Goal: Communication & Community: Answer question/provide support

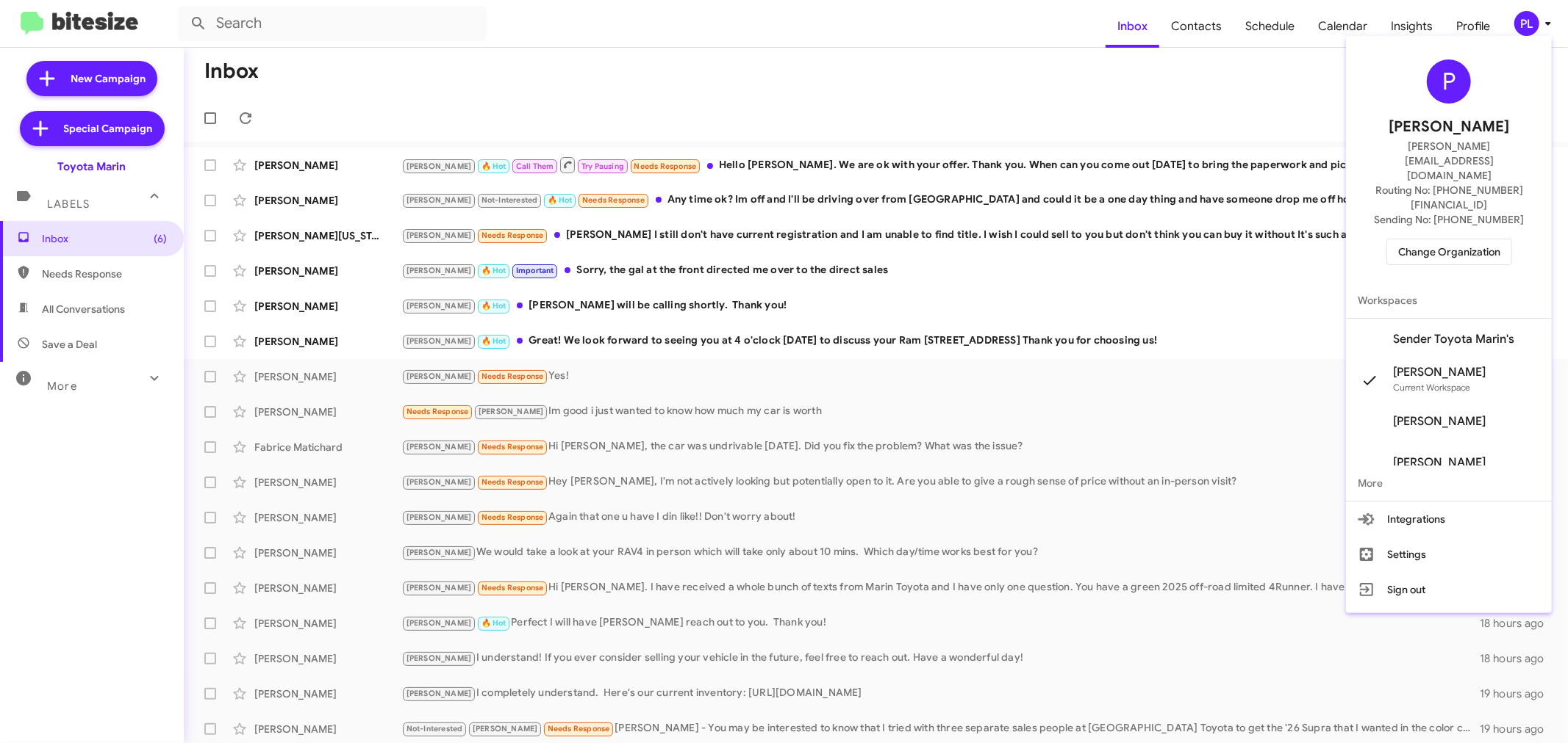
click at [1452, 239] on span "Change Organization" at bounding box center [1449, 252] width 102 height 25
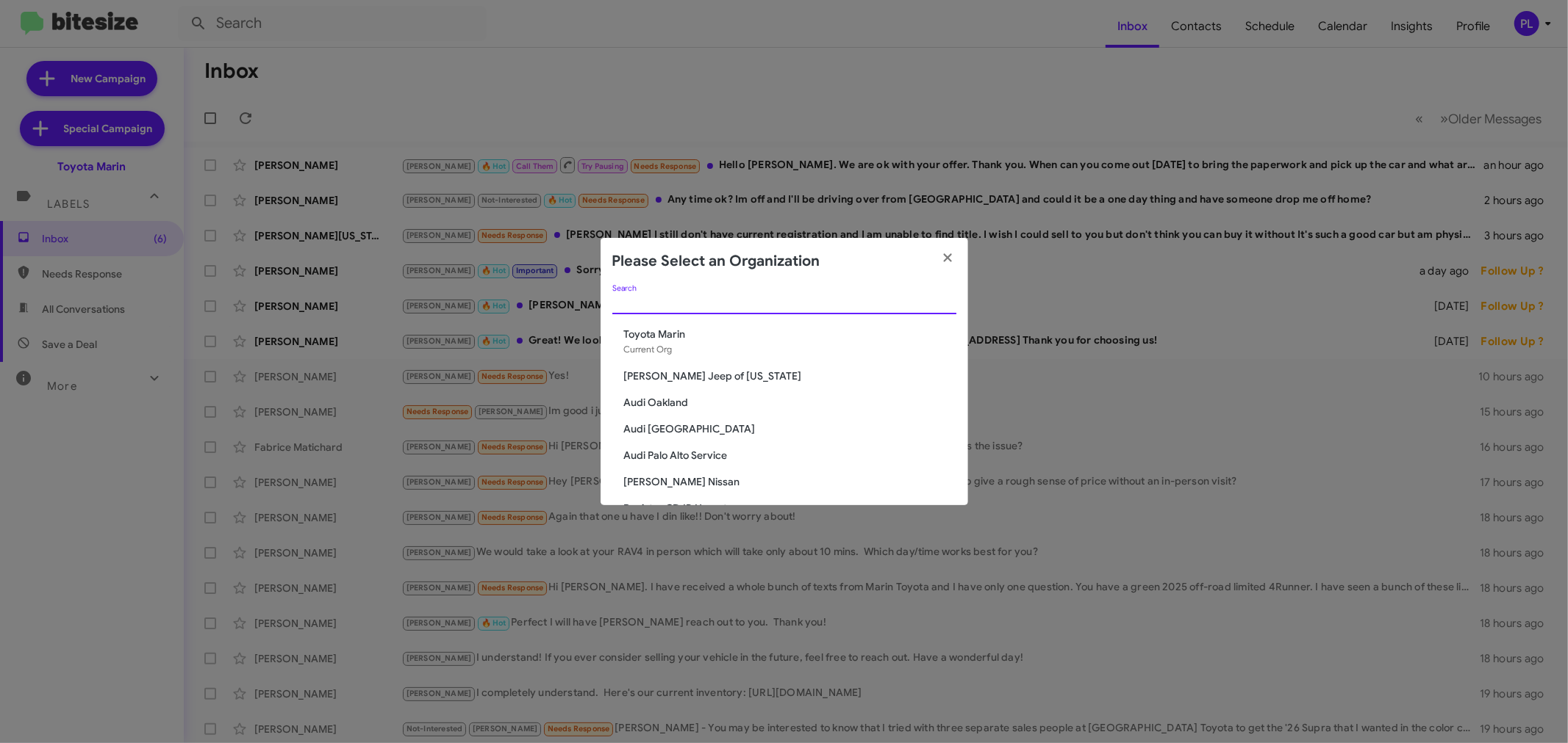
click at [819, 299] on input "Search" at bounding box center [784, 303] width 344 height 12
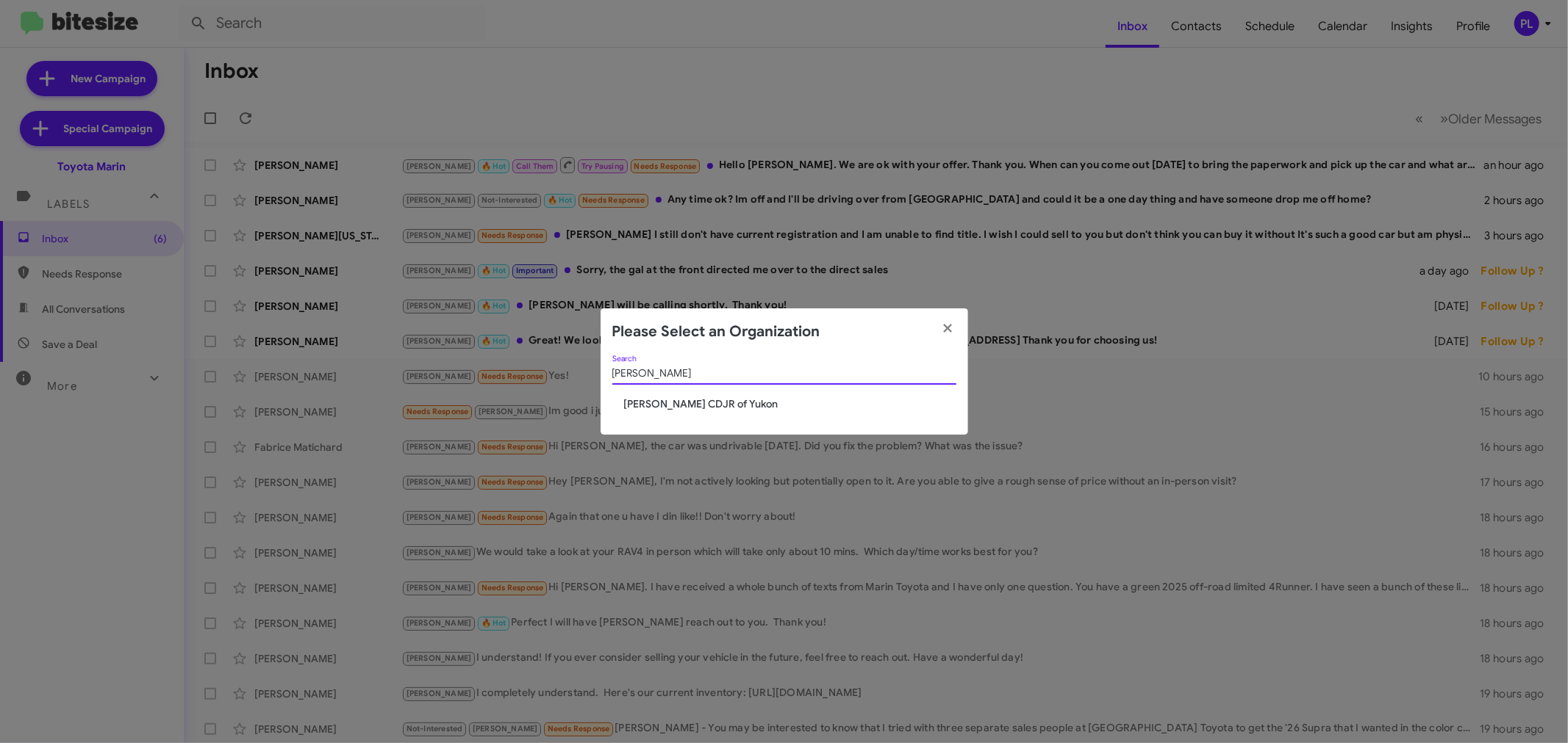
type input "cooper"
click at [714, 405] on span "[PERSON_NAME] CDJR of Yukon" at bounding box center [790, 404] width 332 height 15
click at [686, 407] on span "[PERSON_NAME] CDJR of Yukon" at bounding box center [790, 404] width 332 height 15
click at [720, 407] on span "[PERSON_NAME] CDJR of Yukon" at bounding box center [790, 404] width 332 height 15
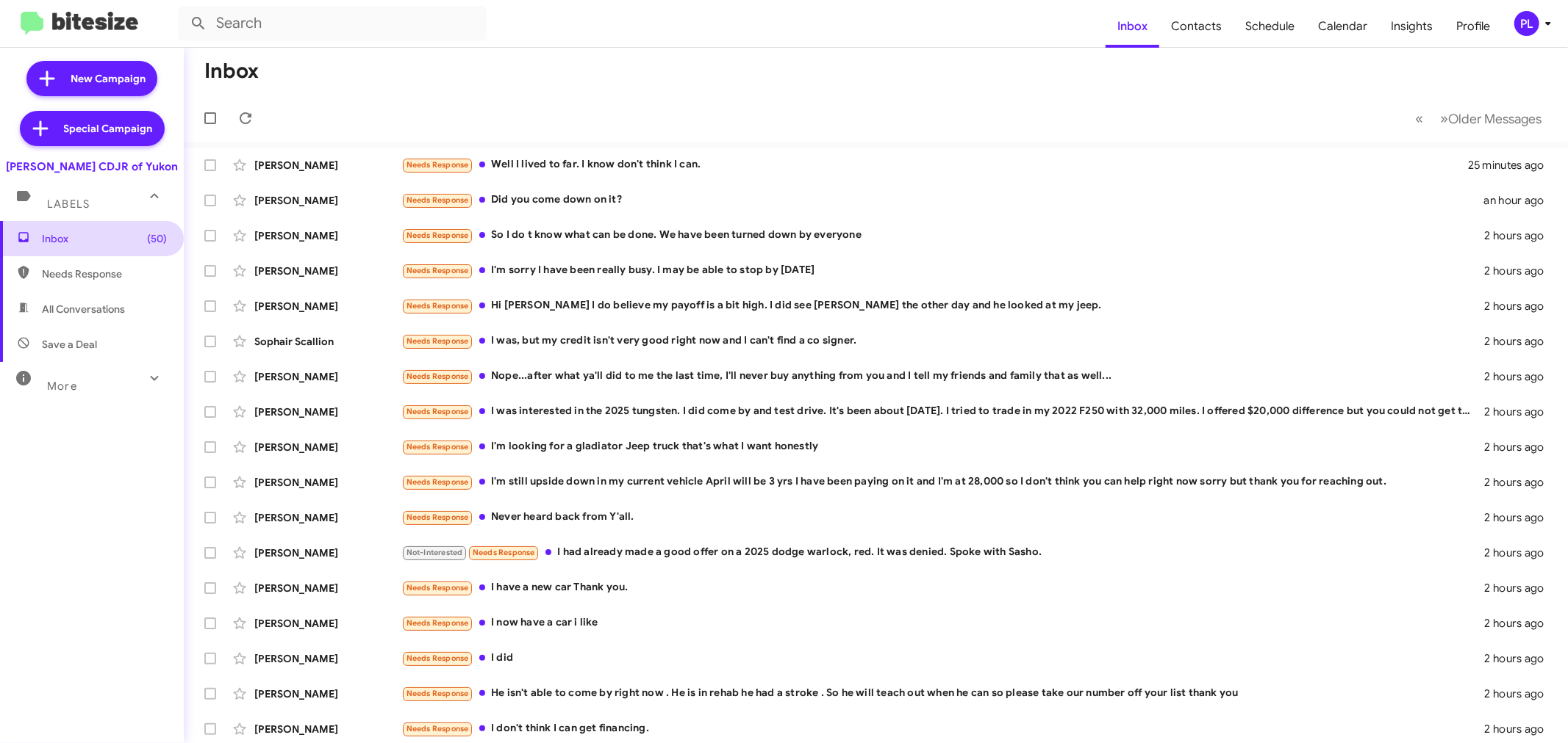
click at [106, 240] on span "Inbox (50)" at bounding box center [105, 239] width 125 height 15
click at [1474, 125] on span "Older Messages" at bounding box center [1495, 119] width 94 height 16
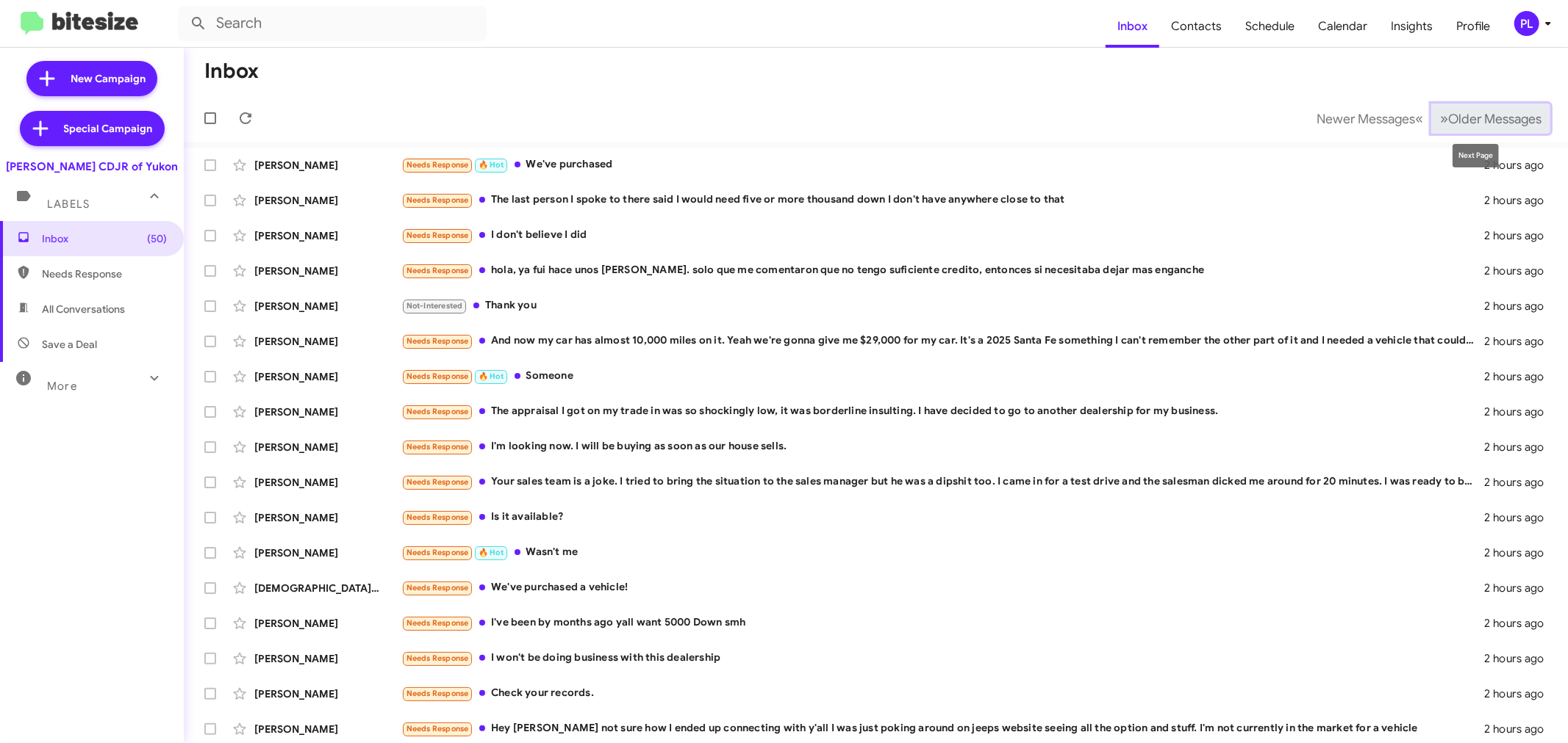
click at [1494, 119] on span "Older Messages" at bounding box center [1495, 119] width 94 height 16
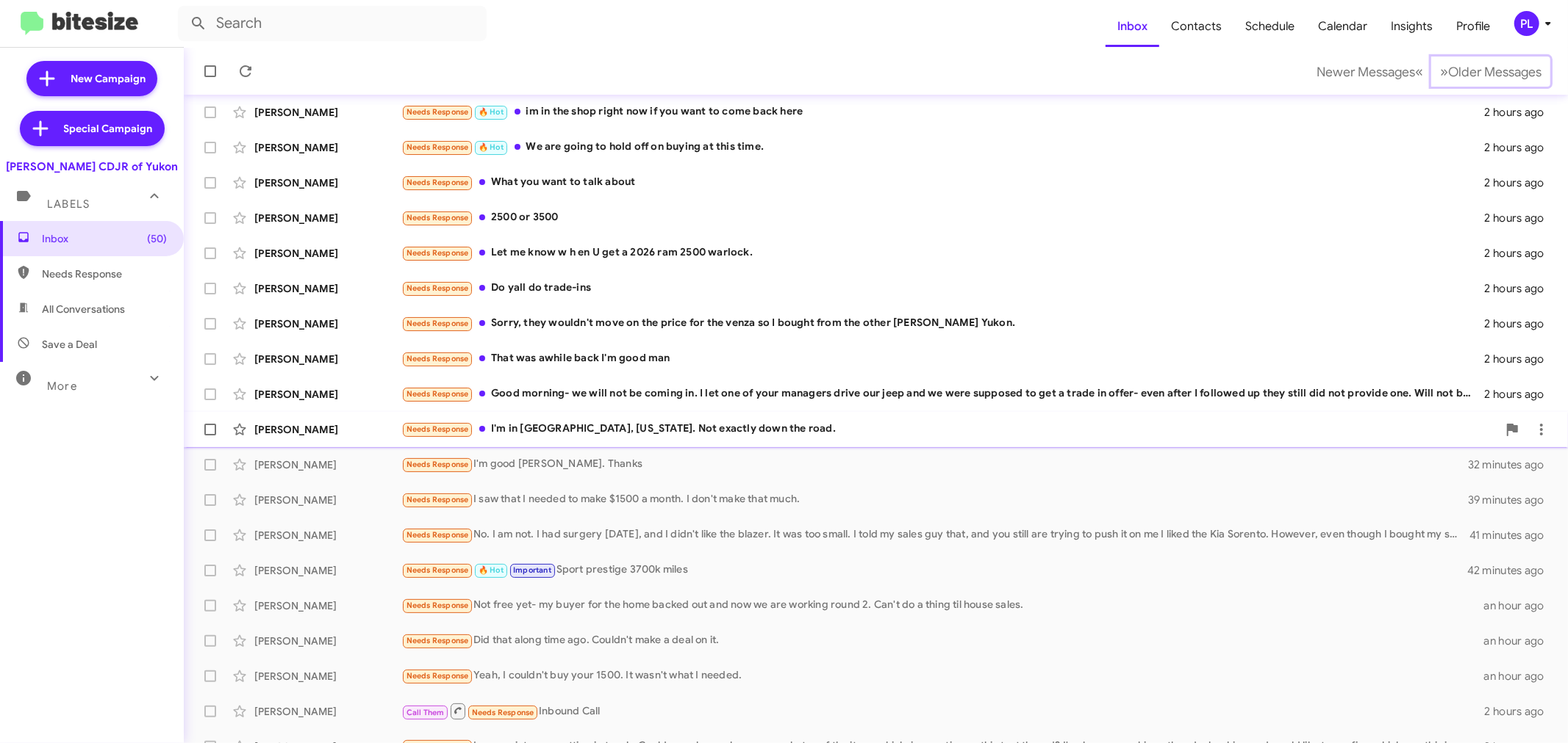
scroll to position [108, 0]
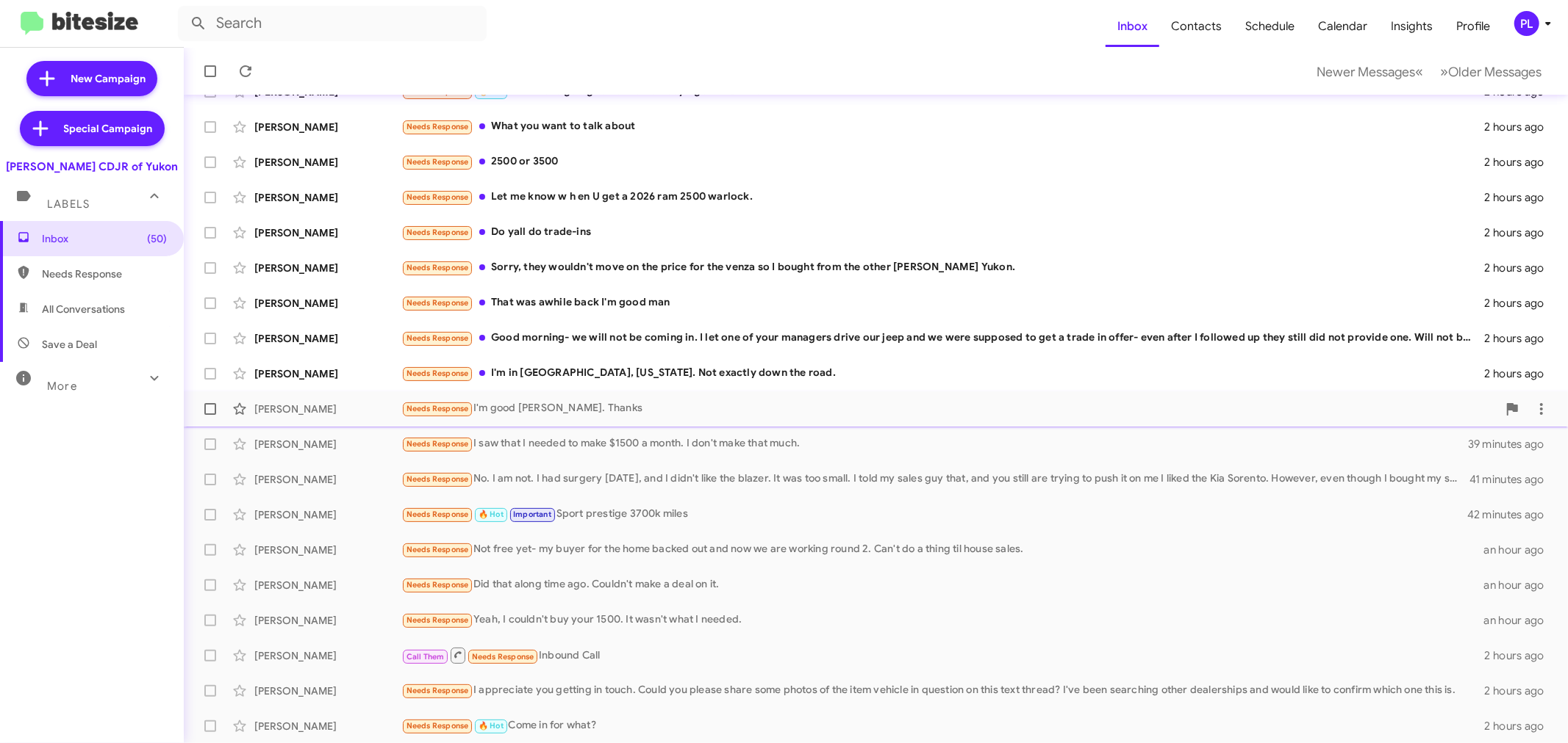
click at [520, 408] on div "Needs Response I'm good [PERSON_NAME]. Thanks" at bounding box center [949, 409] width 1096 height 17
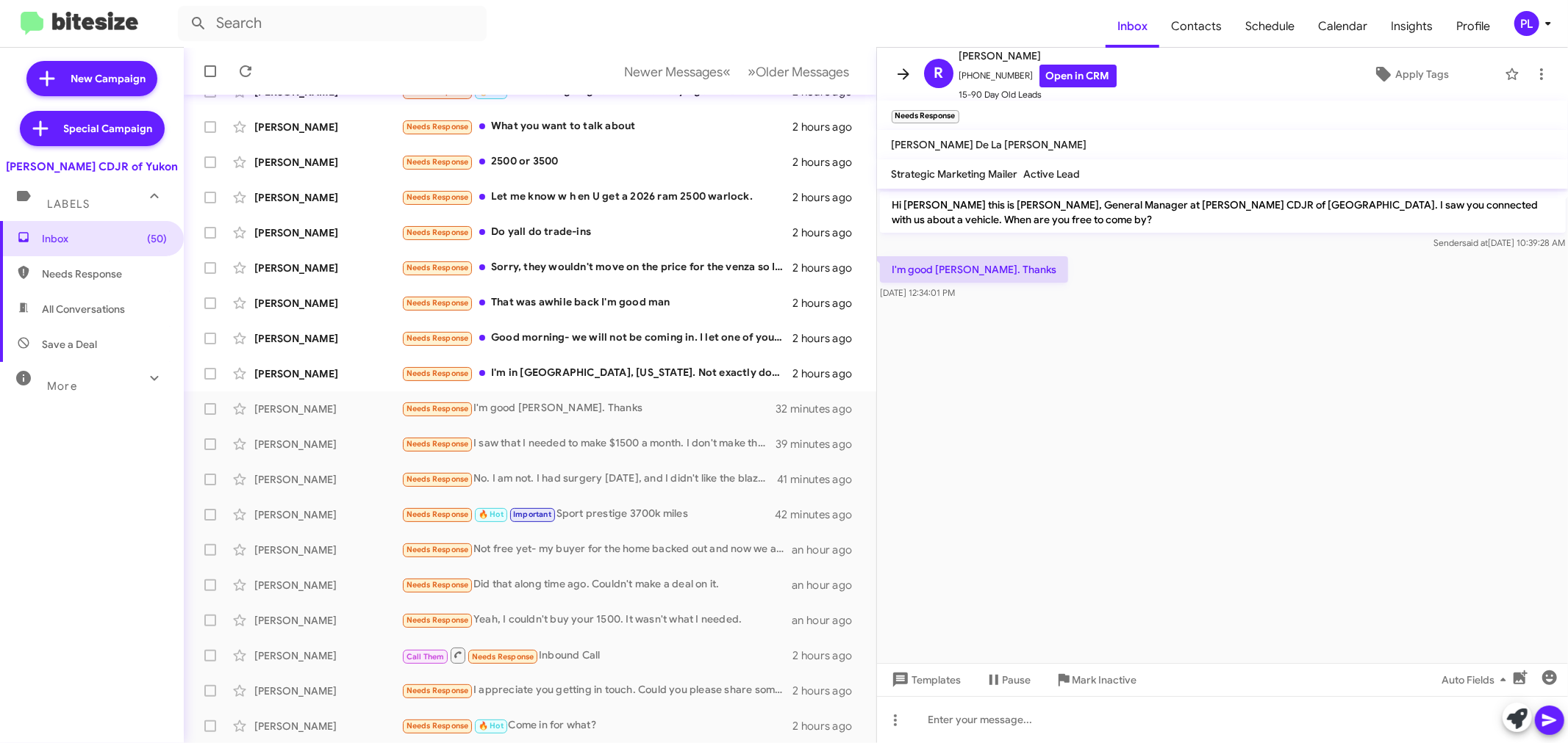
drag, startPoint x: 897, startPoint y: 83, endPoint x: 828, endPoint y: 476, distance: 399.0
click at [897, 83] on button at bounding box center [903, 74] width 30 height 30
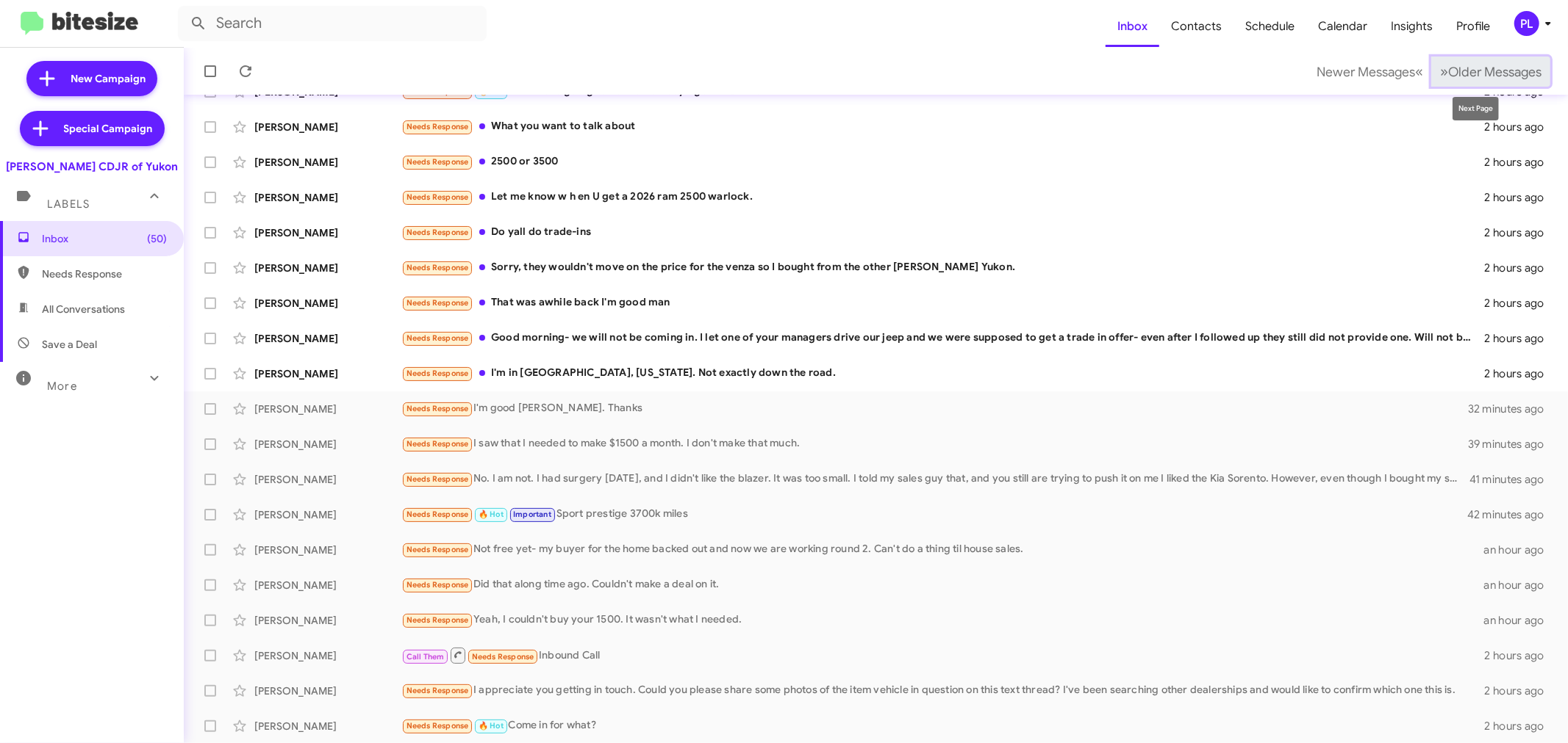
click at [1502, 73] on span "Older Messages" at bounding box center [1495, 72] width 94 height 16
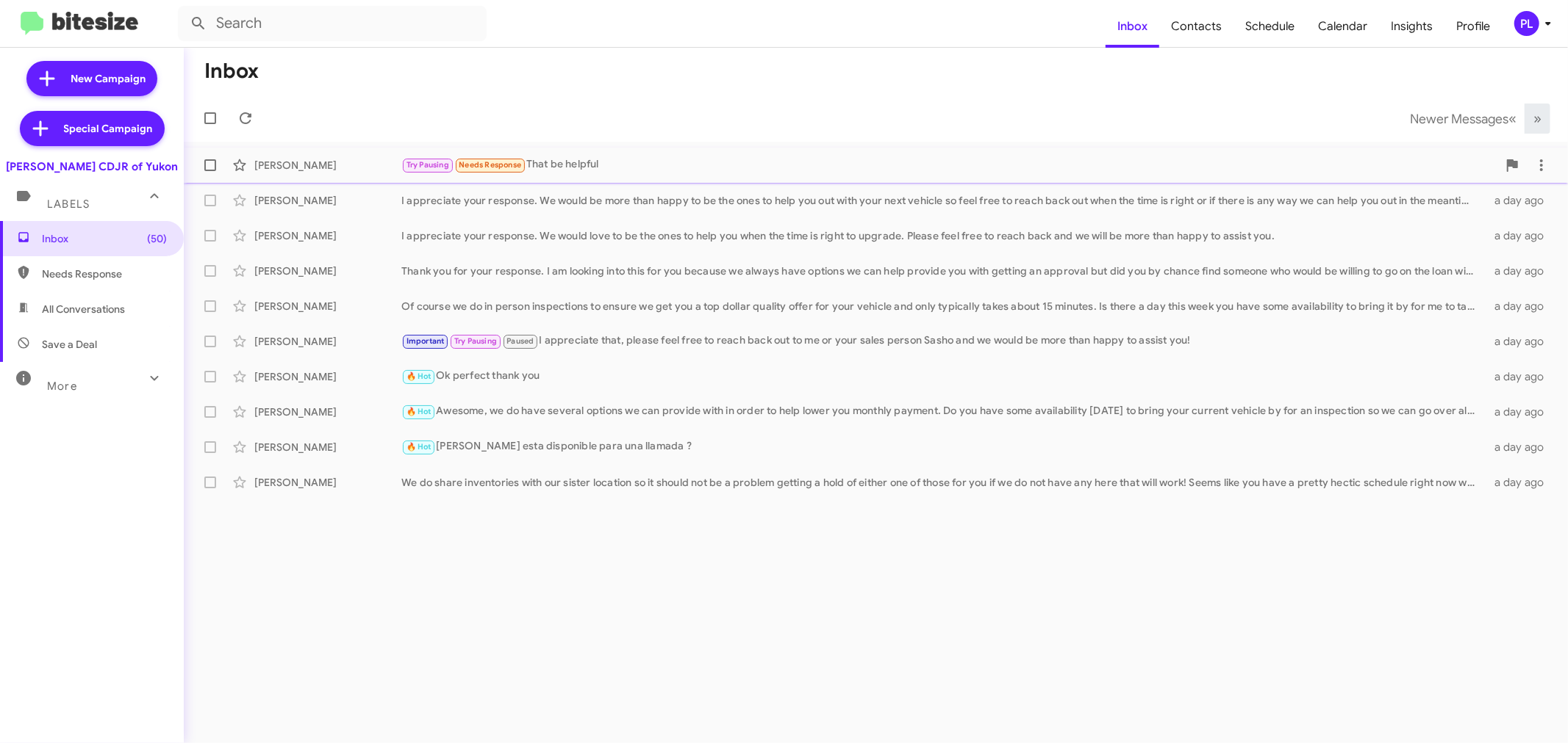
click at [582, 162] on div "Try Pausing Needs Response That be helpful" at bounding box center [949, 165] width 1096 height 17
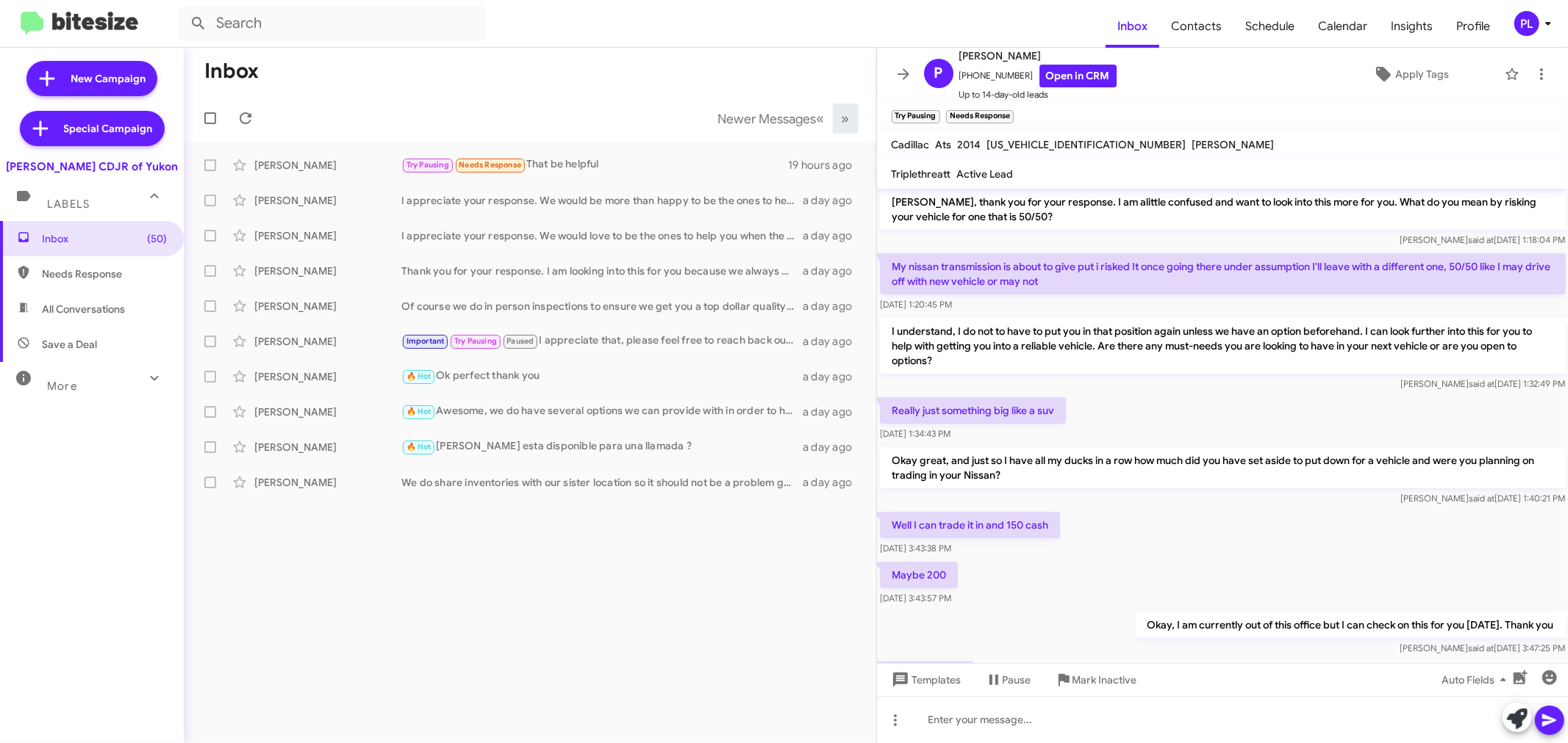
scroll to position [256, 0]
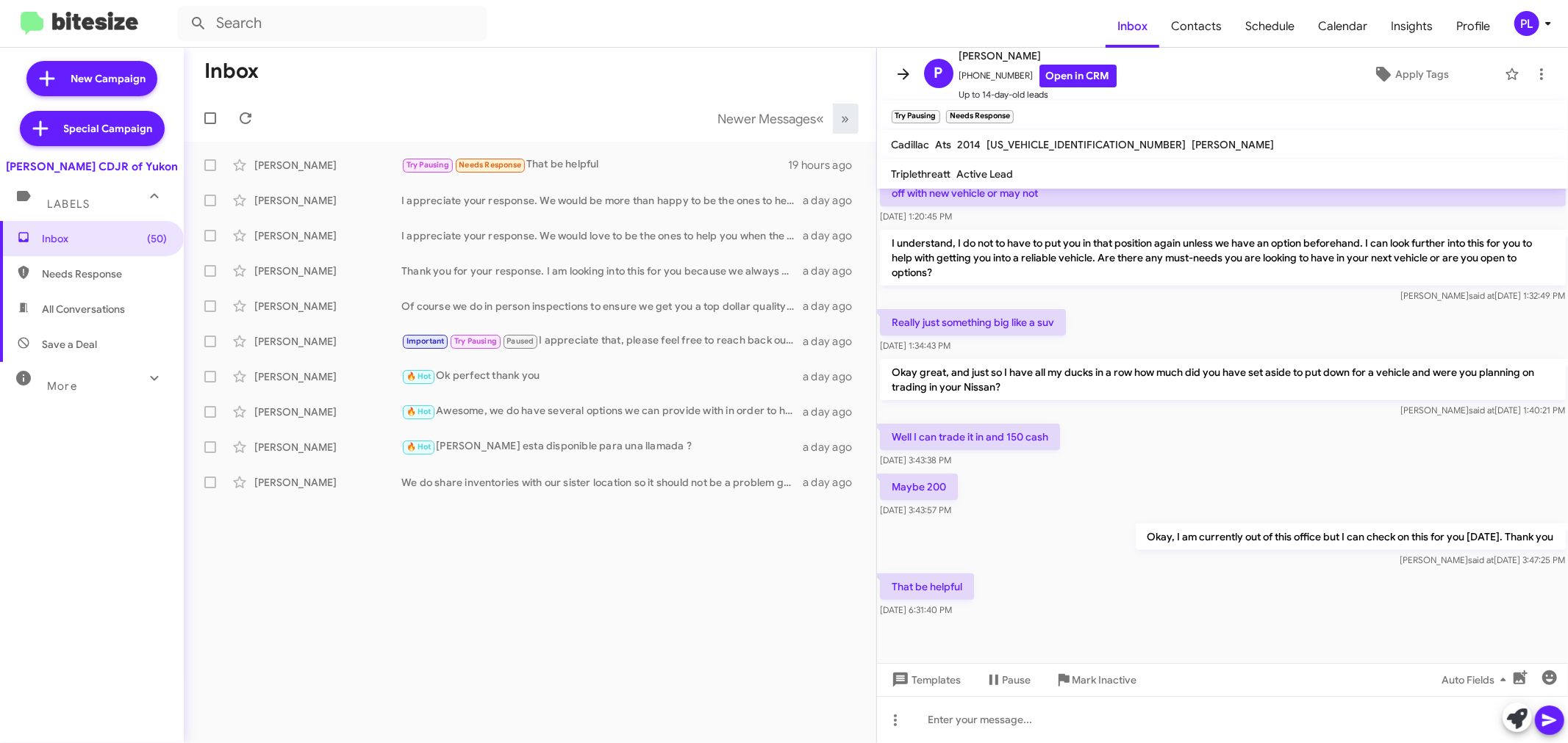
click at [901, 74] on icon at bounding box center [903, 74] width 12 height 11
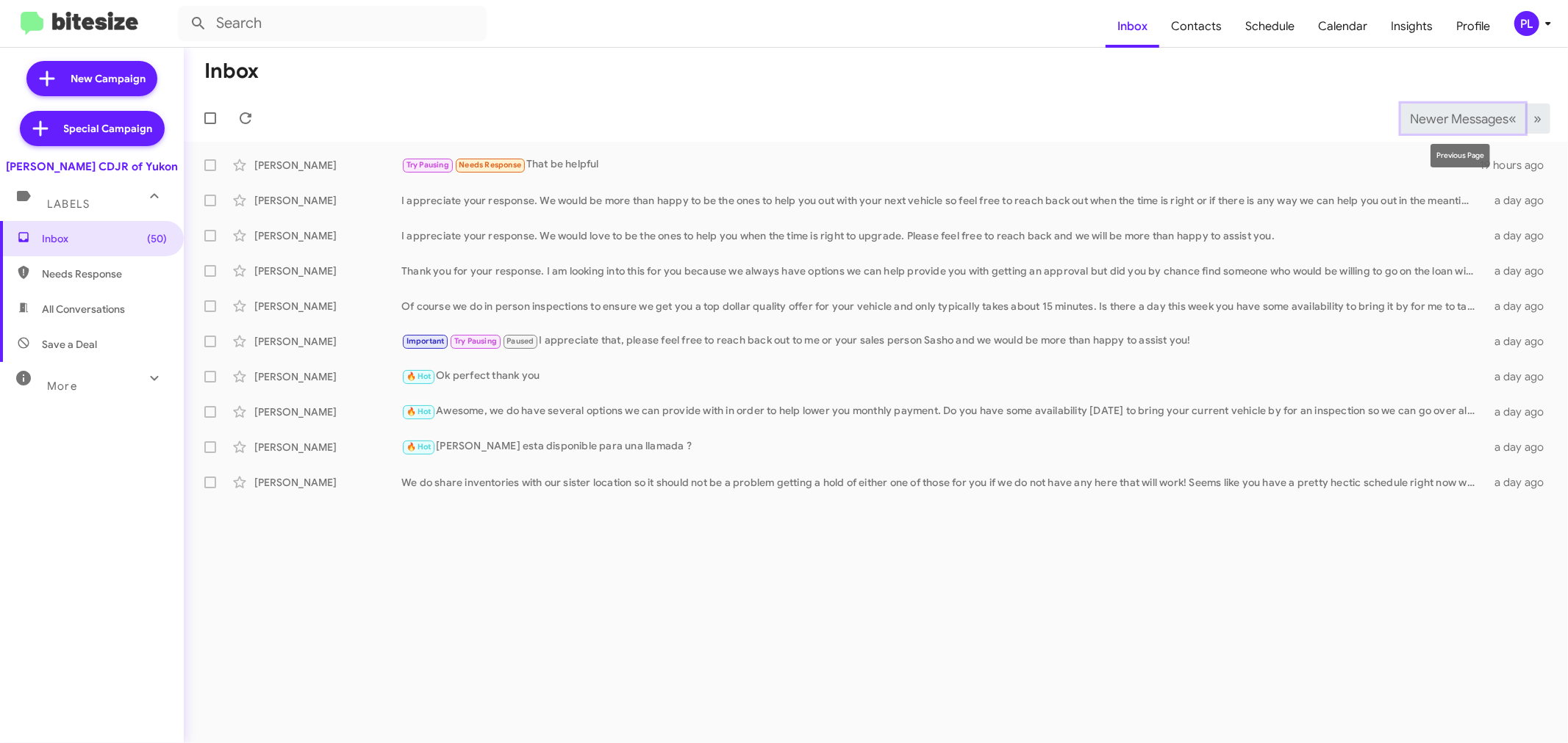
click at [1437, 128] on button "Newer Messages « Previous" at bounding box center [1463, 119] width 124 height 30
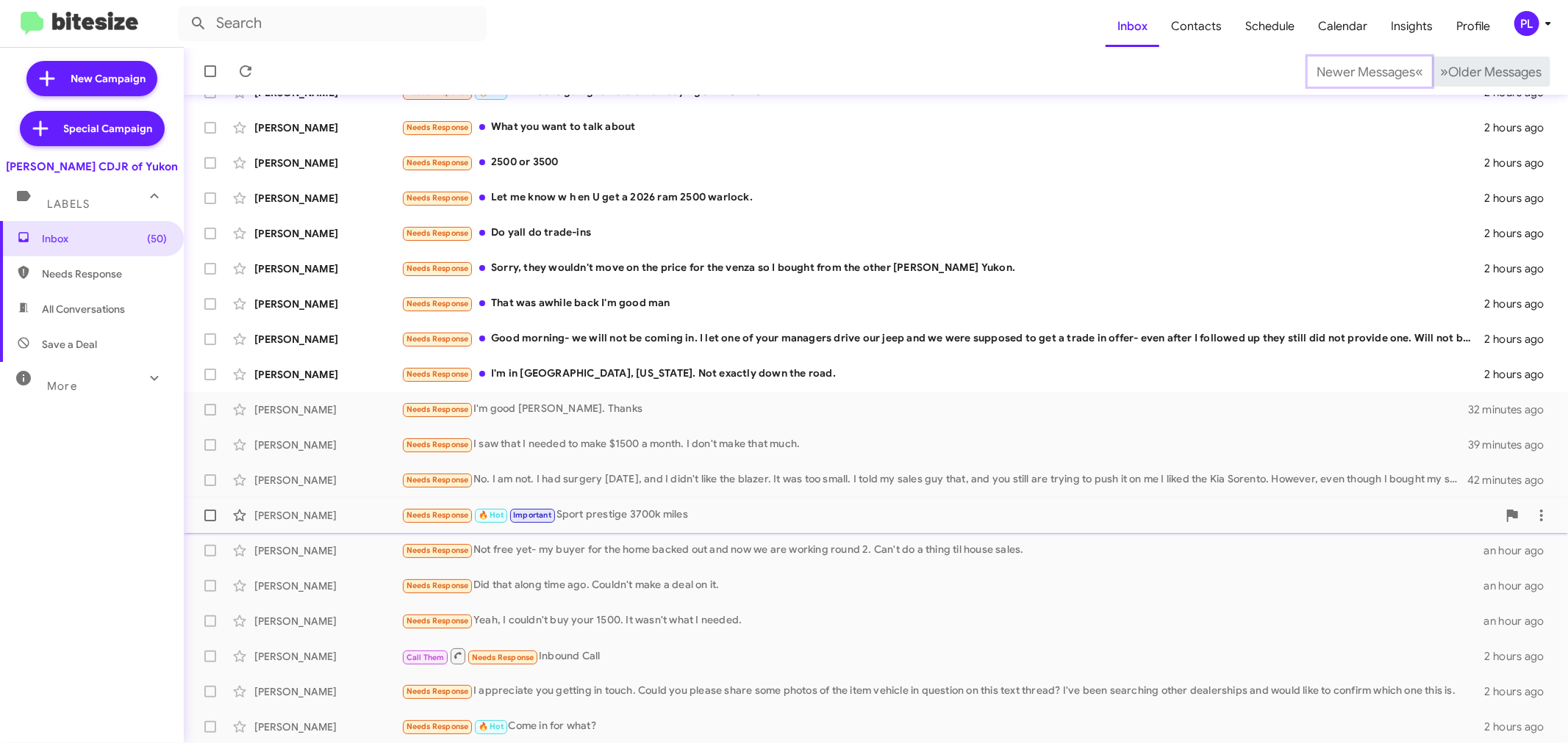
scroll to position [108, 0]
click at [638, 683] on div "Needs Response I appreciate you getting in touch. Could you please share some p…" at bounding box center [949, 691] width 1096 height 17
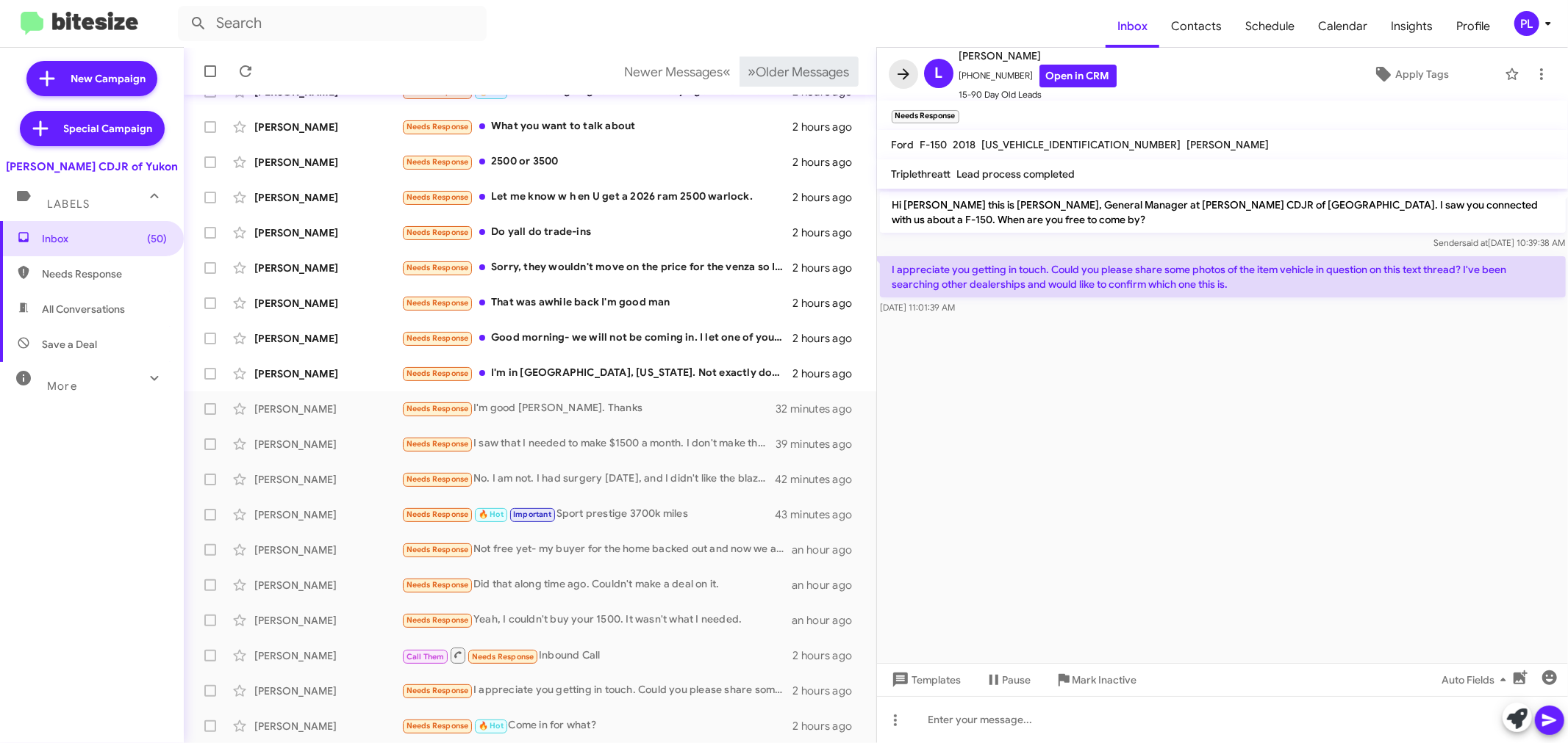
click at [891, 74] on span at bounding box center [903, 74] width 30 height 18
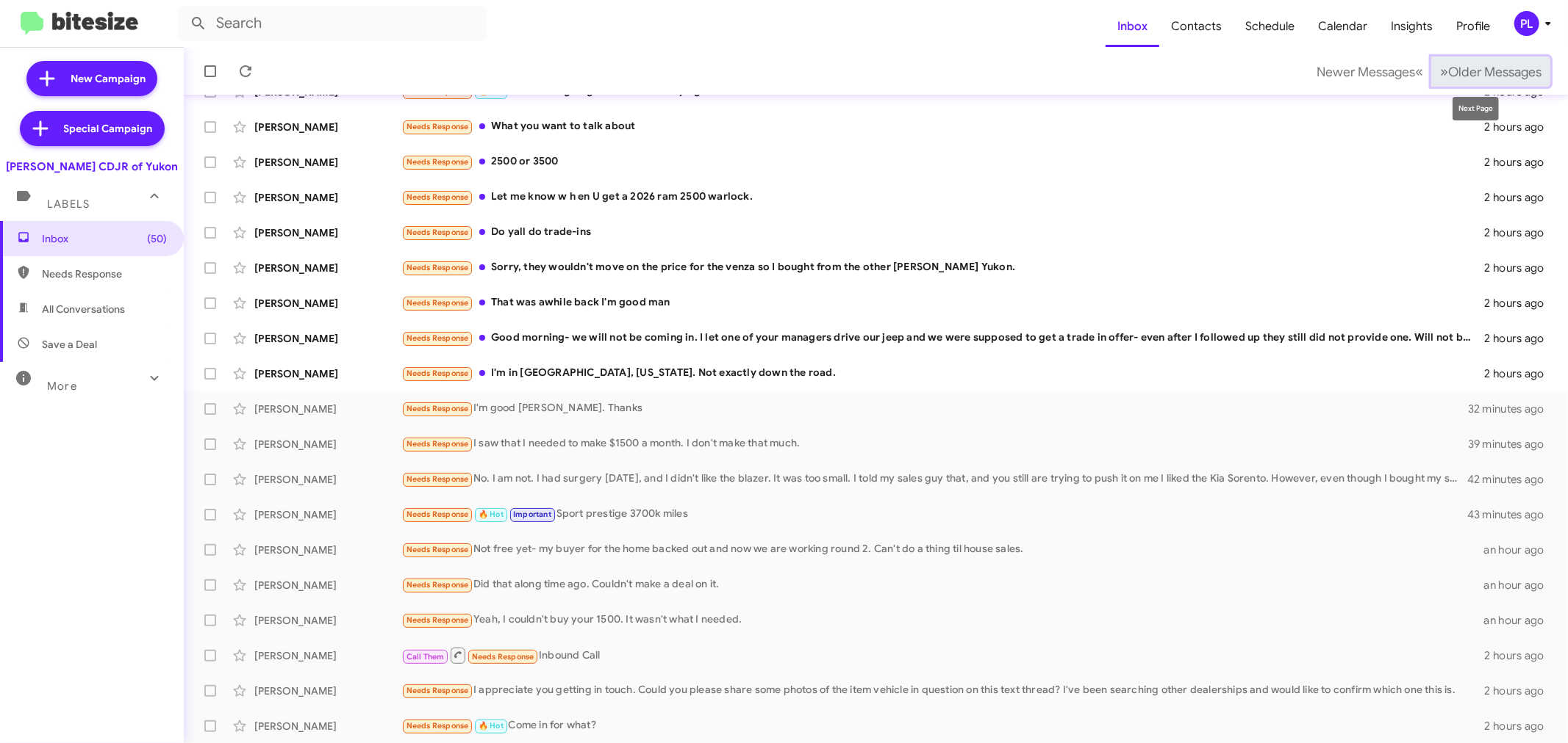
click at [1502, 62] on button "» Next Older Messages" at bounding box center [1490, 72] width 119 height 30
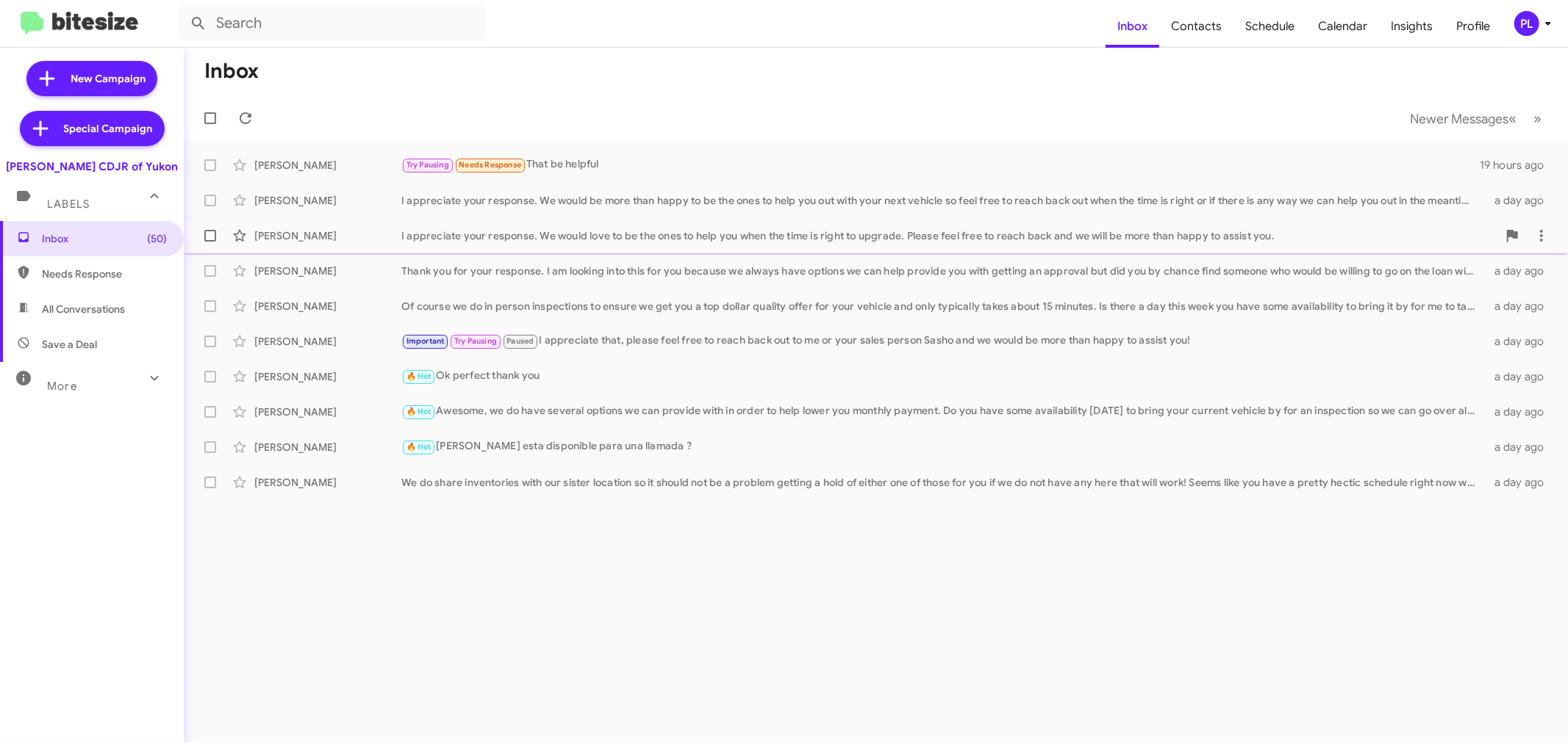
click at [633, 232] on div "I appreciate your response. We would love to be the ones to help you when the t…" at bounding box center [949, 235] width 1096 height 15
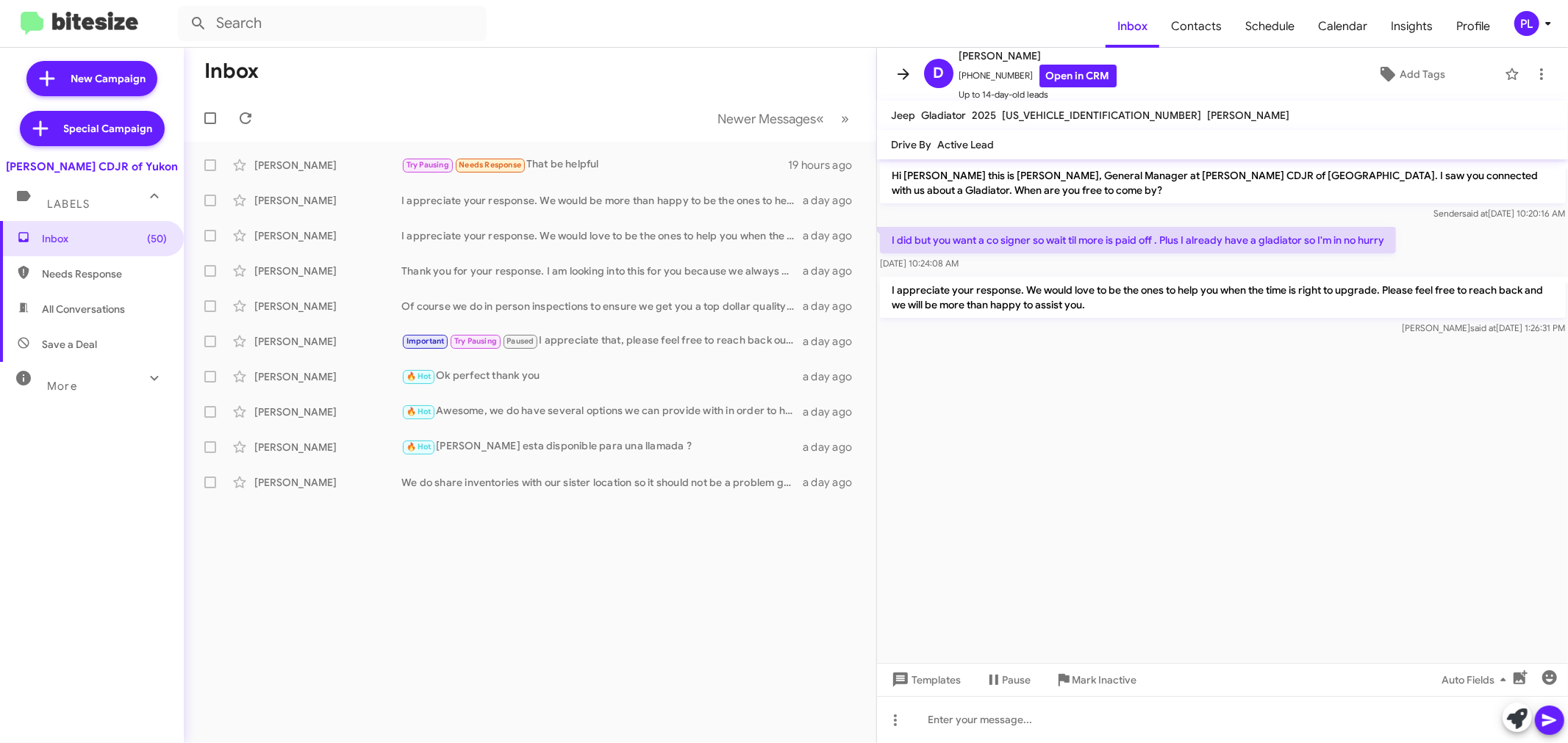
click at [903, 71] on icon at bounding box center [903, 74] width 18 height 18
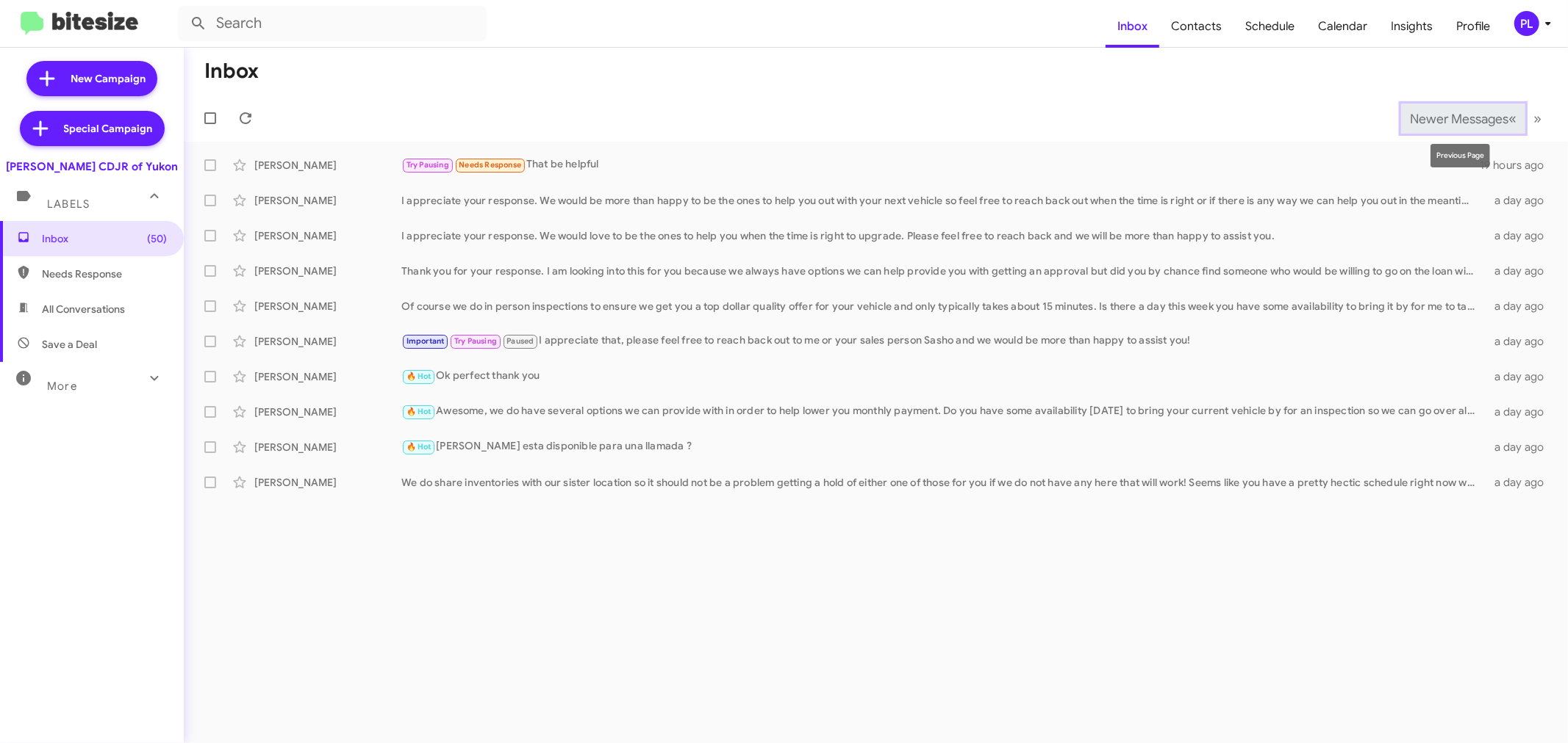
click at [1456, 108] on button "Newer Messages « Previous" at bounding box center [1463, 119] width 124 height 30
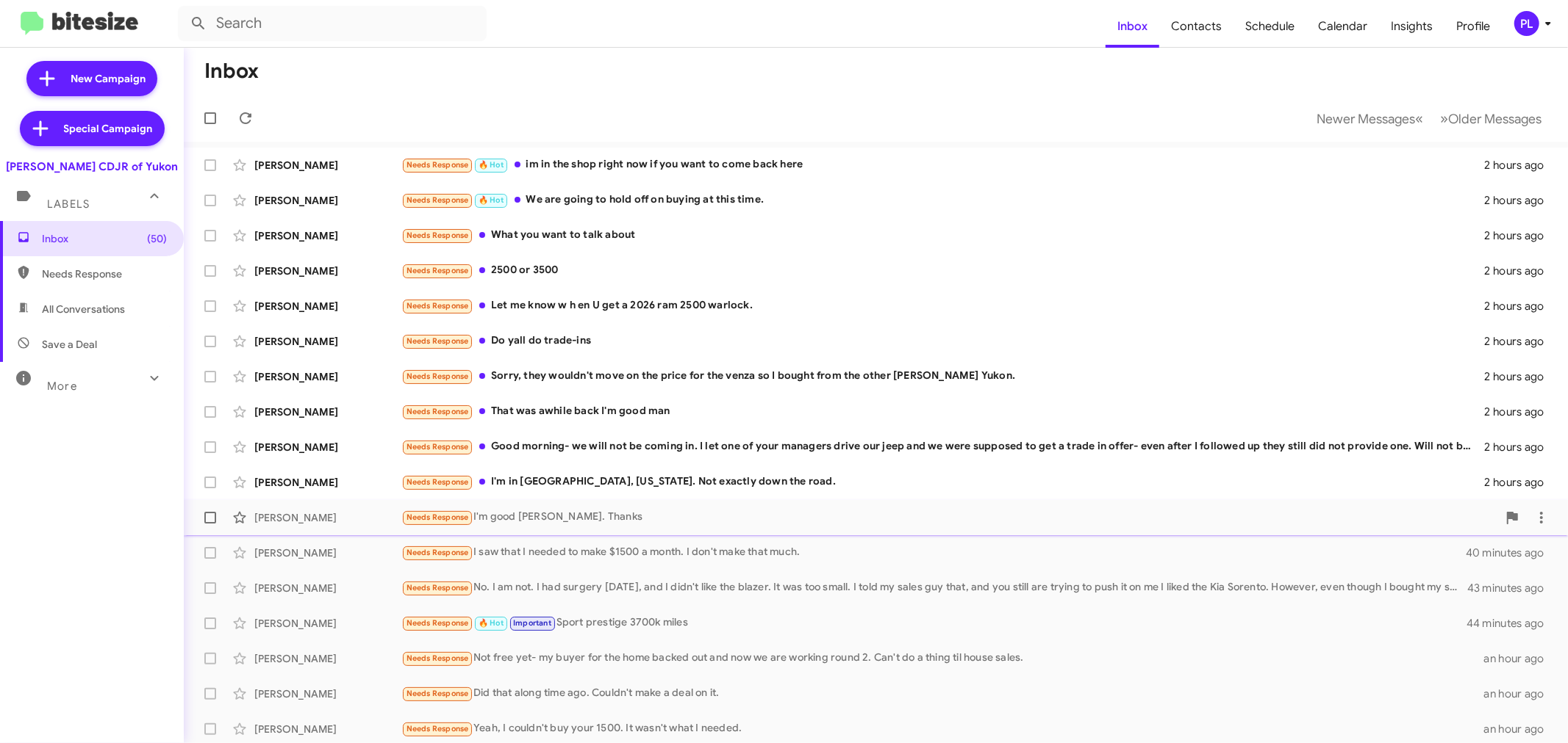
click at [612, 520] on div "Needs Response I'm good [PERSON_NAME]. Thanks" at bounding box center [949, 518] width 1096 height 17
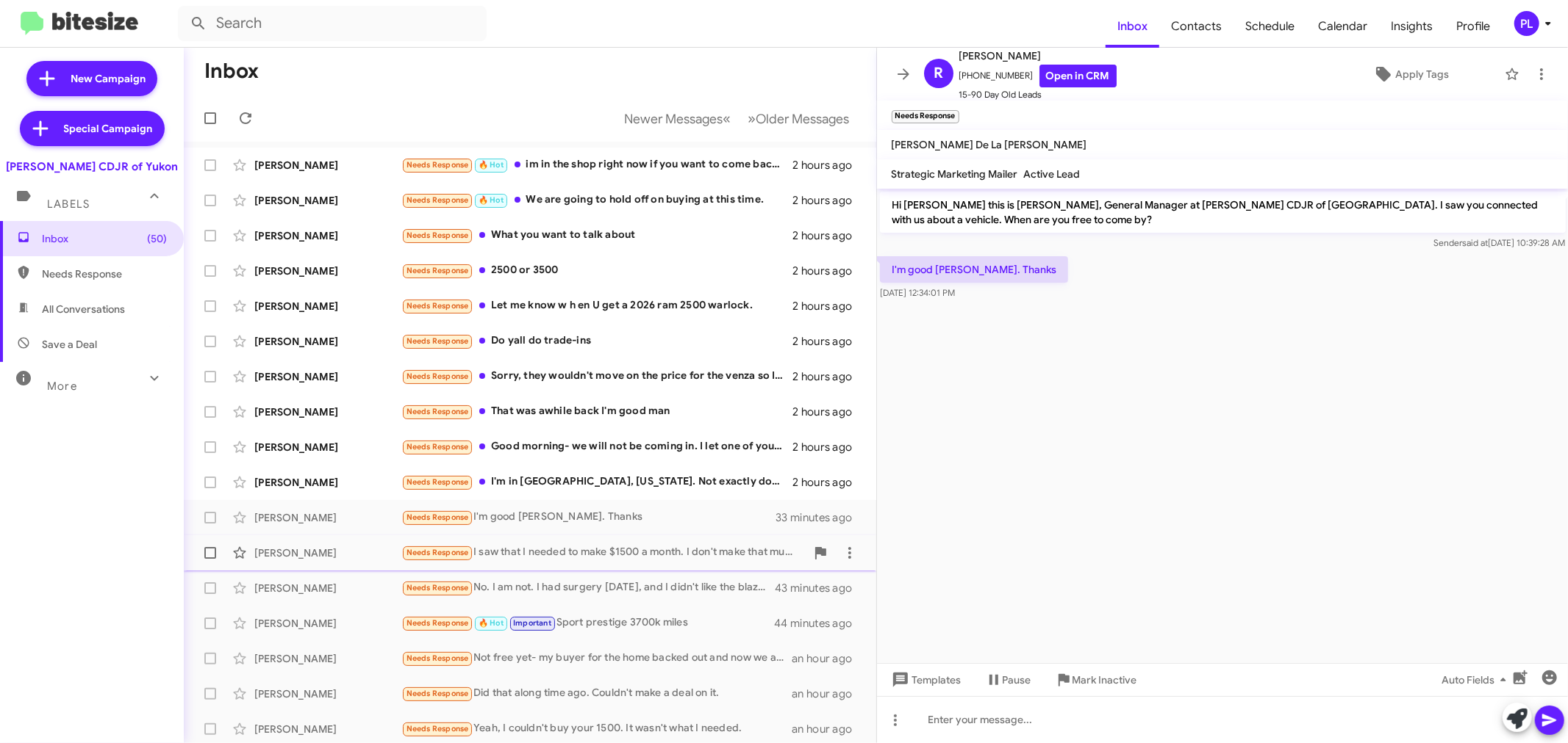
click at [568, 543] on div "[PERSON_NAME] Needs Response I saw that I needed to make $1500 a month. I don't…" at bounding box center [530, 554] width 669 height 30
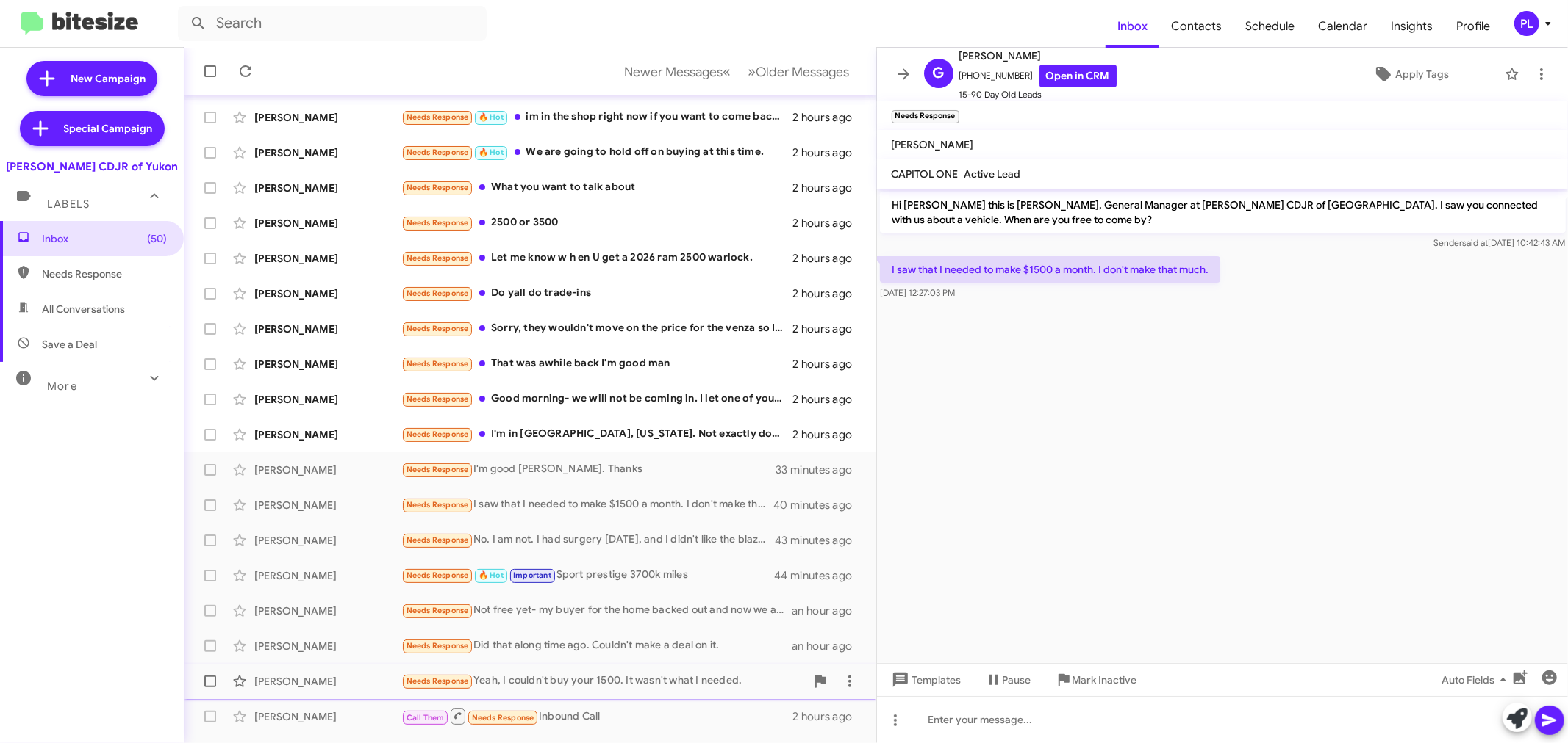
scroll to position [108, 0]
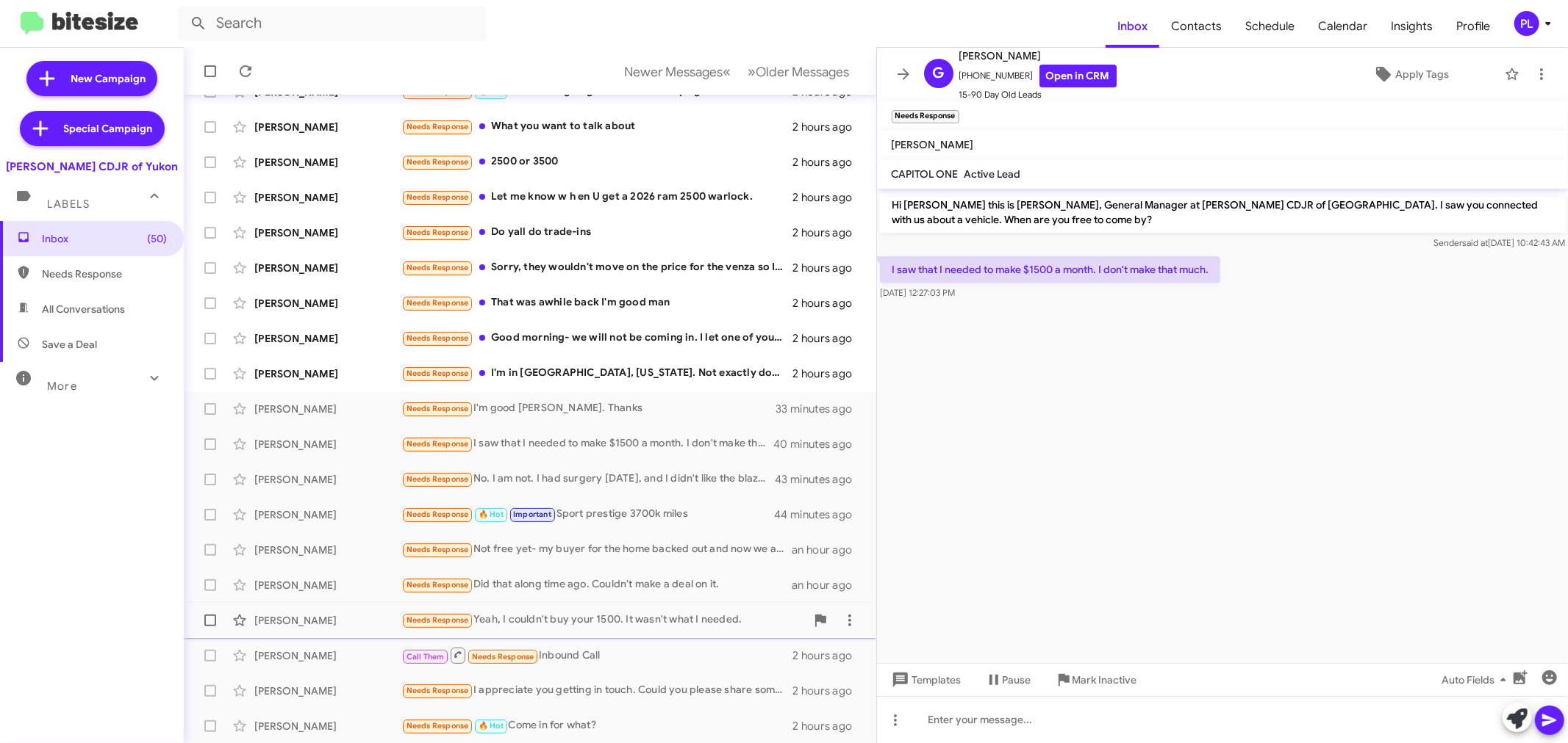
click at [623, 603] on span "[PERSON_NAME] Needs Response Yeah, I couldn't buy your 1500. It wasn't what I n…" at bounding box center [530, 621] width 693 height 35
click at [629, 684] on div "Needs Response I appreciate you getting in touch. Could you please share some p…" at bounding box center [603, 691] width 404 height 17
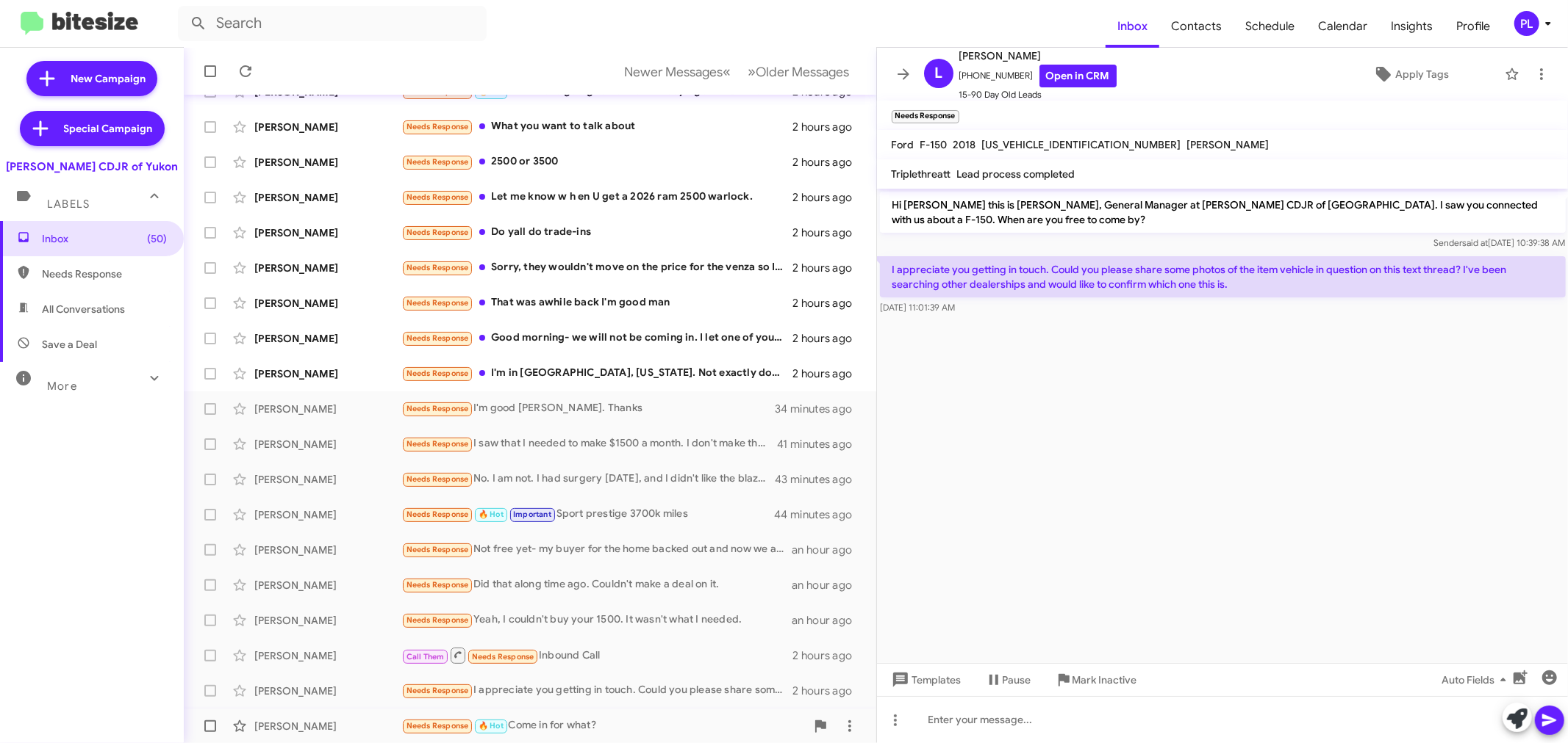
click at [592, 727] on div "Needs Response 🔥 Hot Come in for what?" at bounding box center [603, 726] width 404 height 17
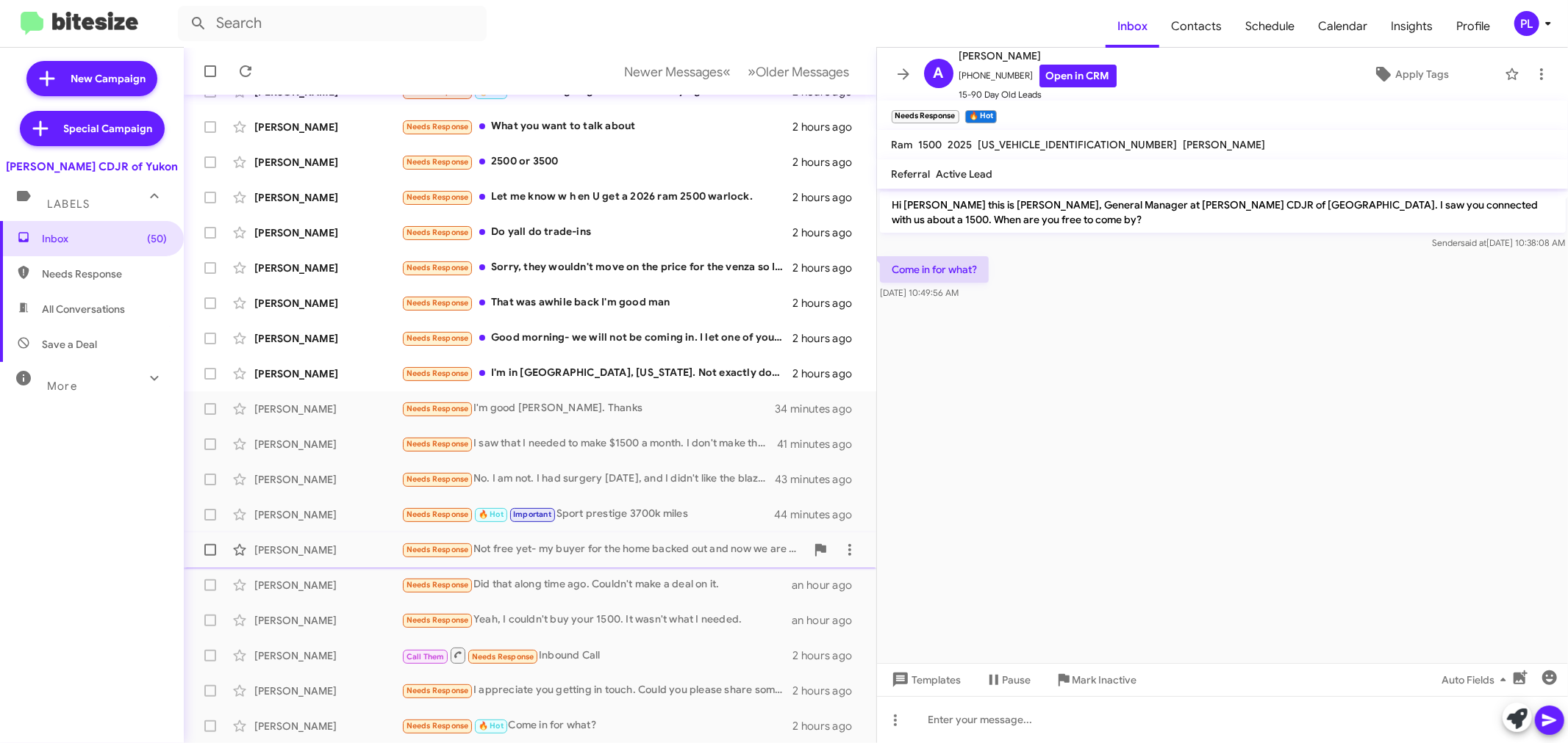
click at [672, 552] on div "Needs Response Not free yet- my buyer for the home backed out and now we are wo…" at bounding box center [603, 550] width 404 height 17
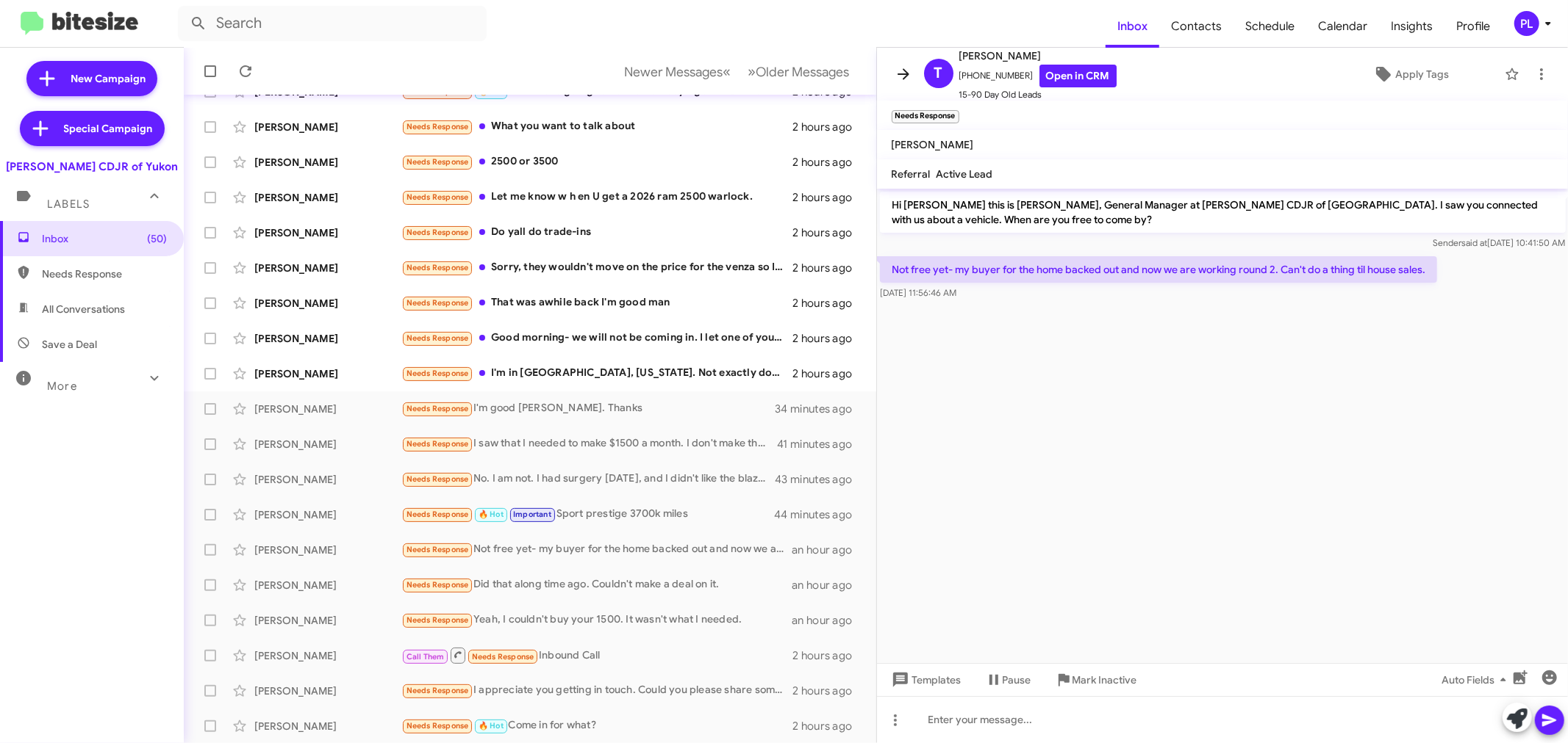
click at [900, 74] on icon at bounding box center [903, 74] width 12 height 11
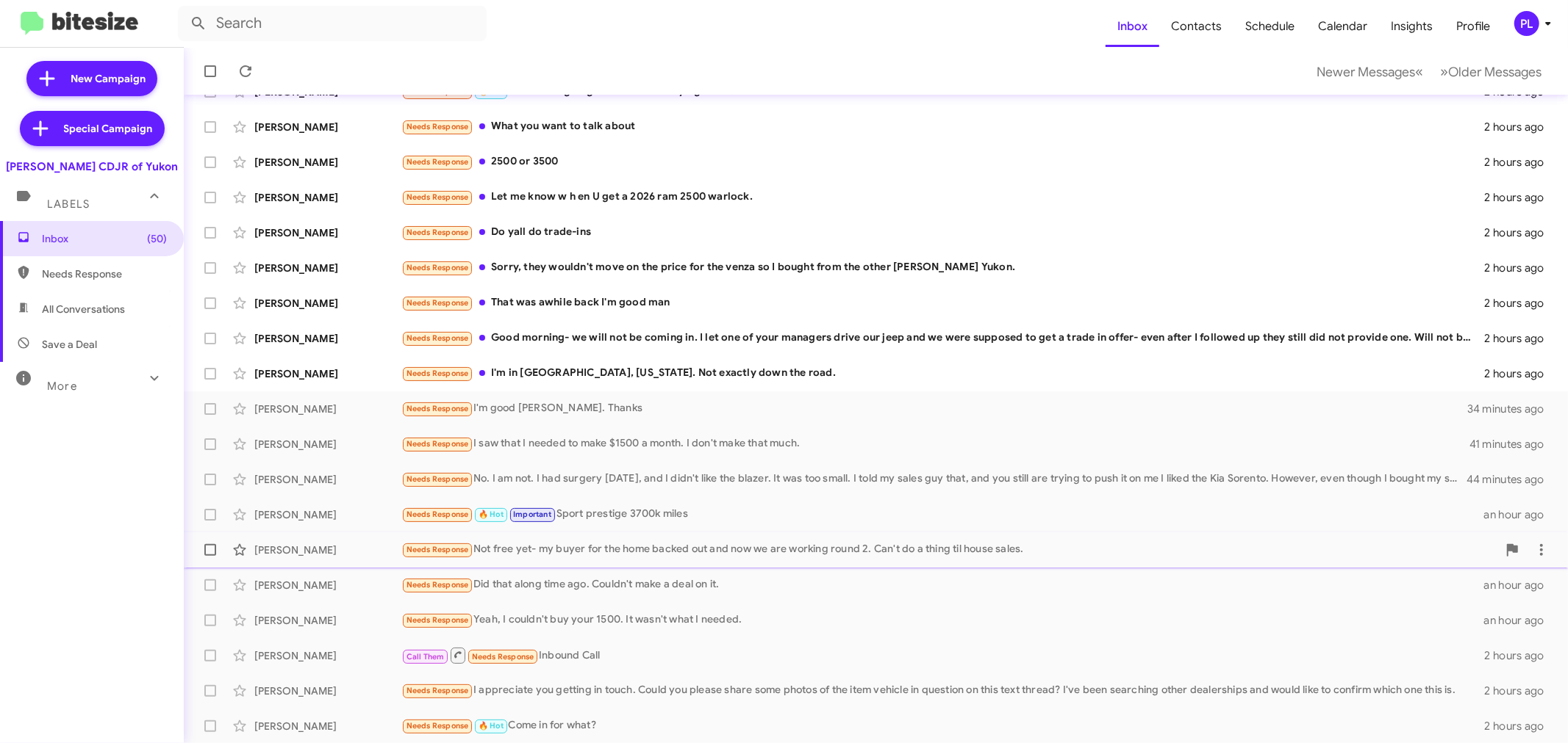
click at [777, 550] on div "Needs Response Not free yet- my buyer for the home backed out and now we are wo…" at bounding box center [949, 550] width 1096 height 17
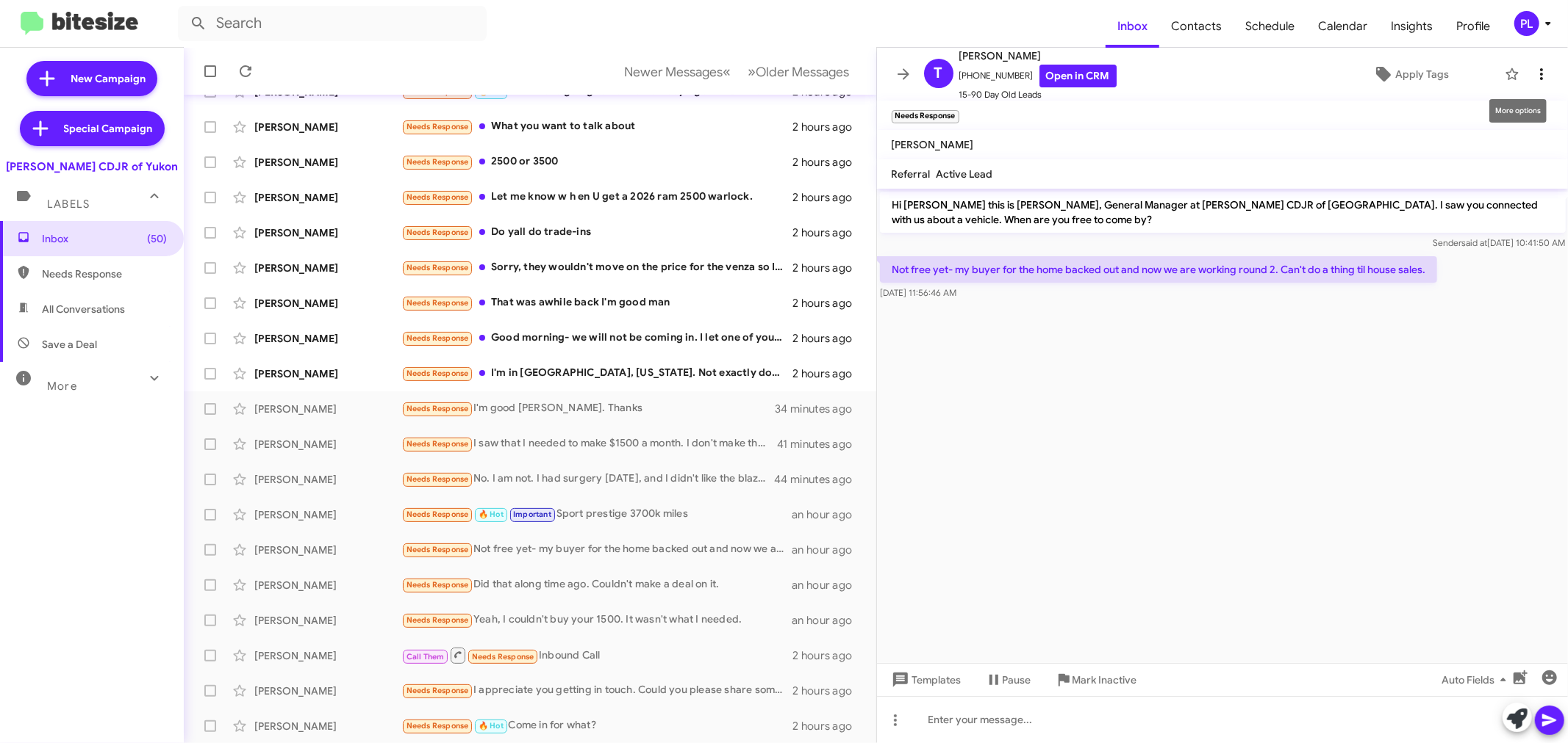
click at [1532, 80] on icon at bounding box center [1541, 74] width 18 height 18
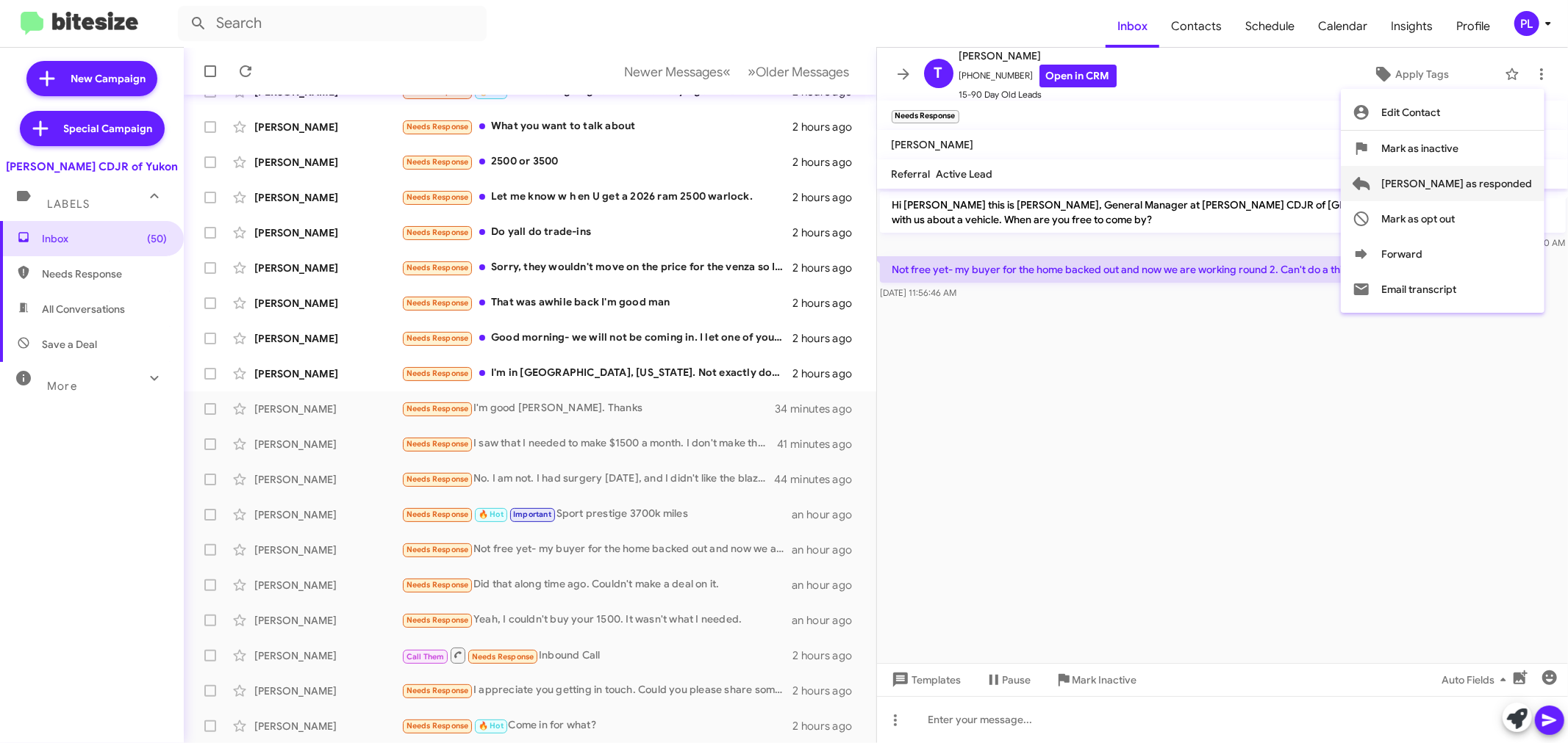
click at [1483, 184] on span "[PERSON_NAME] as responded" at bounding box center [1456, 183] width 151 height 35
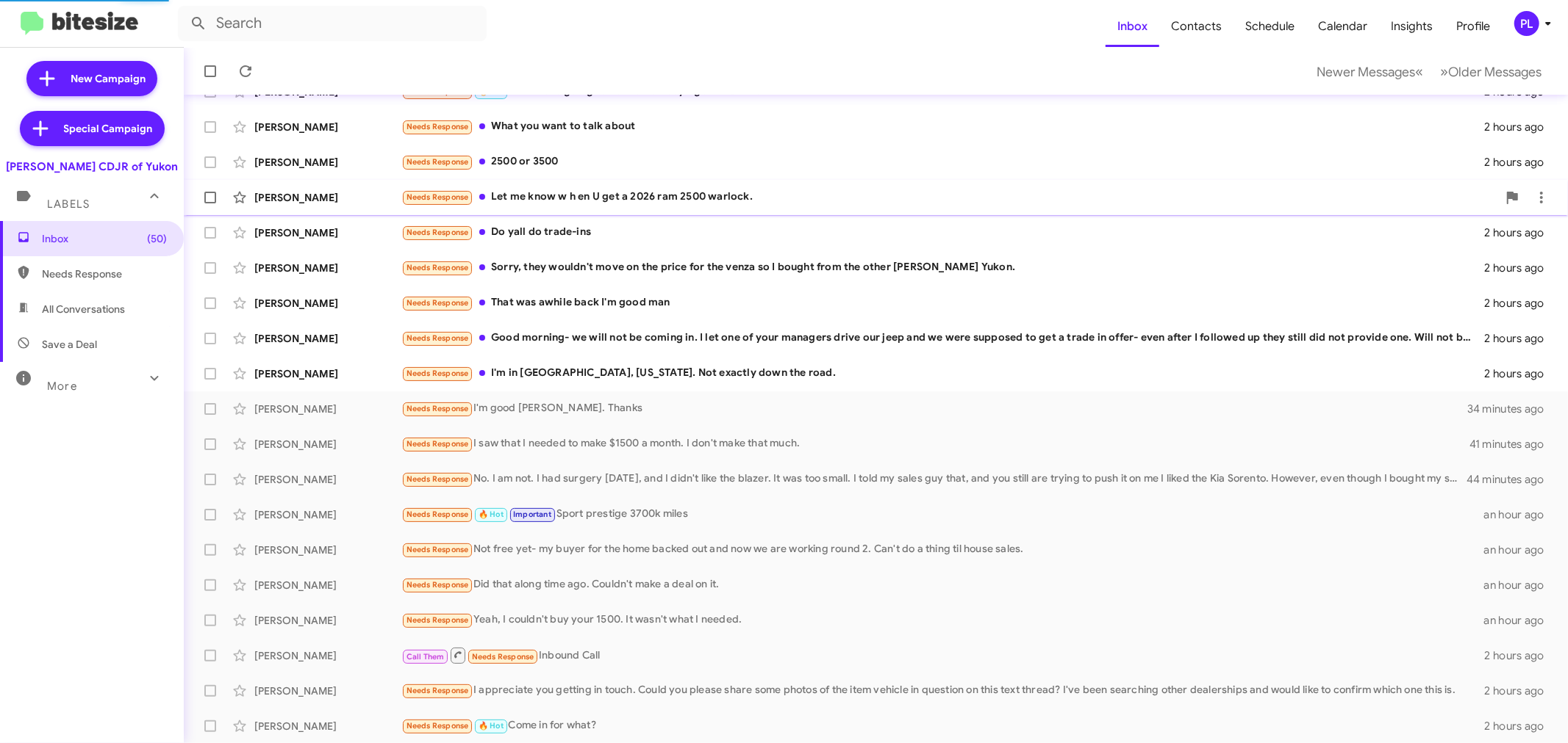
scroll to position [74, 0]
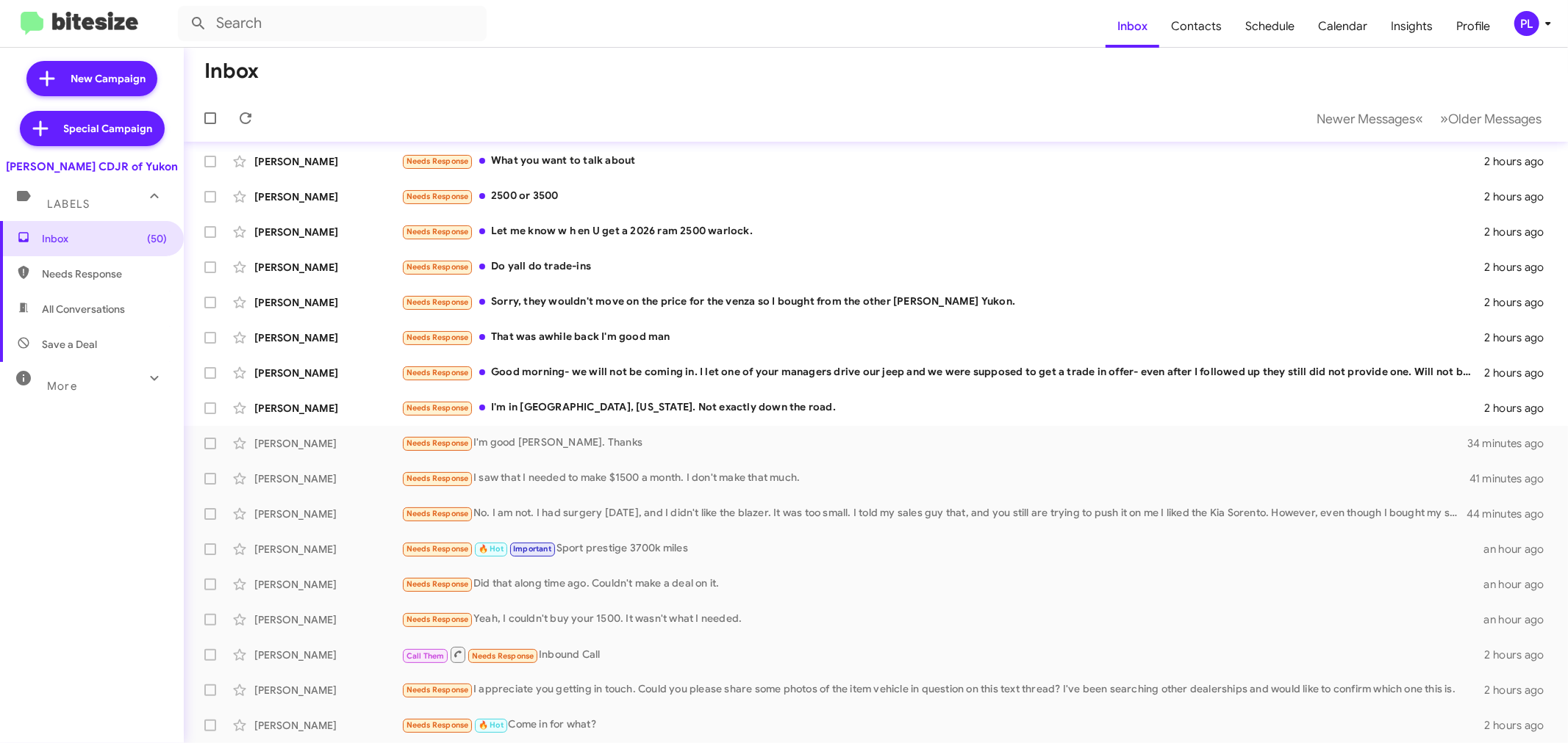
click at [96, 314] on span "All Conversations" at bounding box center [83, 309] width 83 height 15
type input "in:all-conversations"
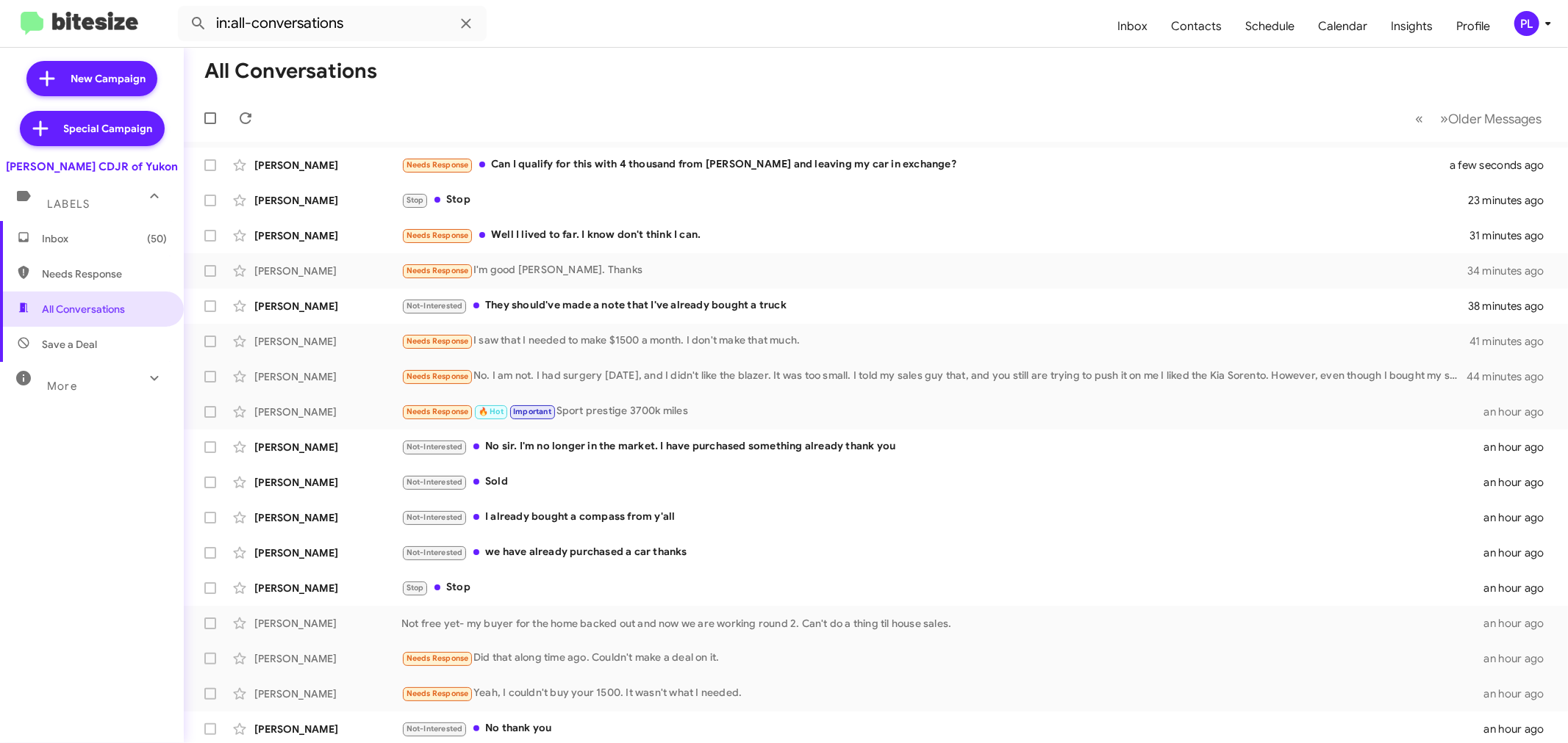
click at [88, 245] on span "Inbox (50)" at bounding box center [105, 239] width 125 height 15
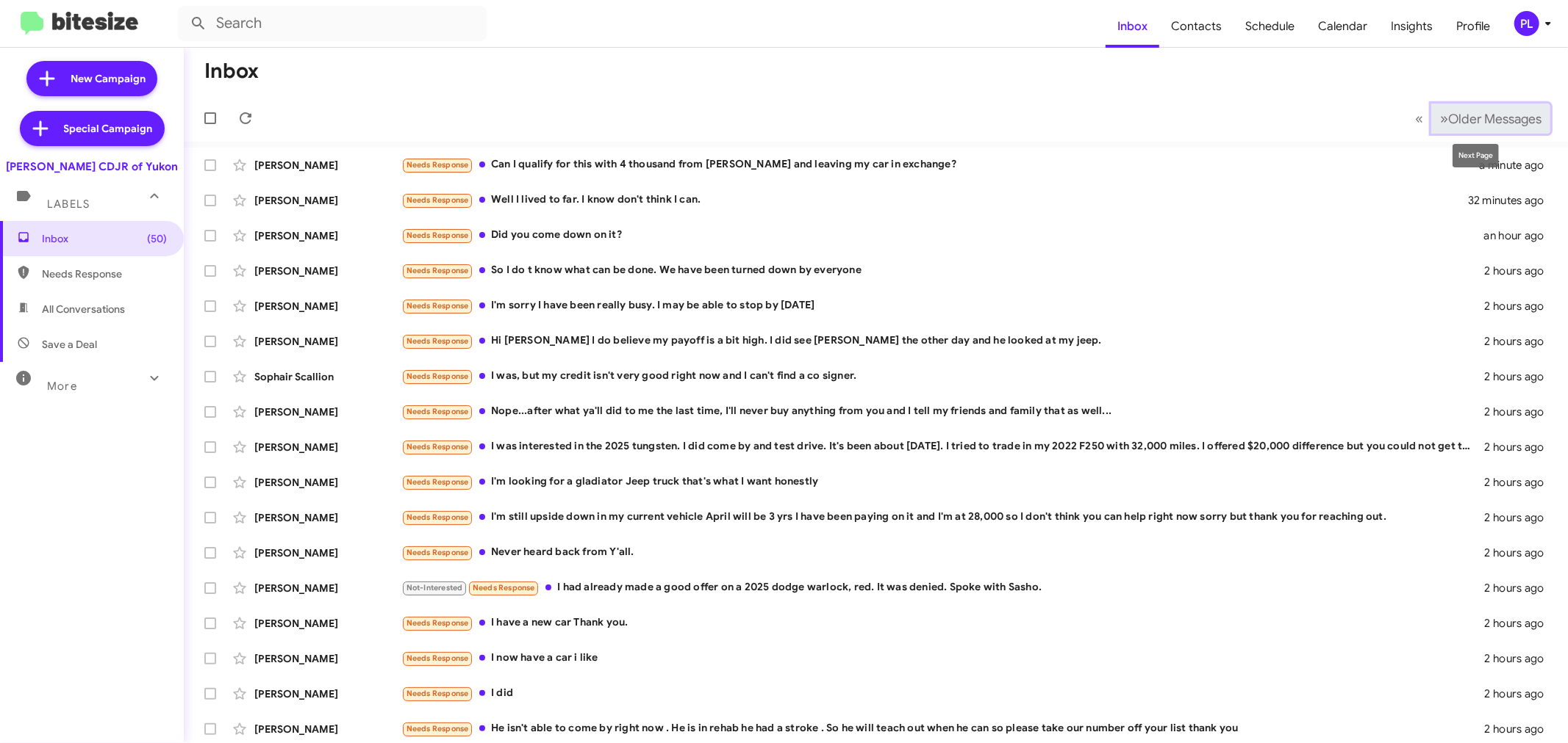
click at [1464, 120] on span "Older Messages" at bounding box center [1495, 119] width 94 height 16
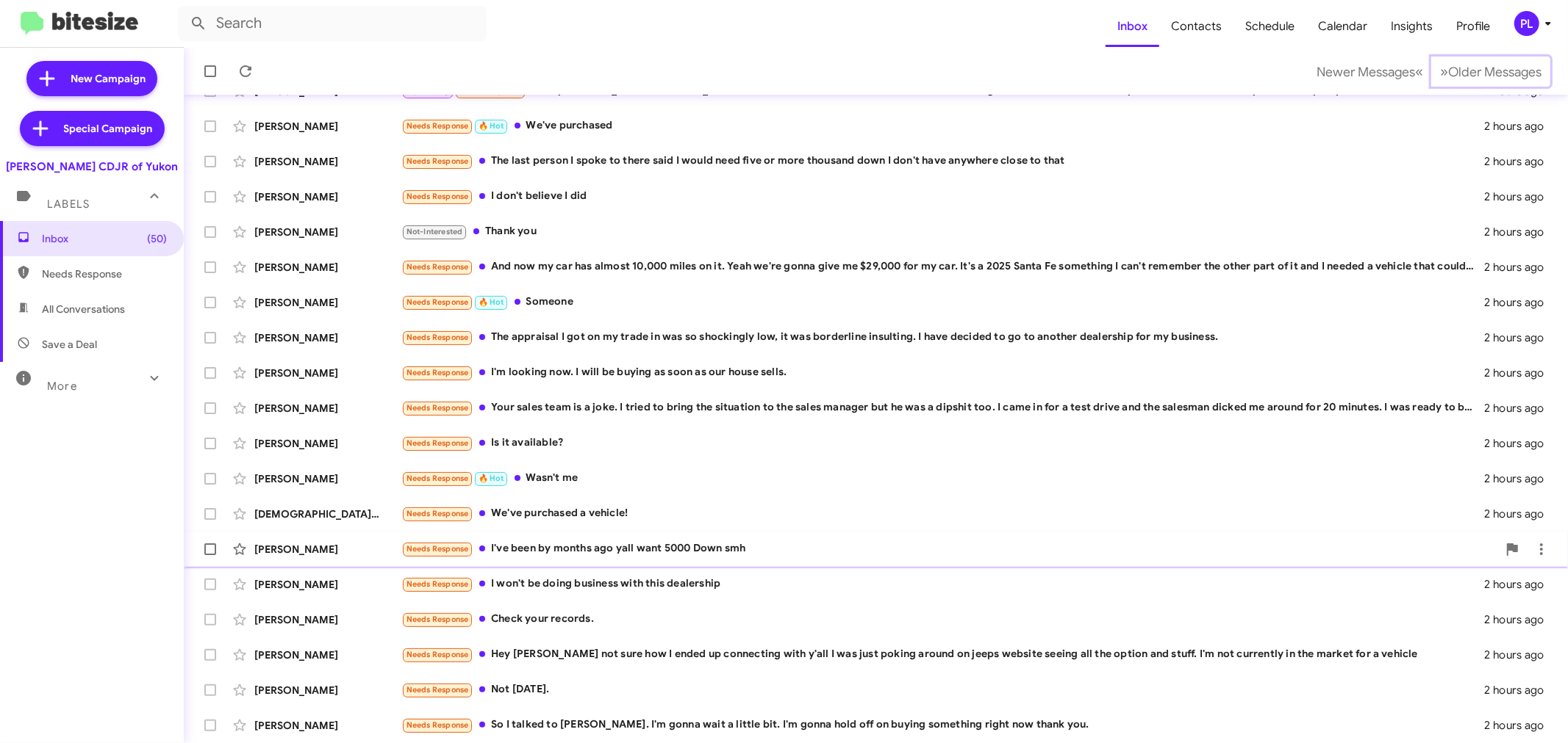
scroll to position [108, 0]
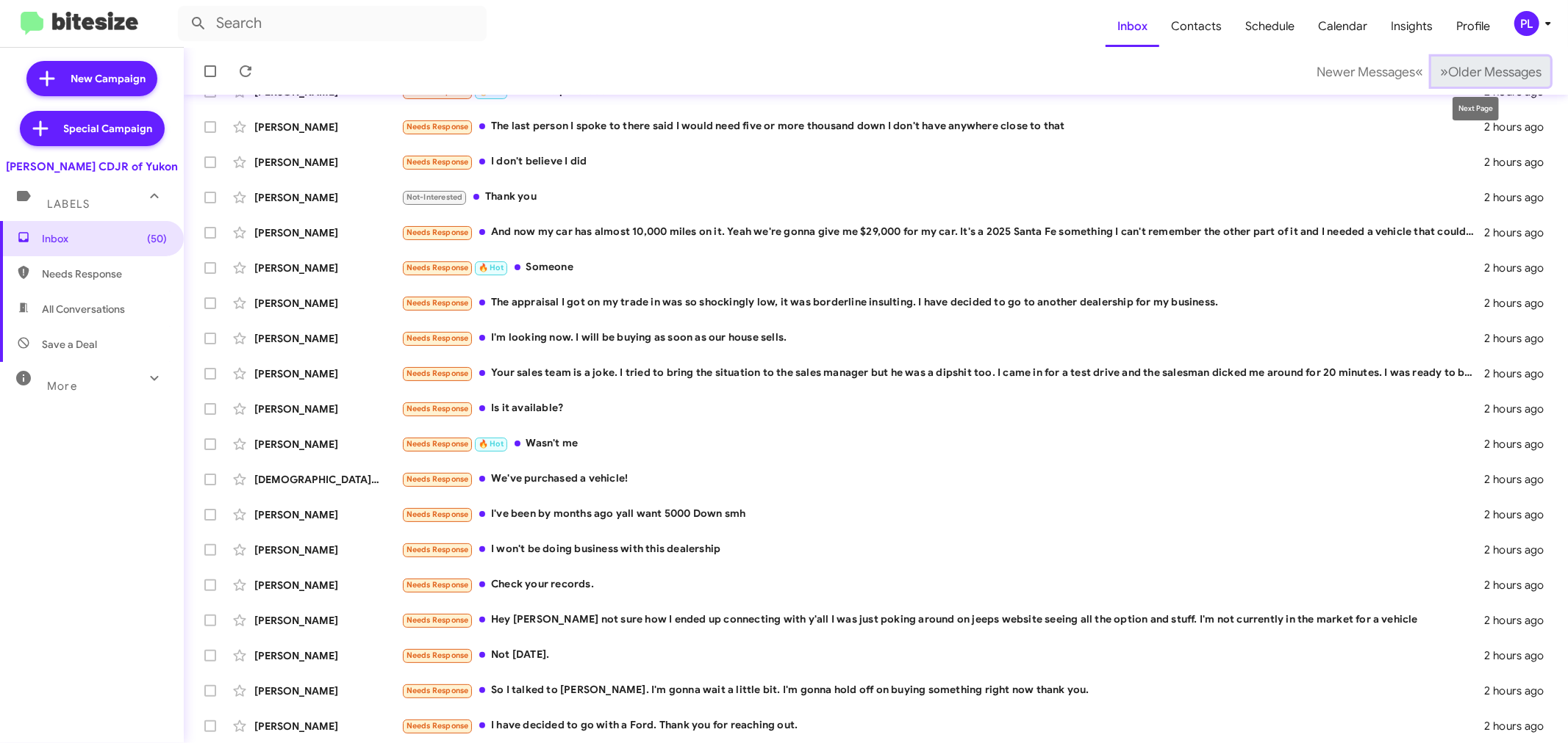
click at [1485, 58] on button "» Next Older Messages" at bounding box center [1490, 72] width 119 height 30
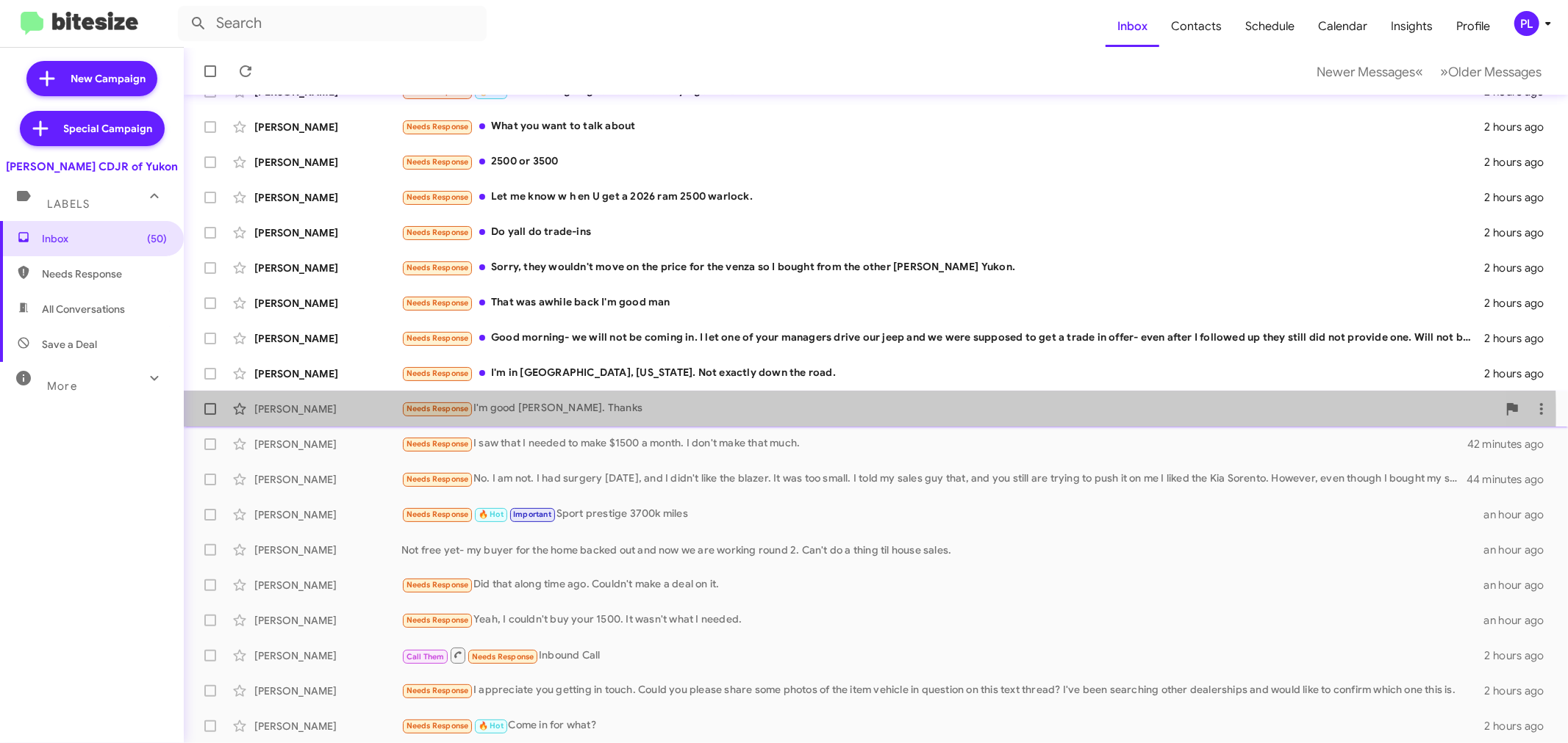
click at [597, 416] on div "[PERSON_NAME] Needs Response I'm good [PERSON_NAME]. Thanks 35 minutes ago" at bounding box center [876, 409] width 1360 height 30
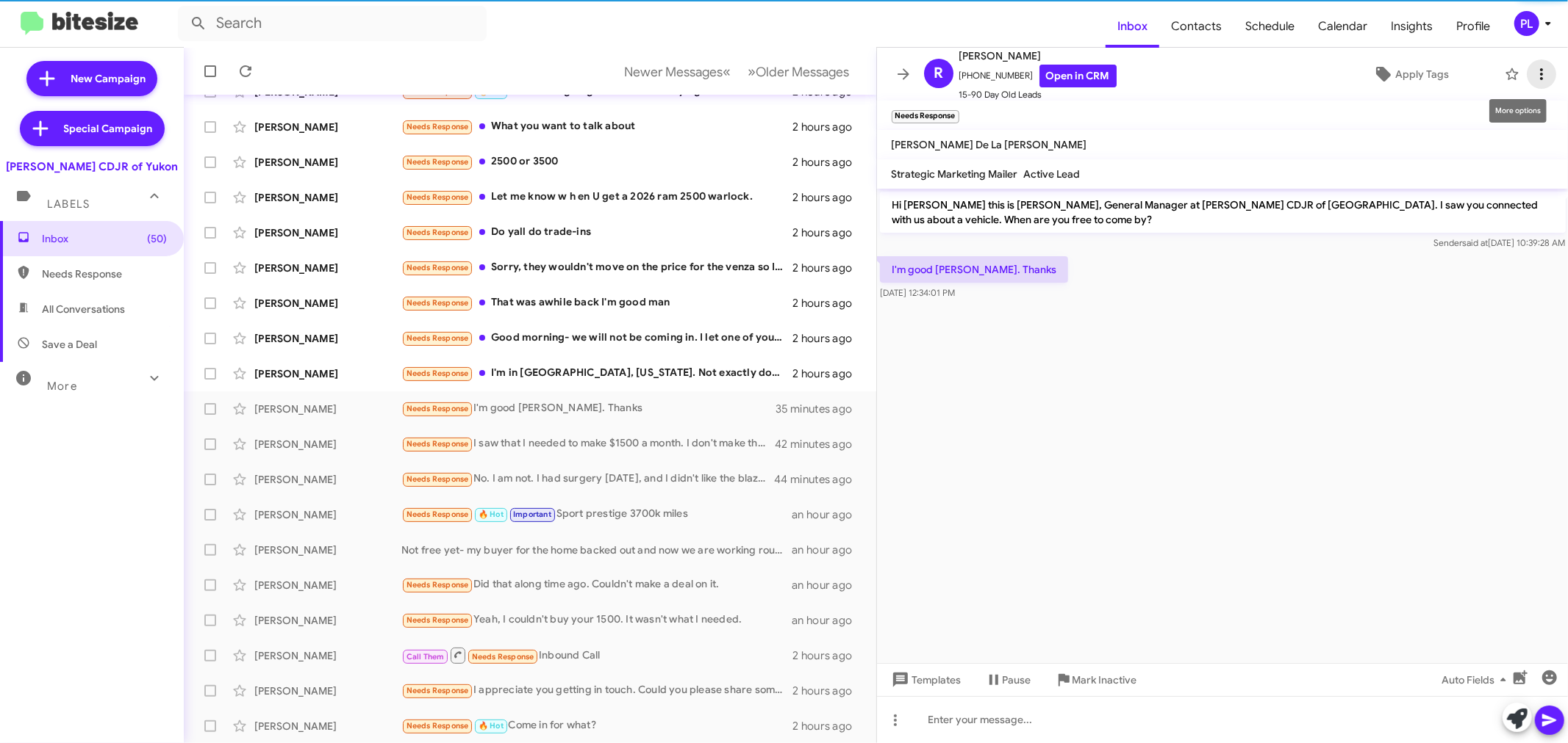
click at [1532, 77] on icon at bounding box center [1541, 74] width 18 height 18
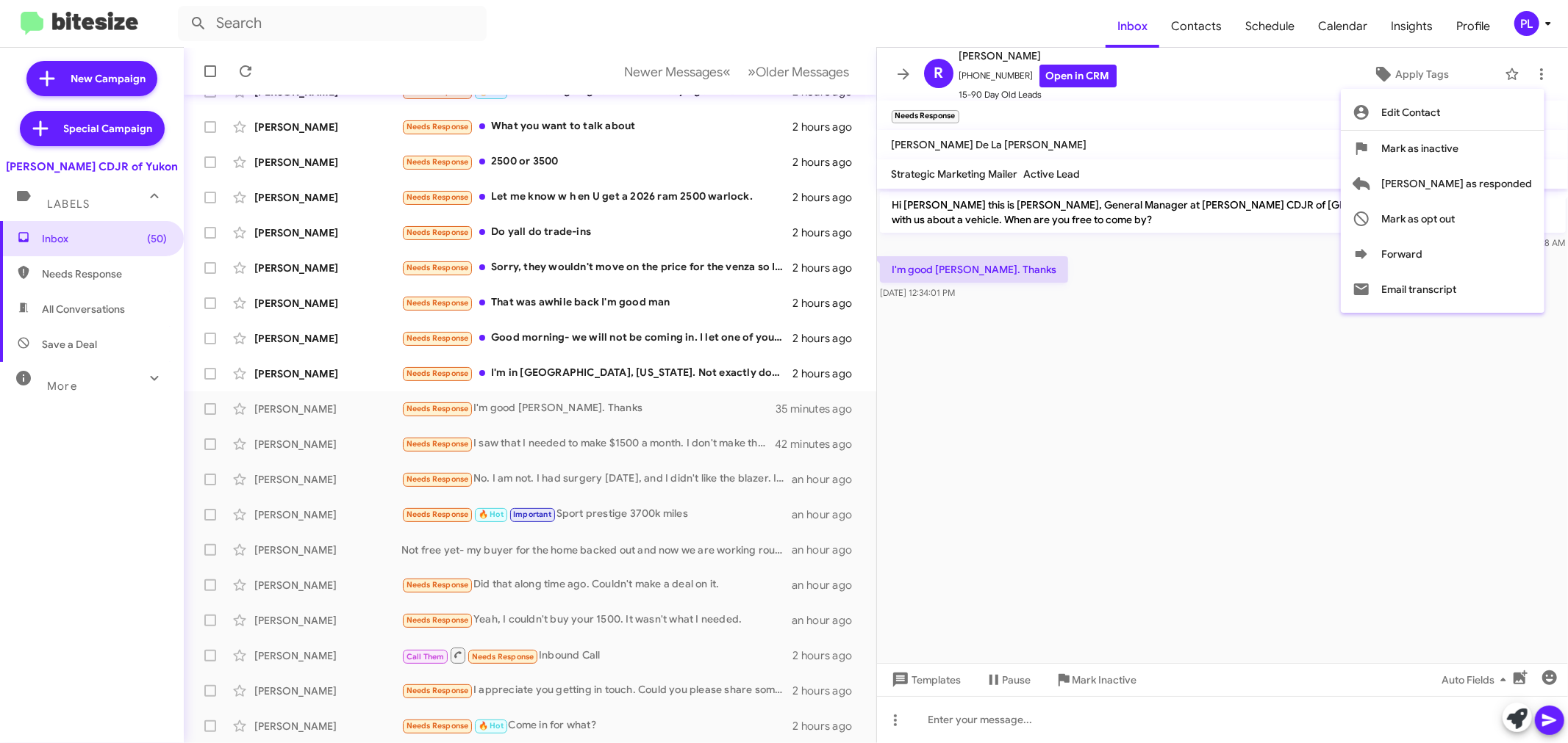
click at [1320, 362] on div at bounding box center [784, 371] width 1568 height 743
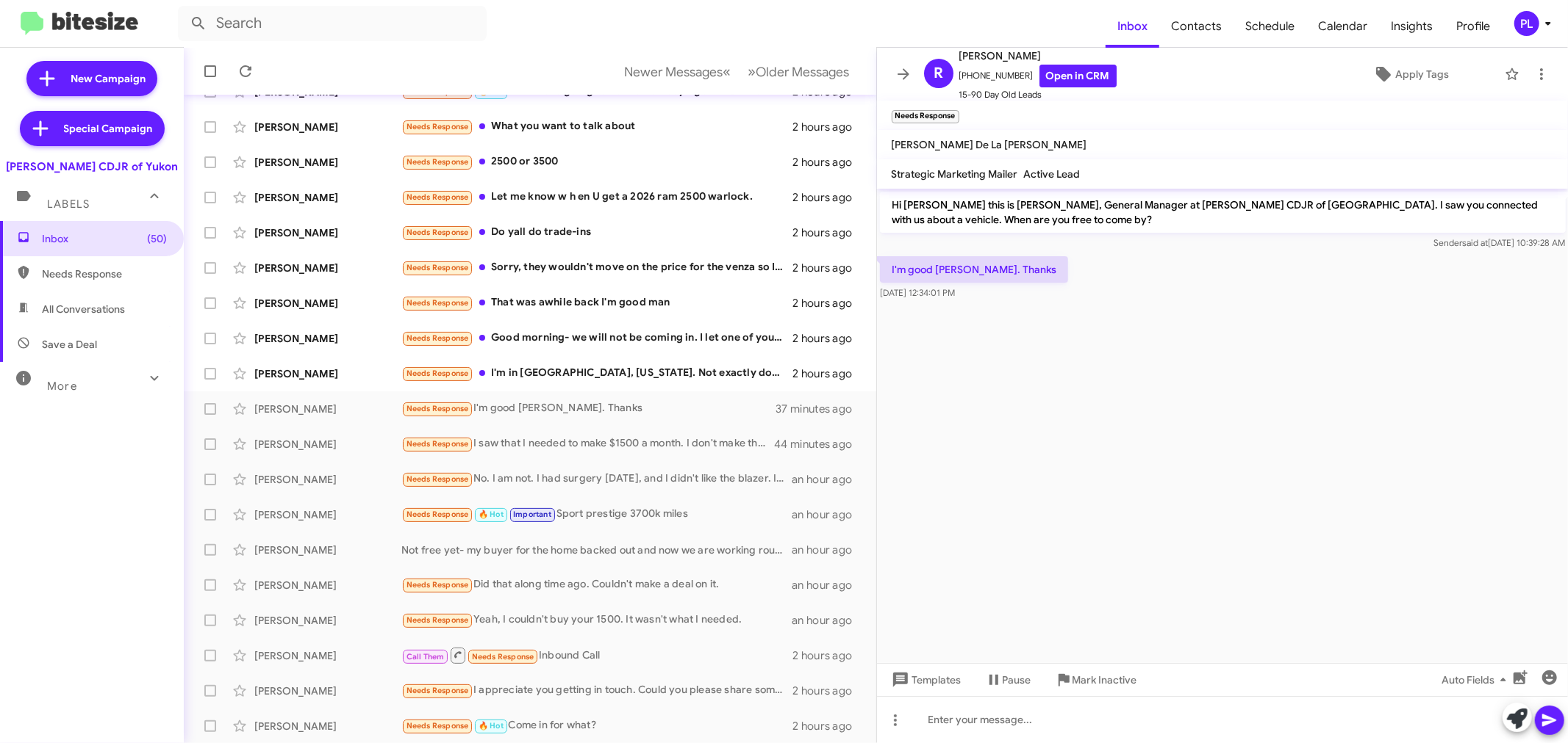
click at [70, 355] on span "Save a Deal" at bounding box center [92, 344] width 184 height 35
type input "in:not-interested"
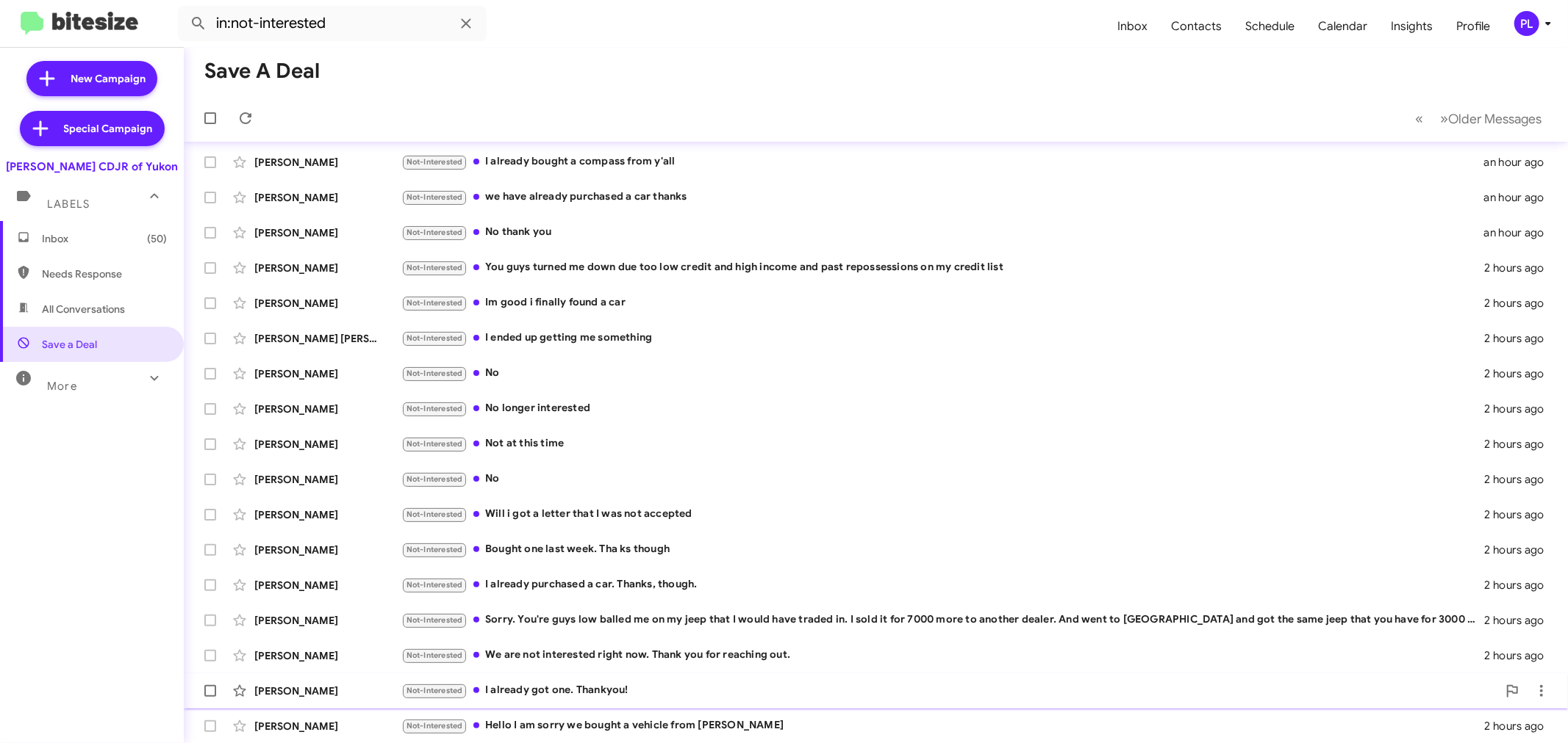
scroll to position [27, 0]
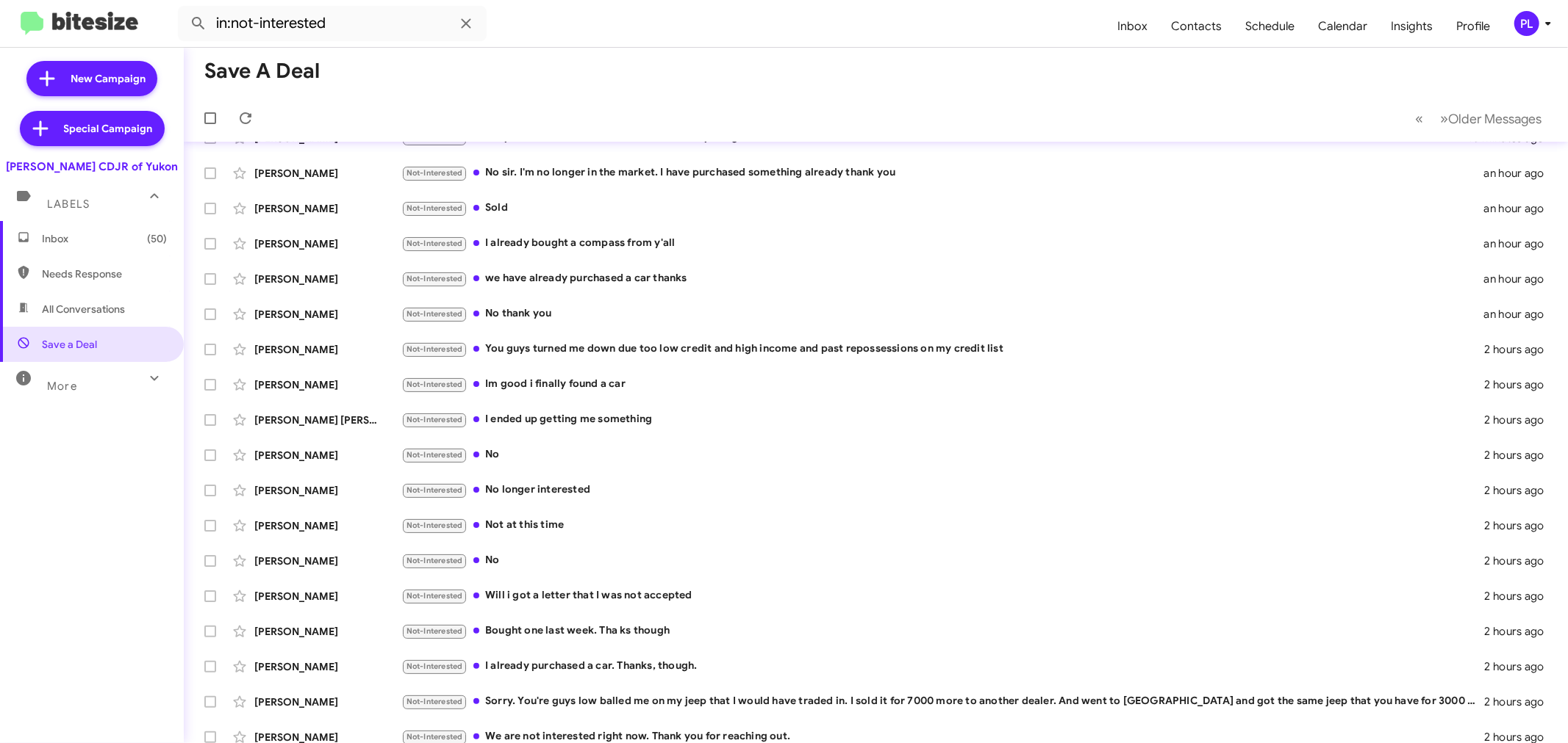
click at [110, 246] on span "Inbox (50)" at bounding box center [105, 239] width 125 height 15
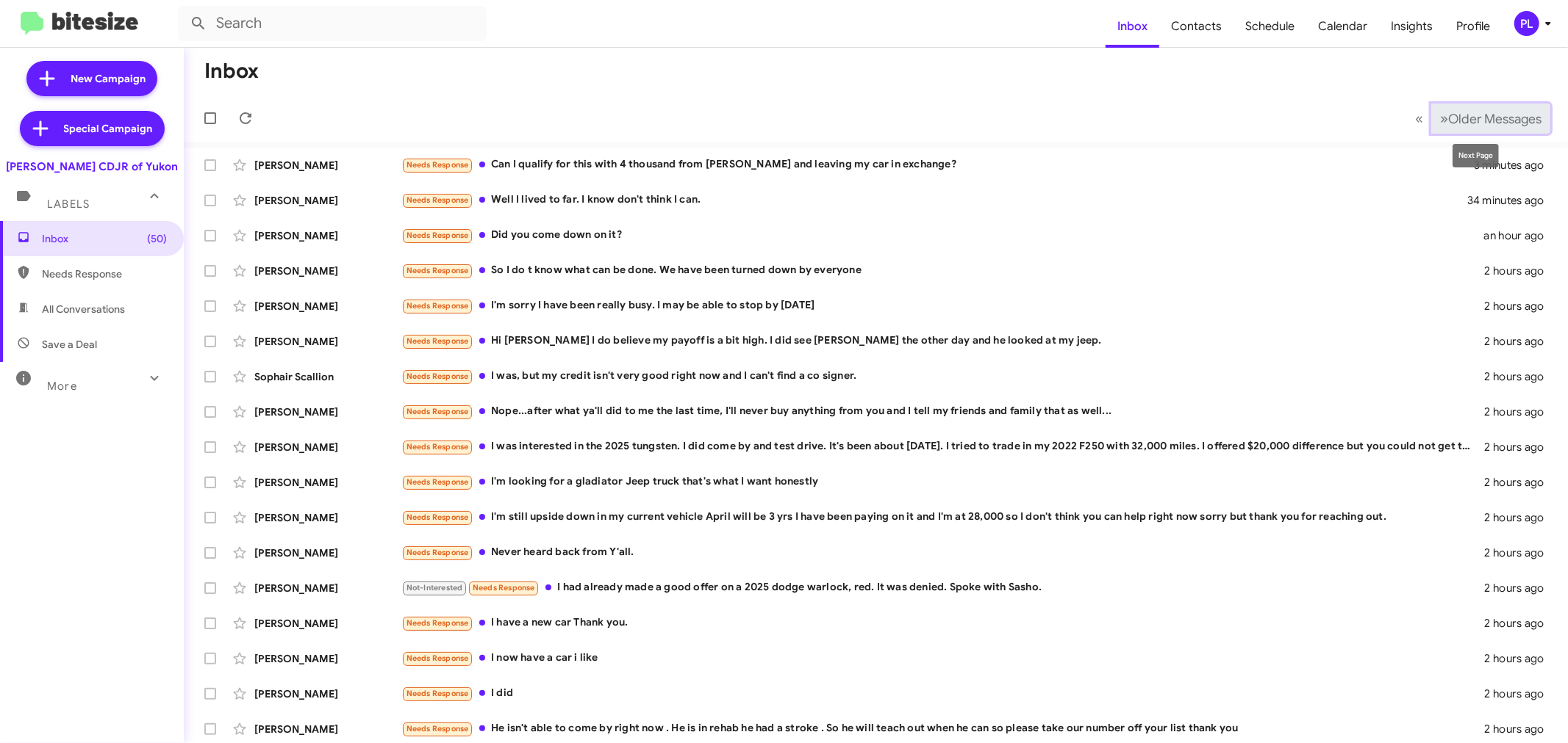
click at [1501, 121] on span "Older Messages" at bounding box center [1495, 119] width 94 height 16
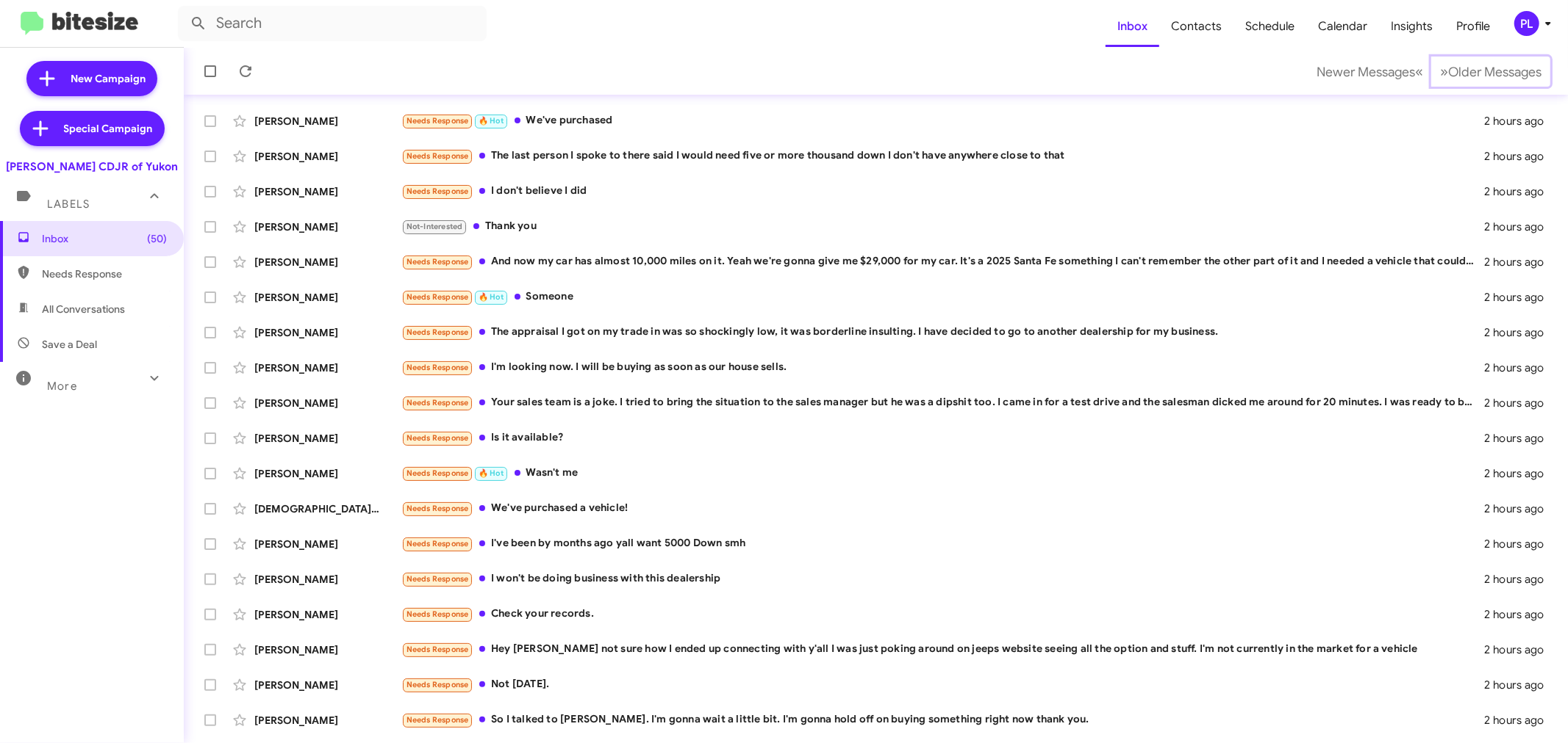
scroll to position [108, 0]
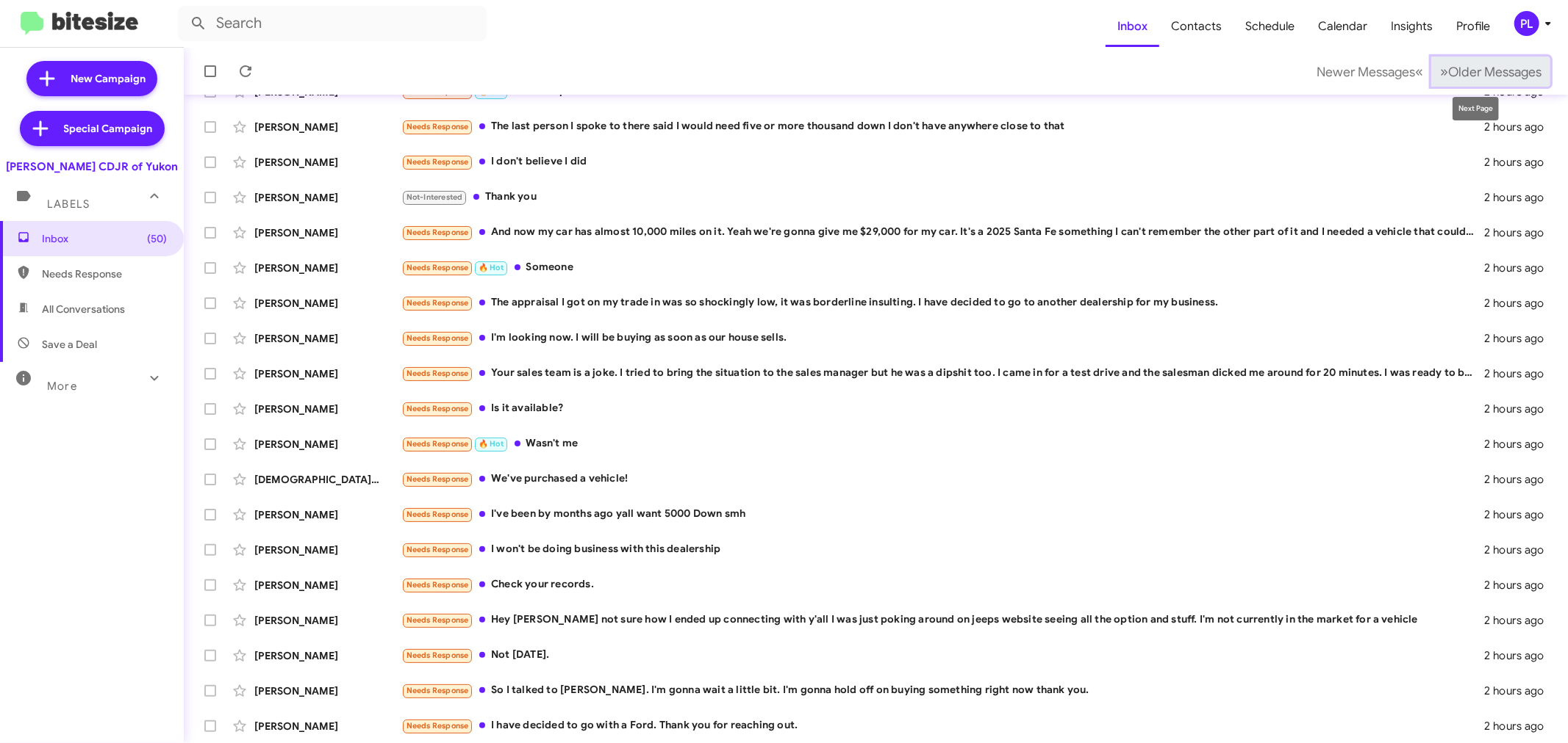
click at [1500, 70] on span "Older Messages" at bounding box center [1495, 72] width 94 height 16
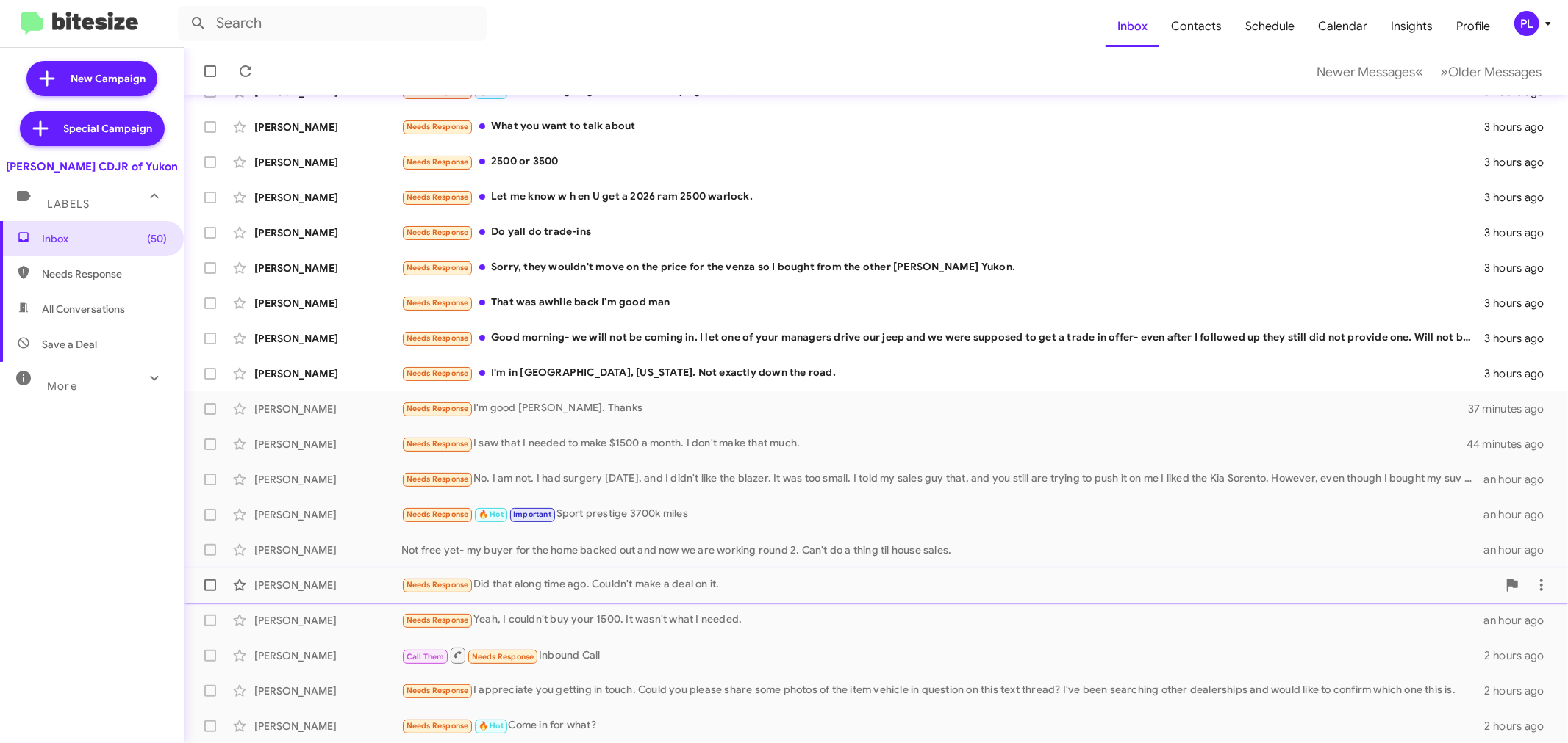
click at [689, 582] on div "Needs Response Did that along time ago. Couldn't make a deal on it." at bounding box center [949, 586] width 1096 height 17
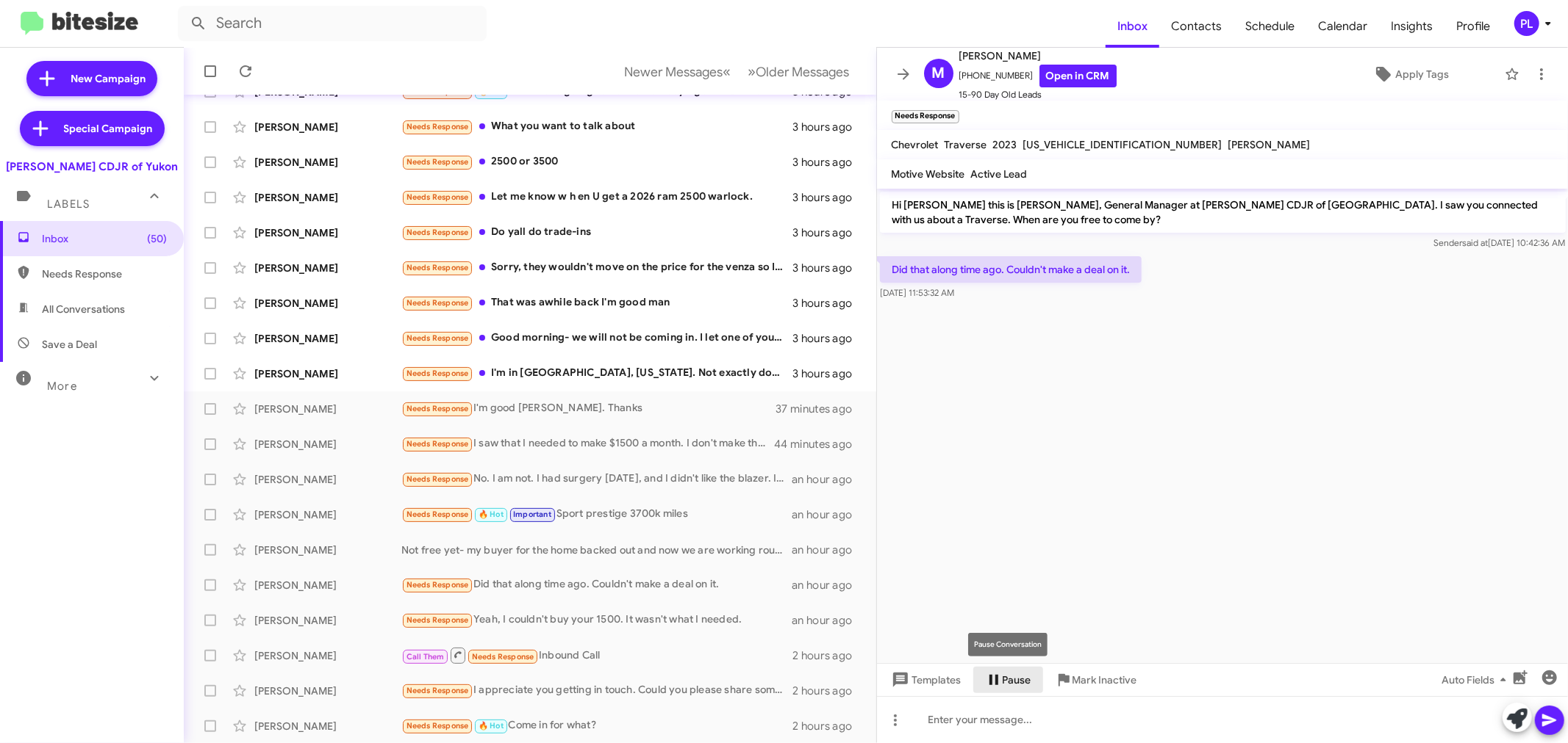
click at [1016, 678] on span "Pause" at bounding box center [1016, 680] width 29 height 27
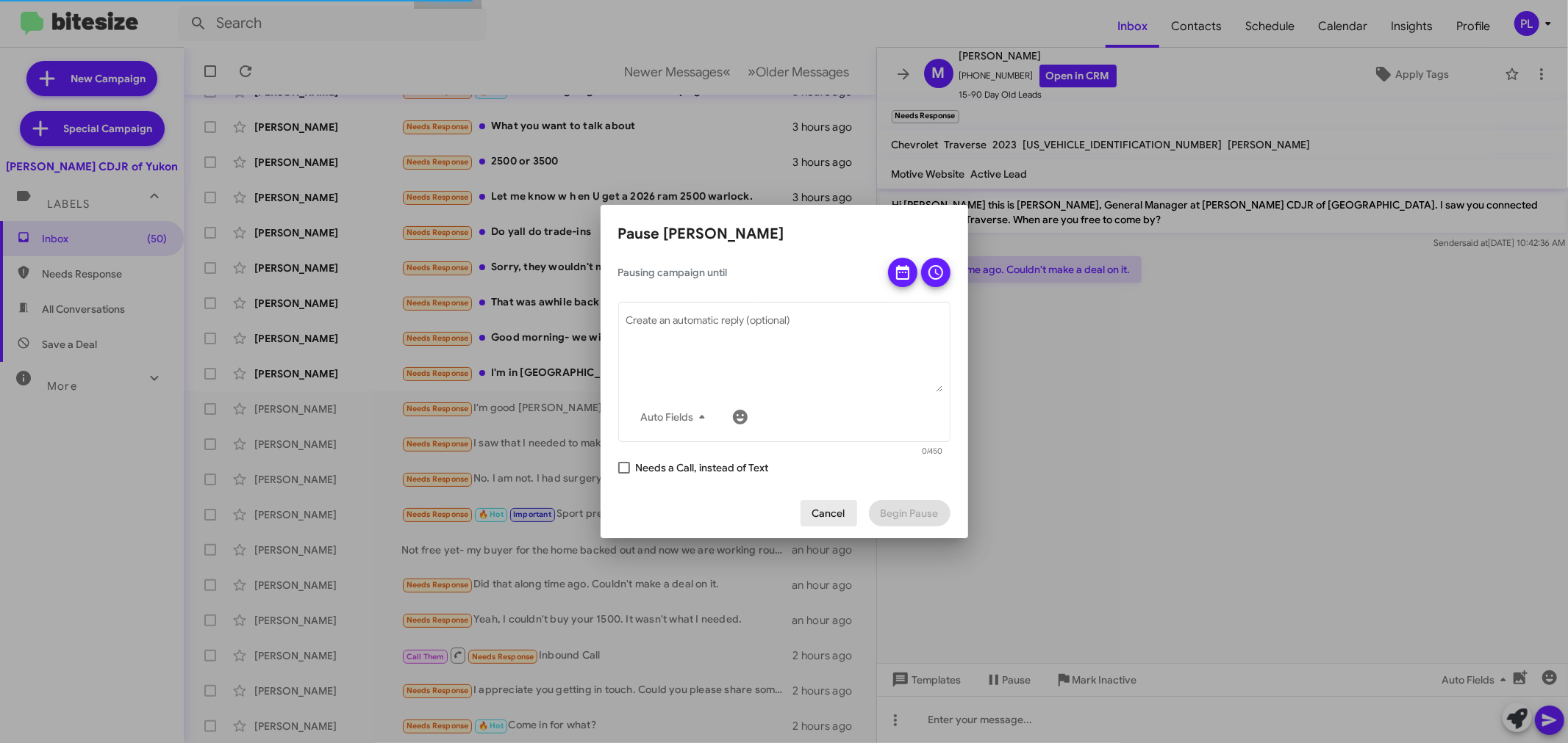
click at [834, 508] on span "Cancel" at bounding box center [828, 514] width 33 height 27
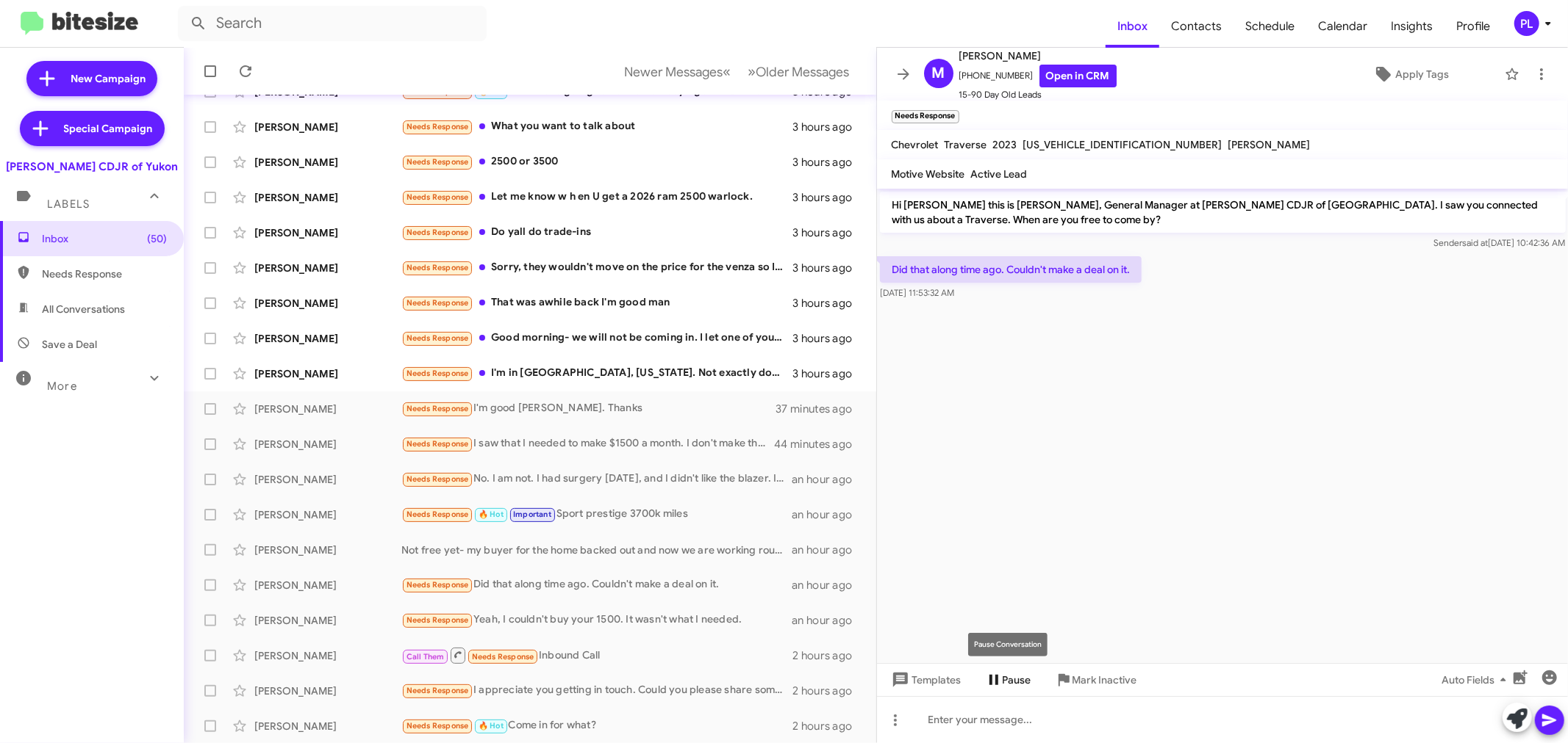
click at [1009, 674] on span "Pause" at bounding box center [1016, 680] width 29 height 27
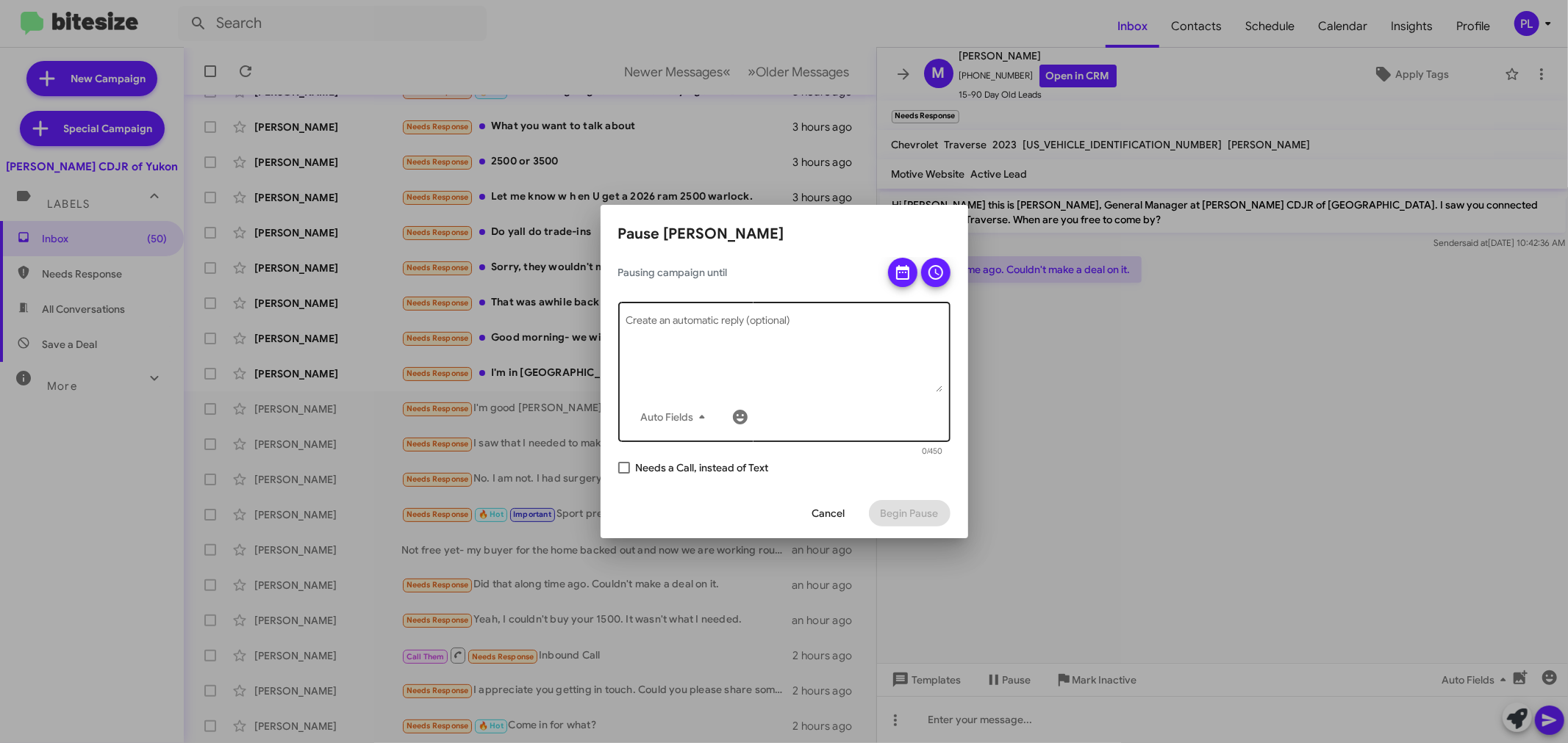
click at [764, 327] on textarea "Create an automatic reply (optional)" at bounding box center [784, 354] width 317 height 76
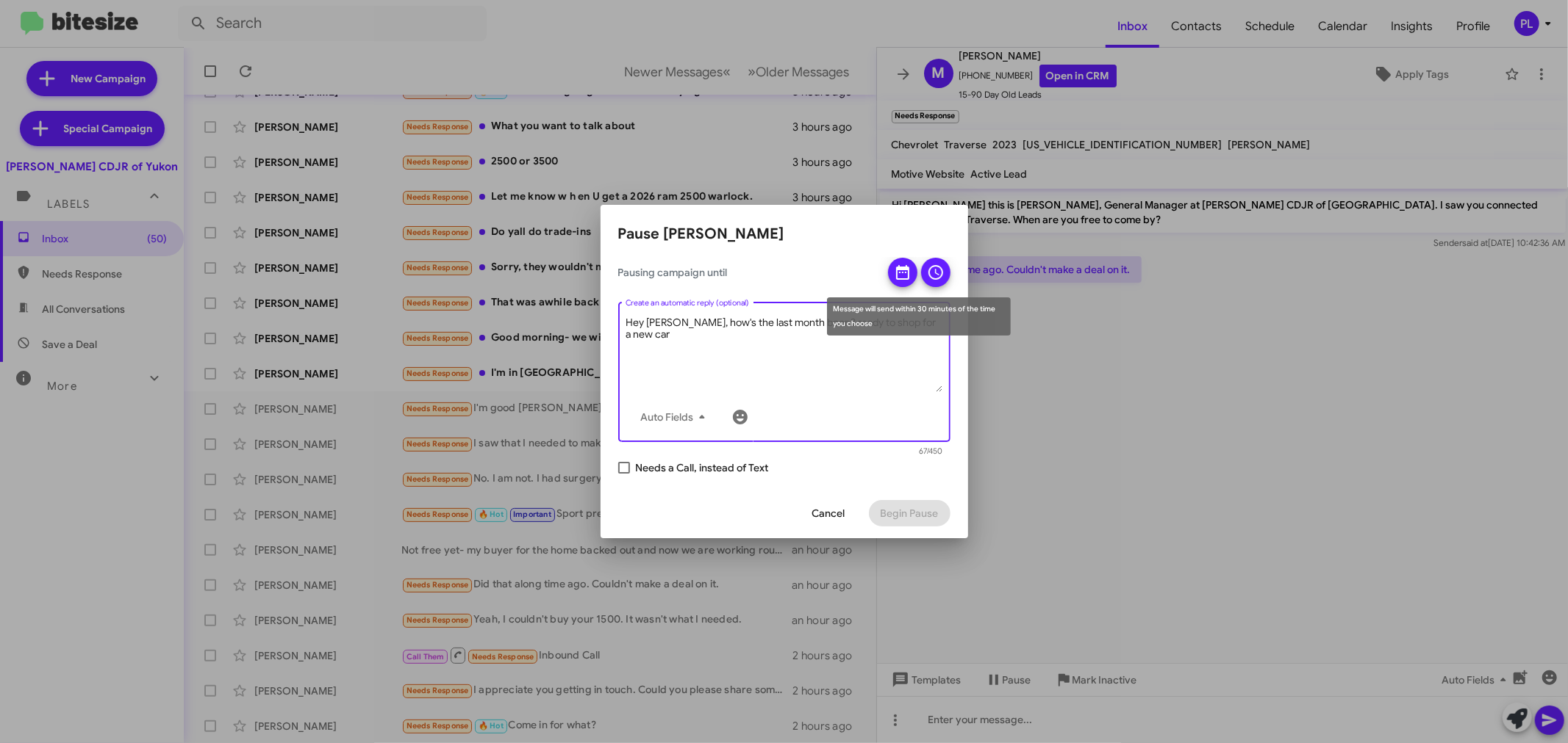
type textarea "Hey [PERSON_NAME], how's the last month been? ready to shop for a new car"
click at [896, 271] on icon at bounding box center [902, 272] width 13 height 15
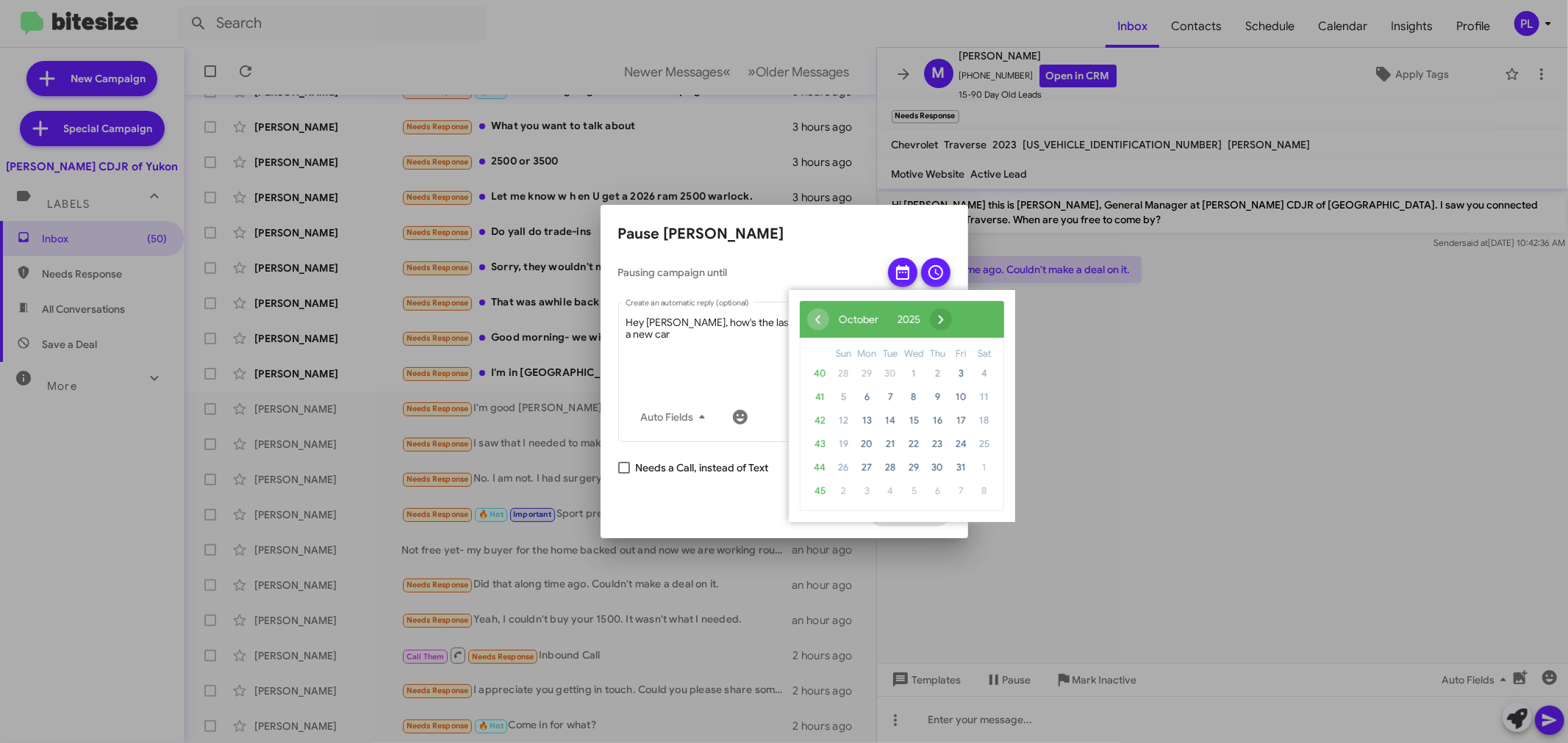
click at [952, 320] on span "›" at bounding box center [941, 320] width 22 height 22
click at [870, 392] on span "3" at bounding box center [867, 398] width 23 height 23
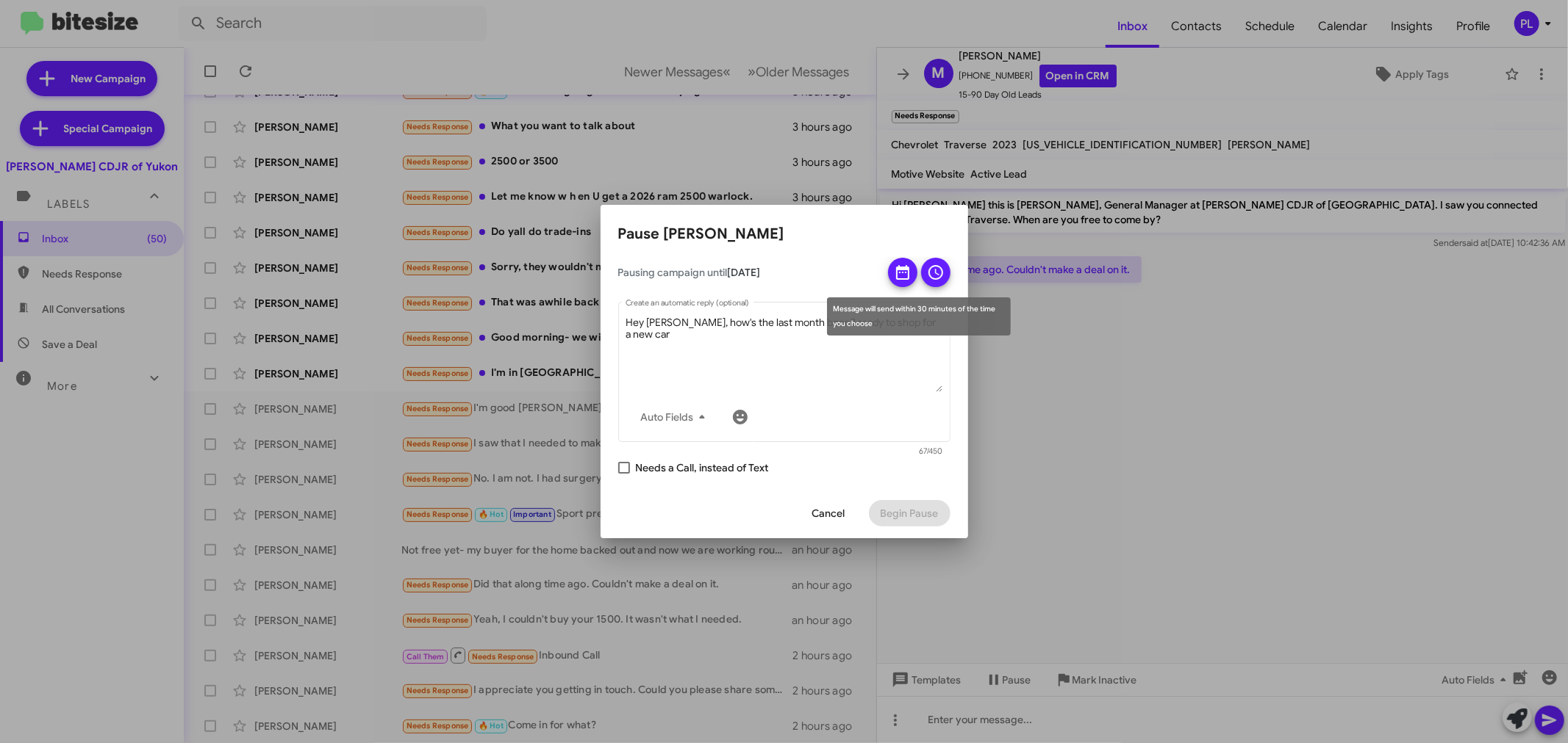
click at [934, 276] on icon at bounding box center [935, 272] width 18 height 18
click at [891, 476] on div "Pausing campaign until [DATE] 9:00 AM 09 : 00 Hey [PERSON_NAME], how's the last…" at bounding box center [784, 373] width 367 height 230
click at [907, 504] on span "Begin Pause" at bounding box center [910, 514] width 58 height 27
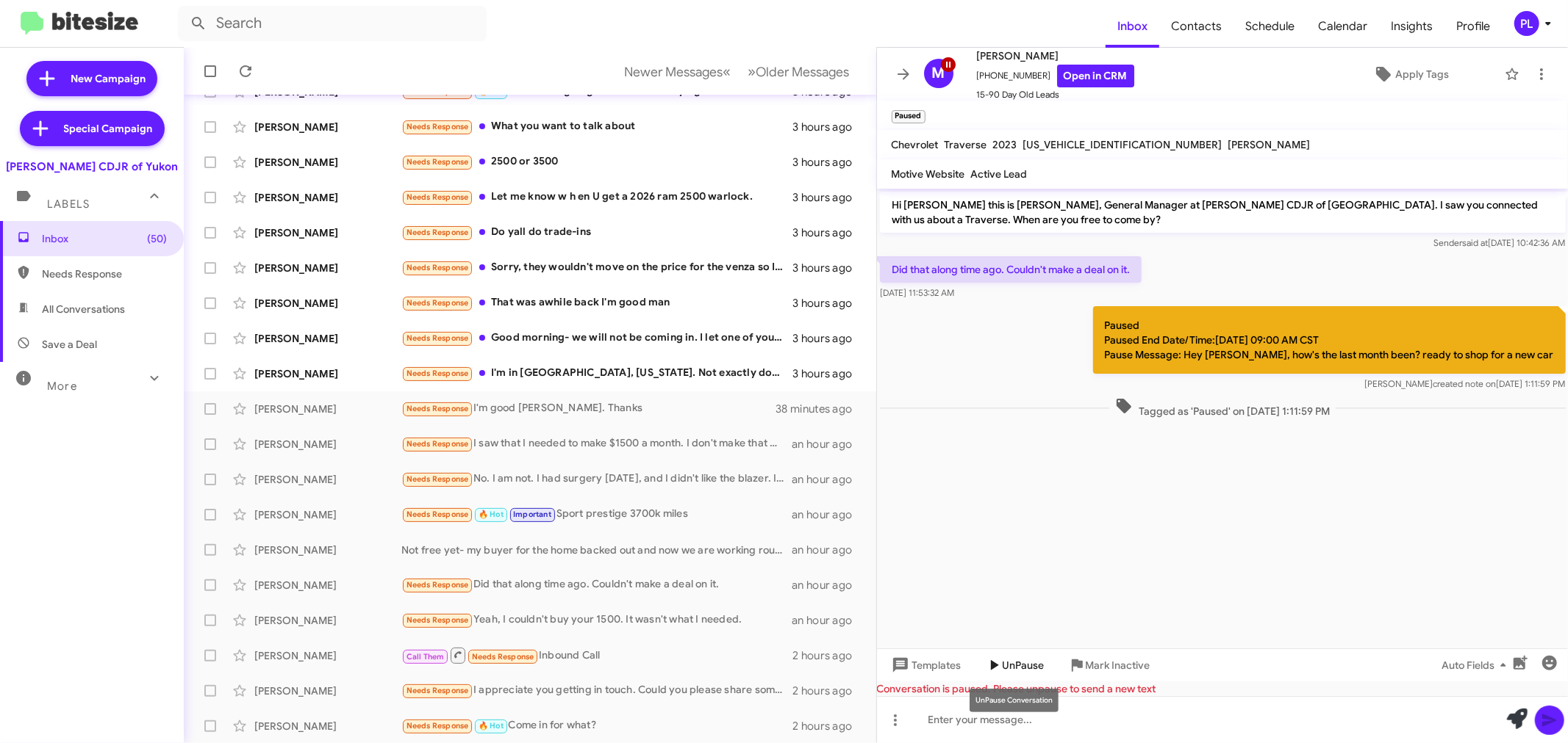
click at [1011, 660] on span "UnPause" at bounding box center [1023, 666] width 42 height 27
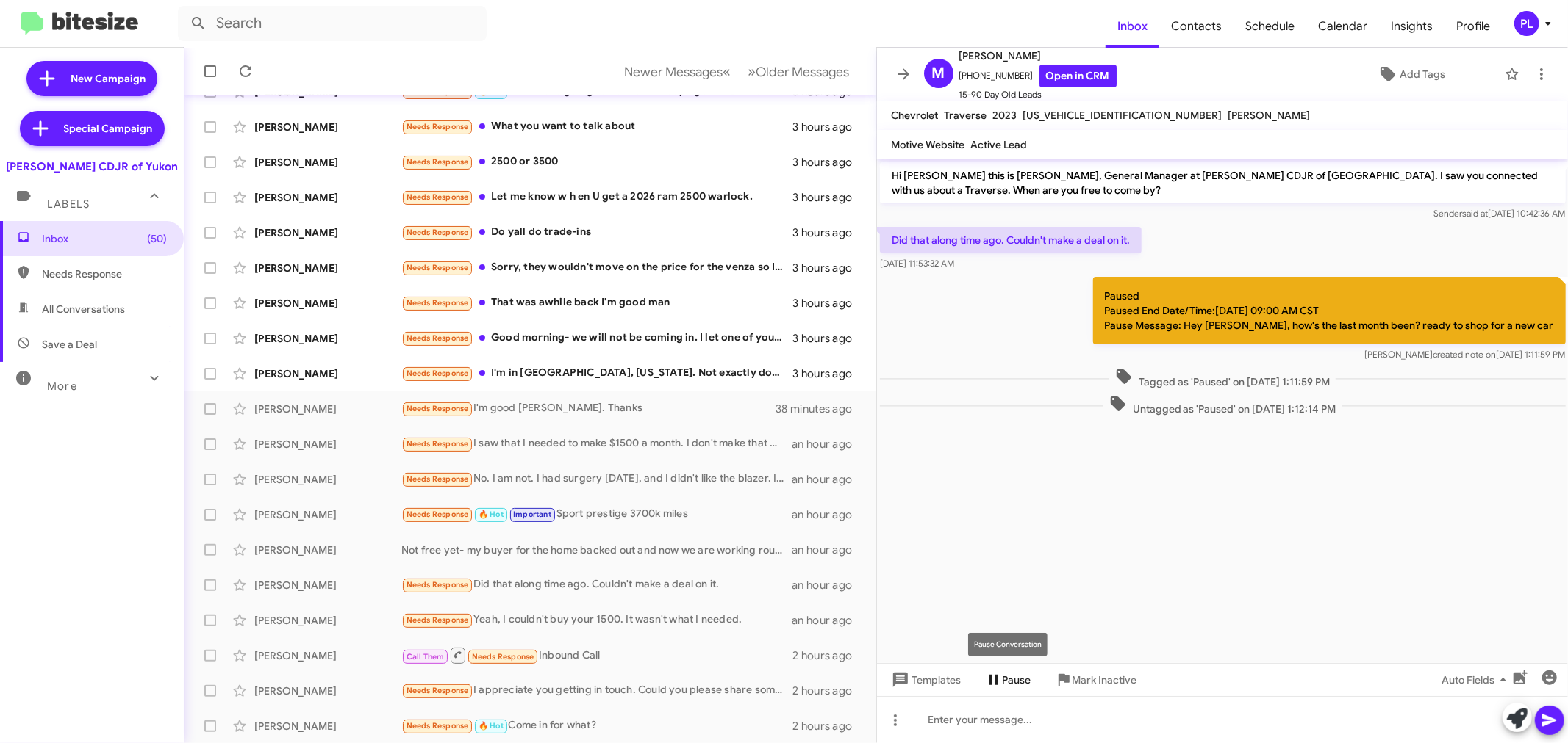
click at [1000, 677] on icon at bounding box center [993, 680] width 18 height 18
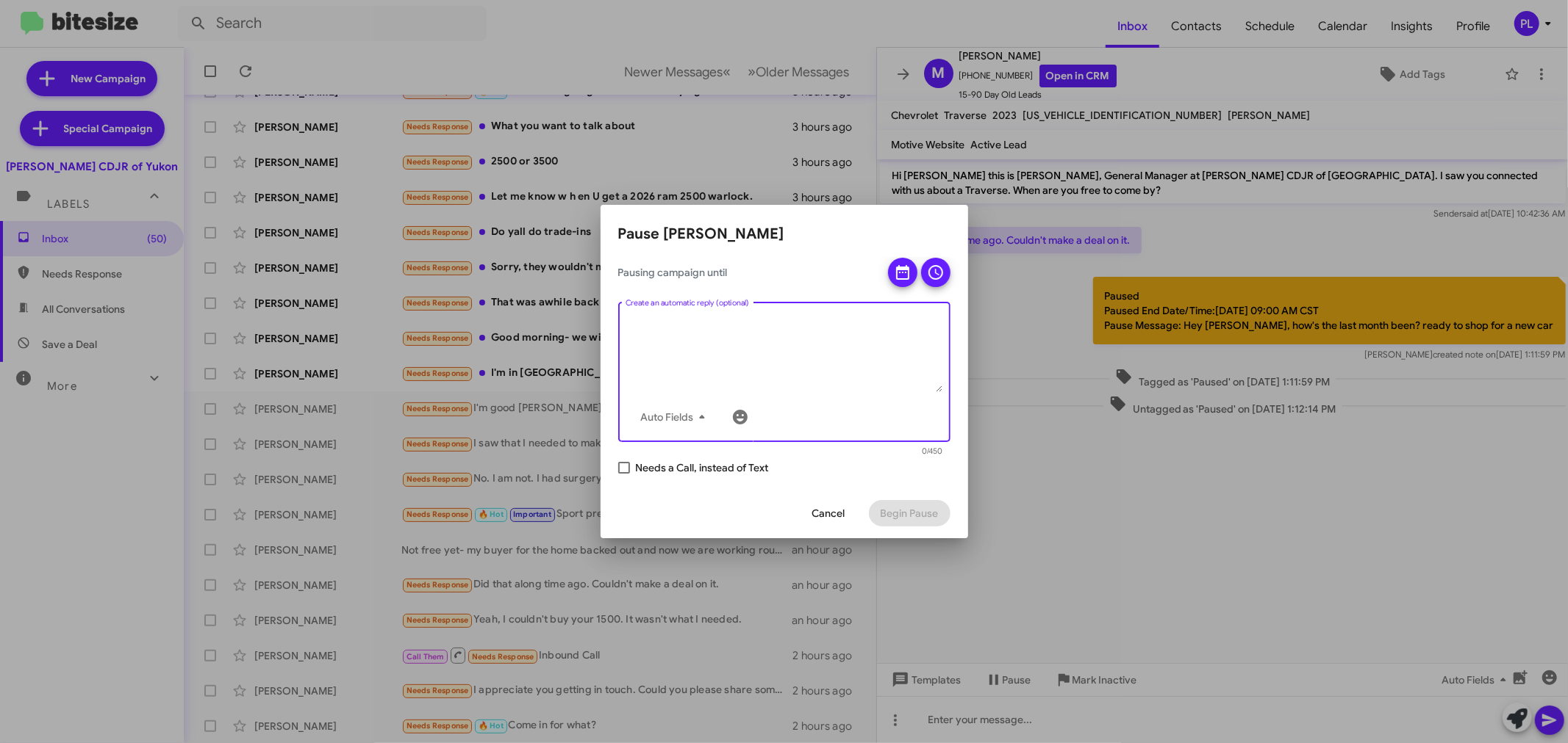
drag, startPoint x: 794, startPoint y: 324, endPoint x: 751, endPoint y: 320, distance: 43.2
click at [751, 320] on textarea "Create an automatic reply (optional)" at bounding box center [784, 354] width 317 height 76
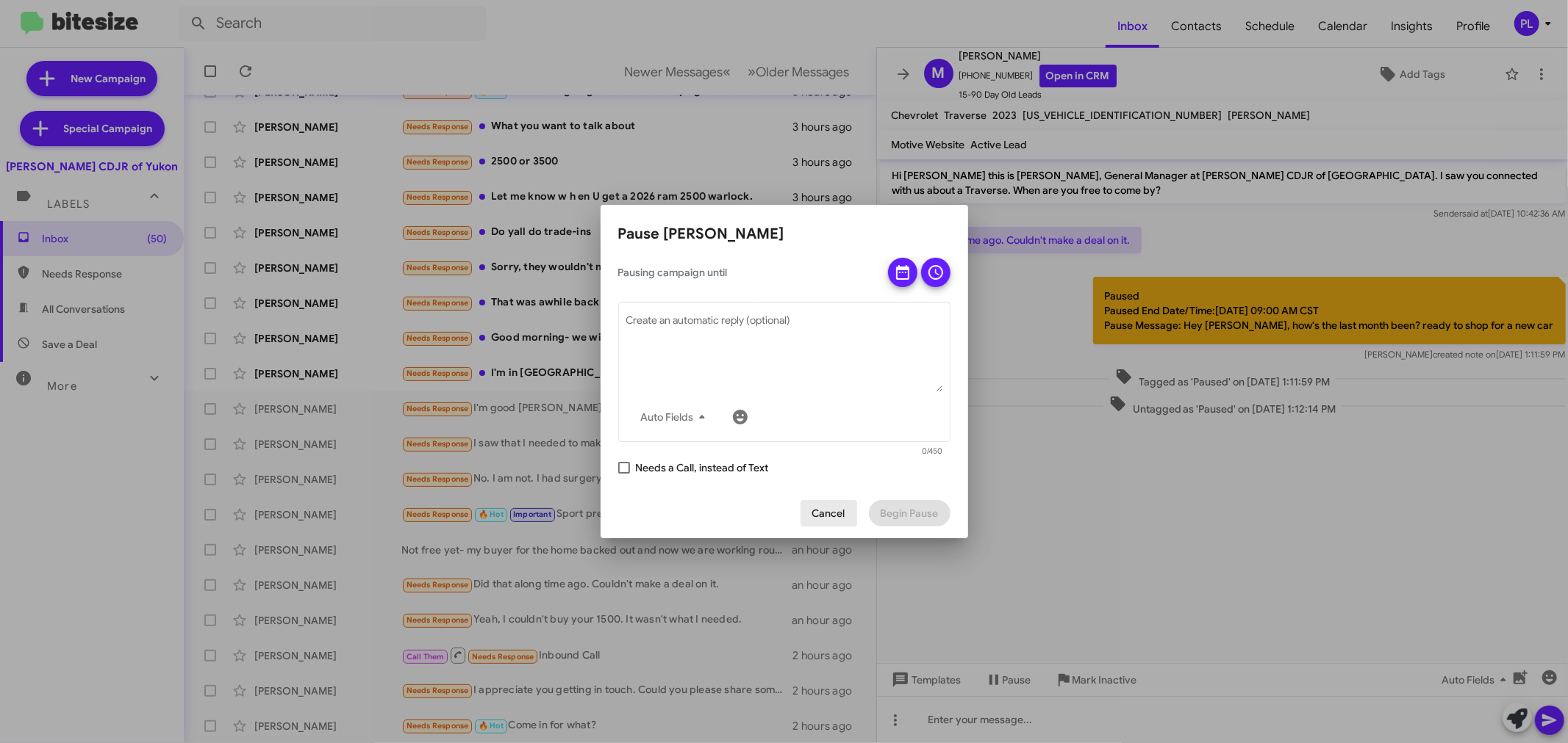
click at [832, 513] on span "Cancel" at bounding box center [828, 514] width 33 height 27
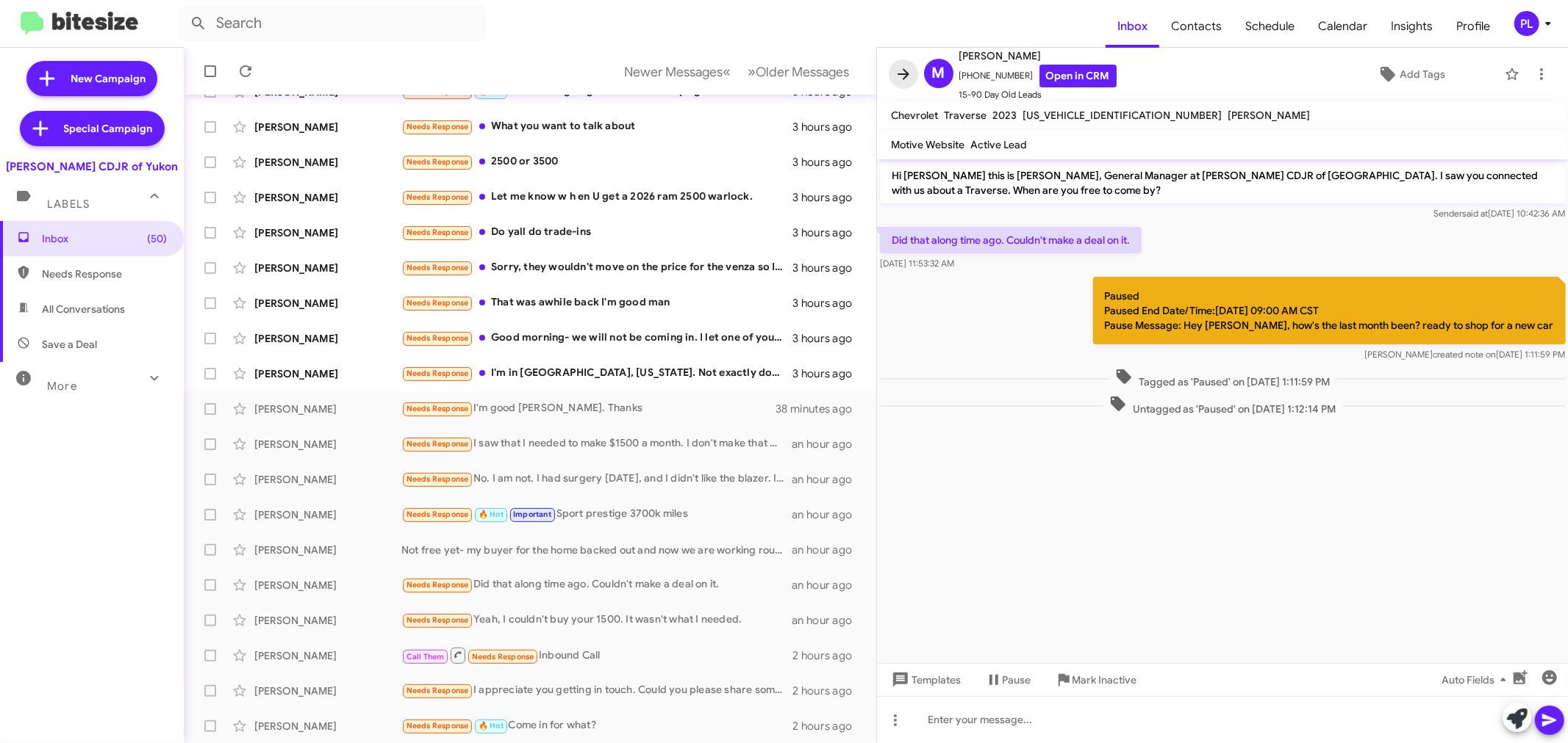
click at [905, 65] on icon at bounding box center [903, 74] width 18 height 18
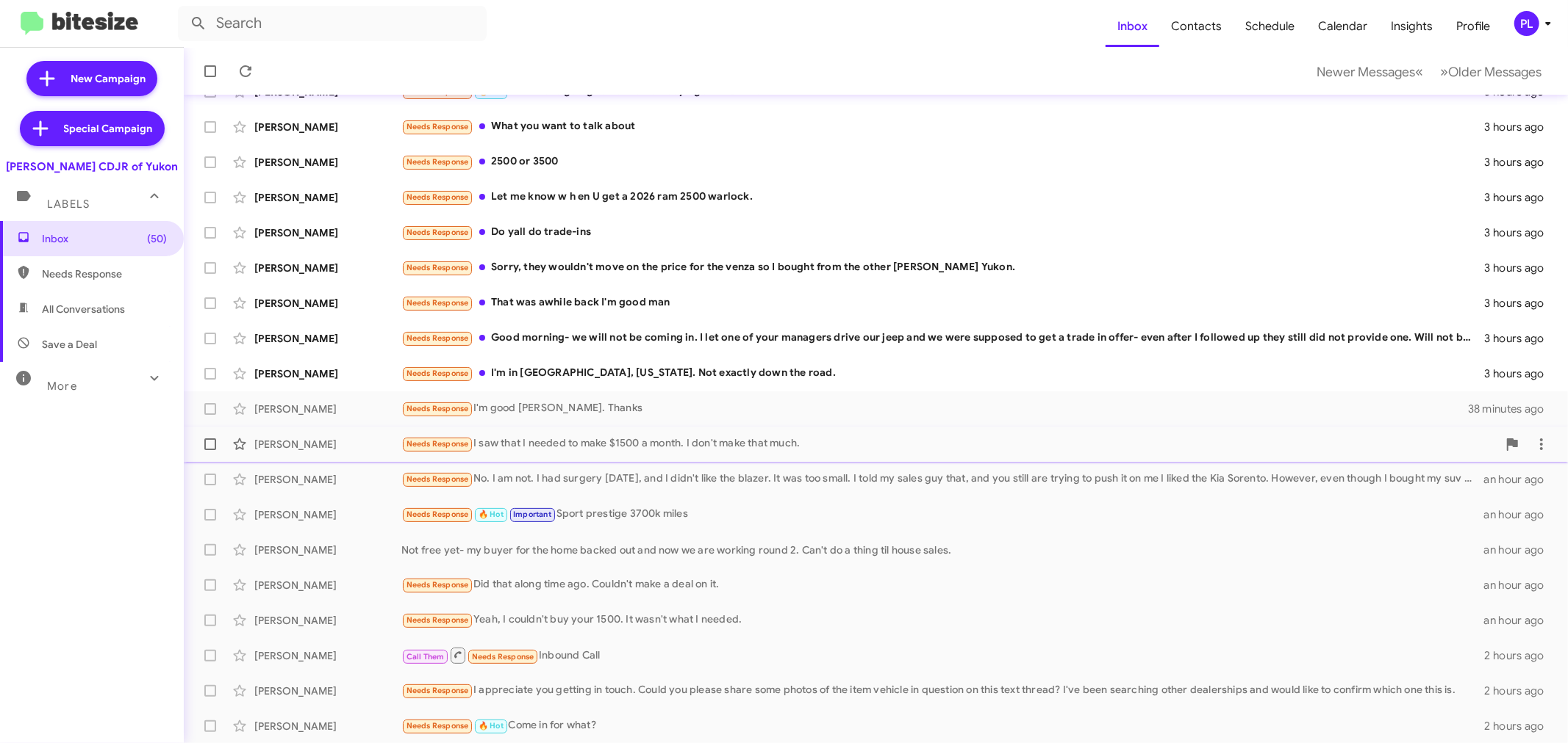
click at [721, 441] on div "Needs Response I saw that I needed to make $1500 a month. I don't make that muc…" at bounding box center [949, 444] width 1096 height 17
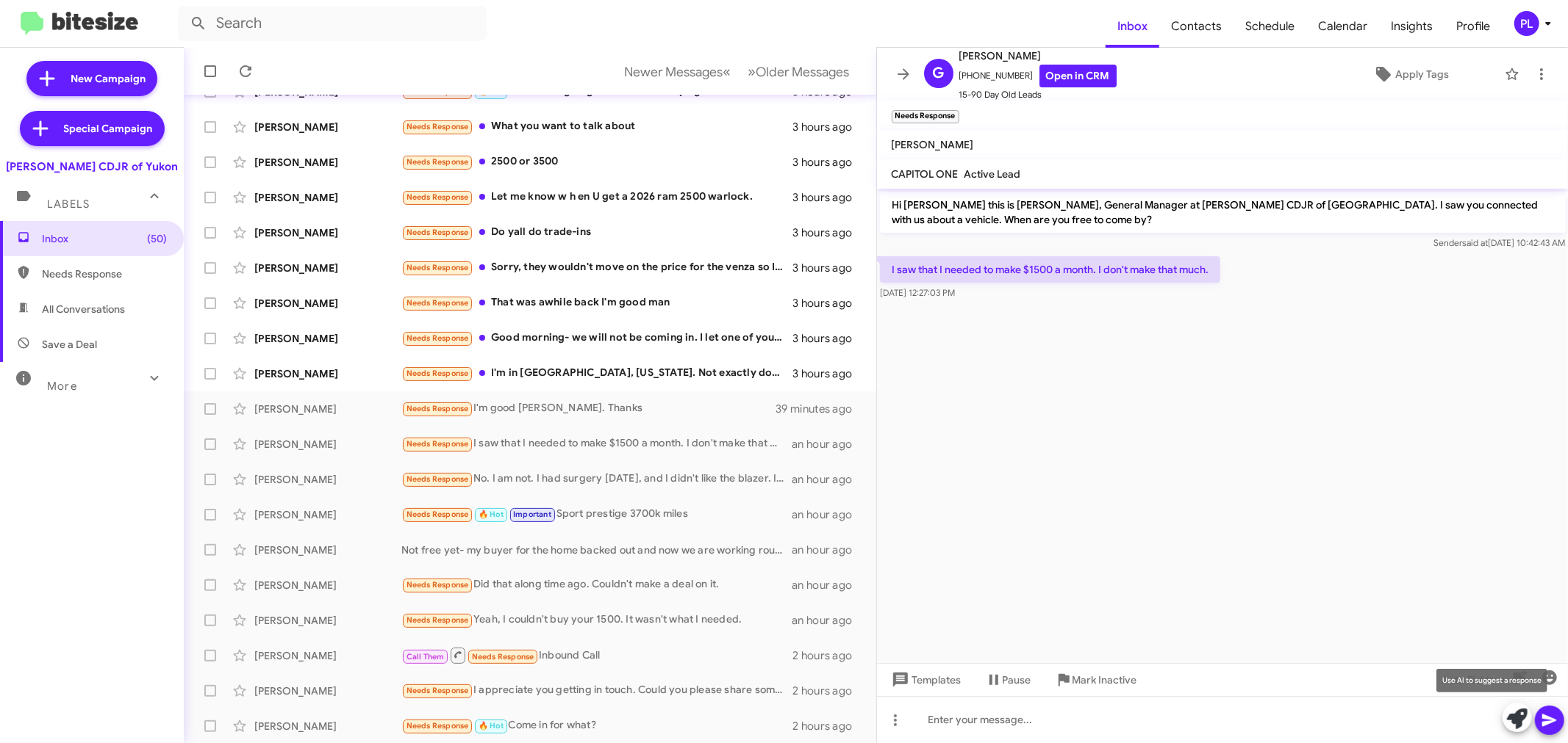
click at [1526, 716] on icon at bounding box center [1517, 719] width 20 height 20
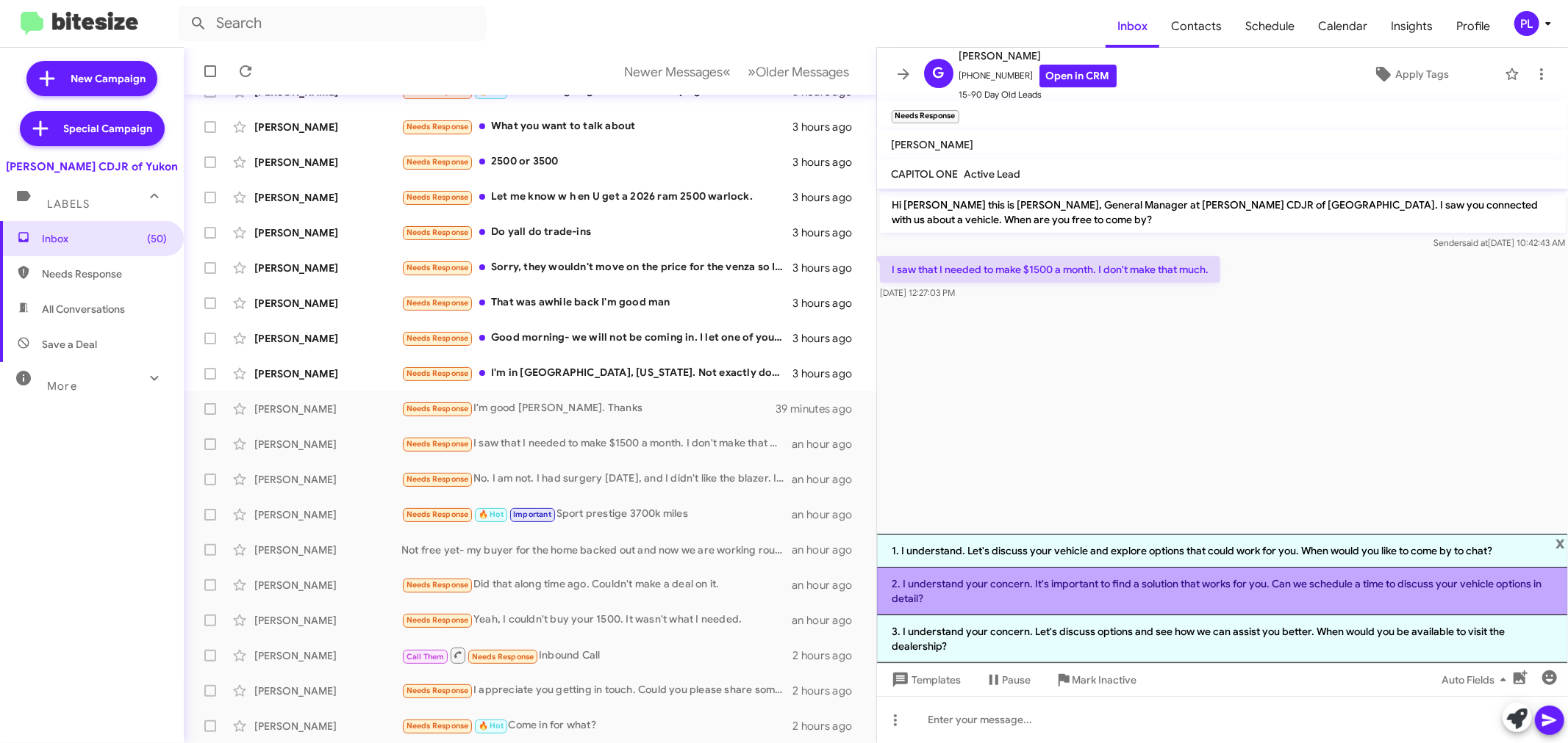
click at [1133, 596] on li "2. I understand your concern. It's important to find a solution that works for …" at bounding box center [1222, 591] width 692 height 48
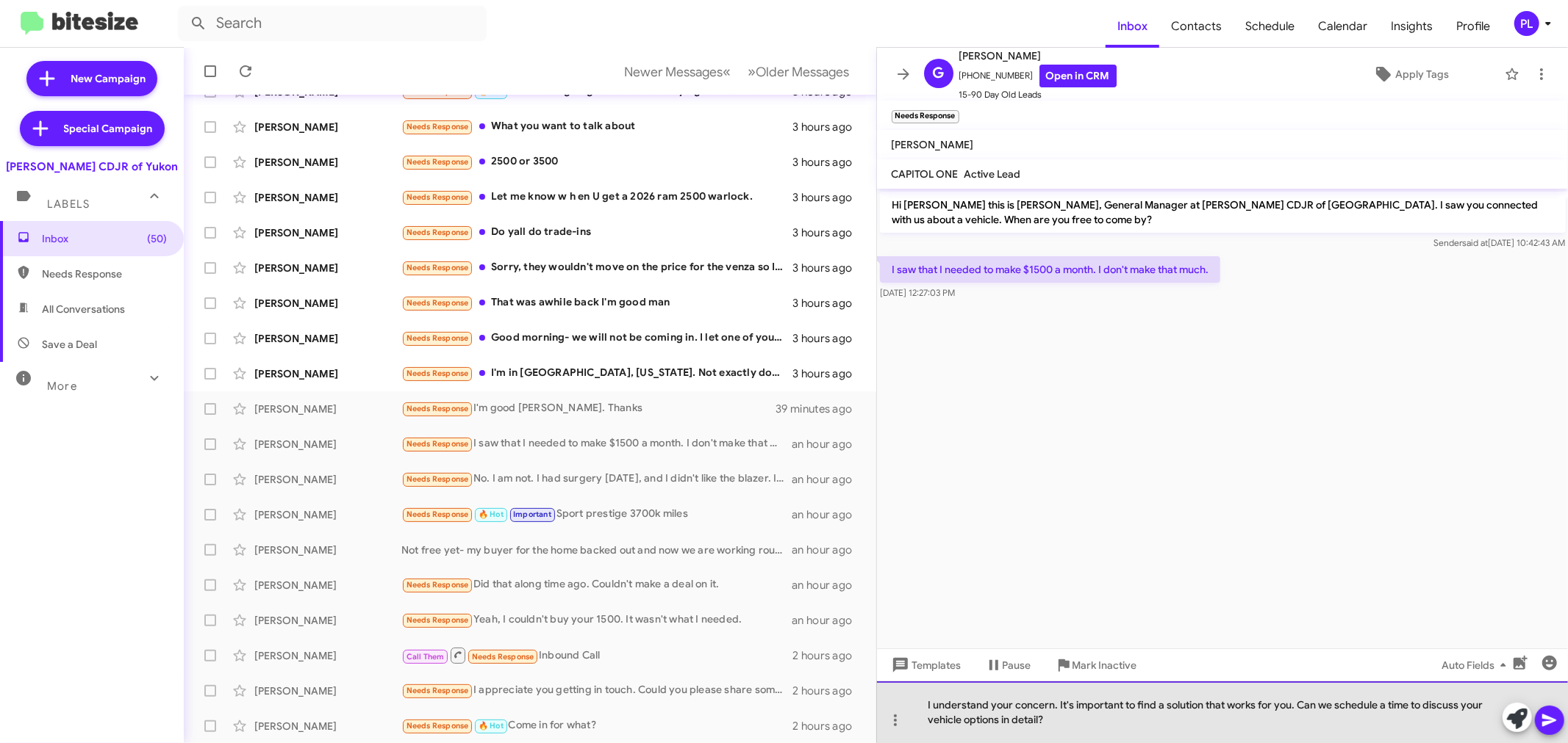
drag, startPoint x: 1098, startPoint y: 711, endPoint x: 944, endPoint y: 705, distance: 154.1
click at [944, 705] on div "I understand your concern. It's important to find a solution that works for you…" at bounding box center [1222, 712] width 692 height 62
drag, startPoint x: 1093, startPoint y: 730, endPoint x: 914, endPoint y: 702, distance: 181.2
click at [914, 702] on div "I understand your concern. It's important to find a solution that works for you…" at bounding box center [1222, 712] width 692 height 62
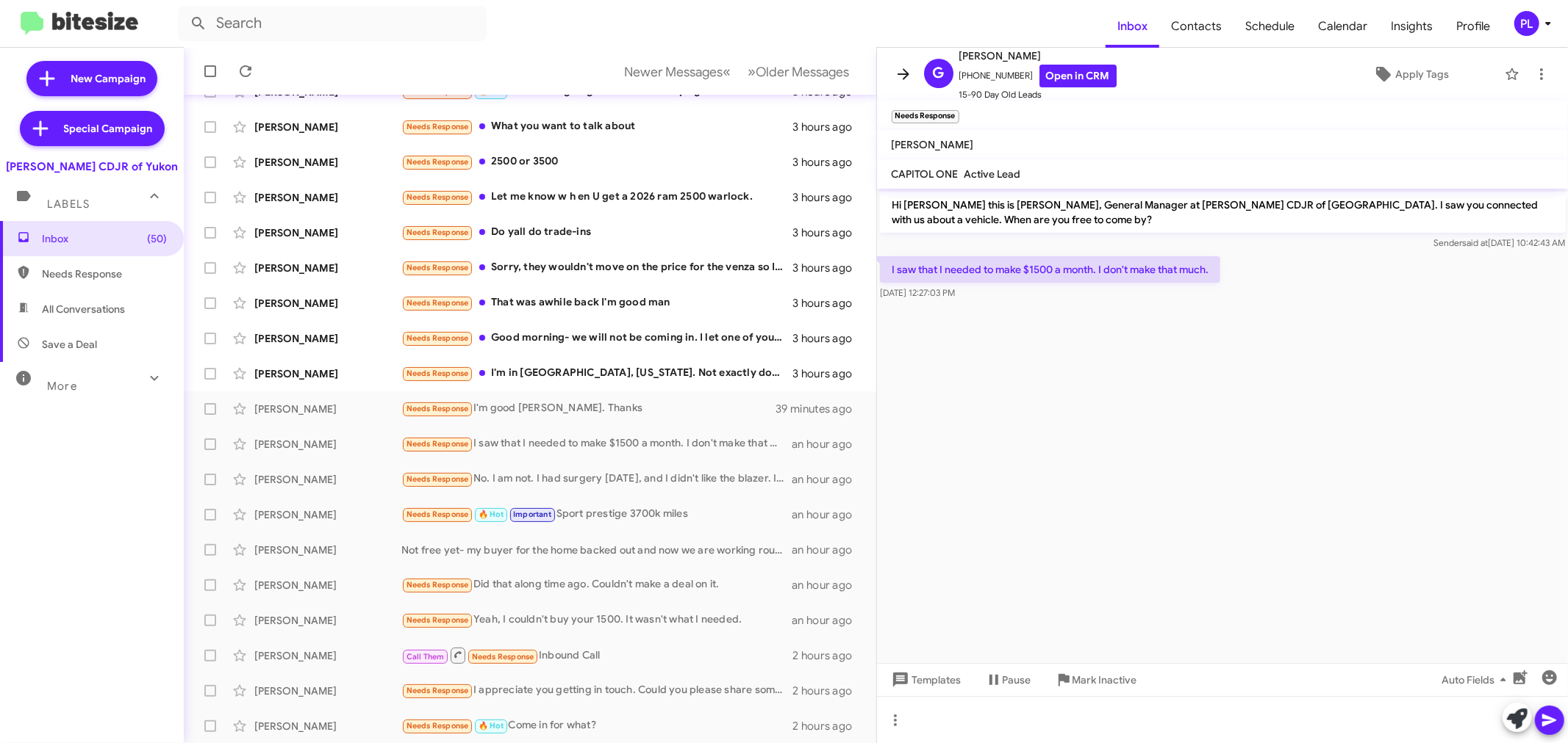
click at [900, 70] on icon at bounding box center [903, 74] width 18 height 18
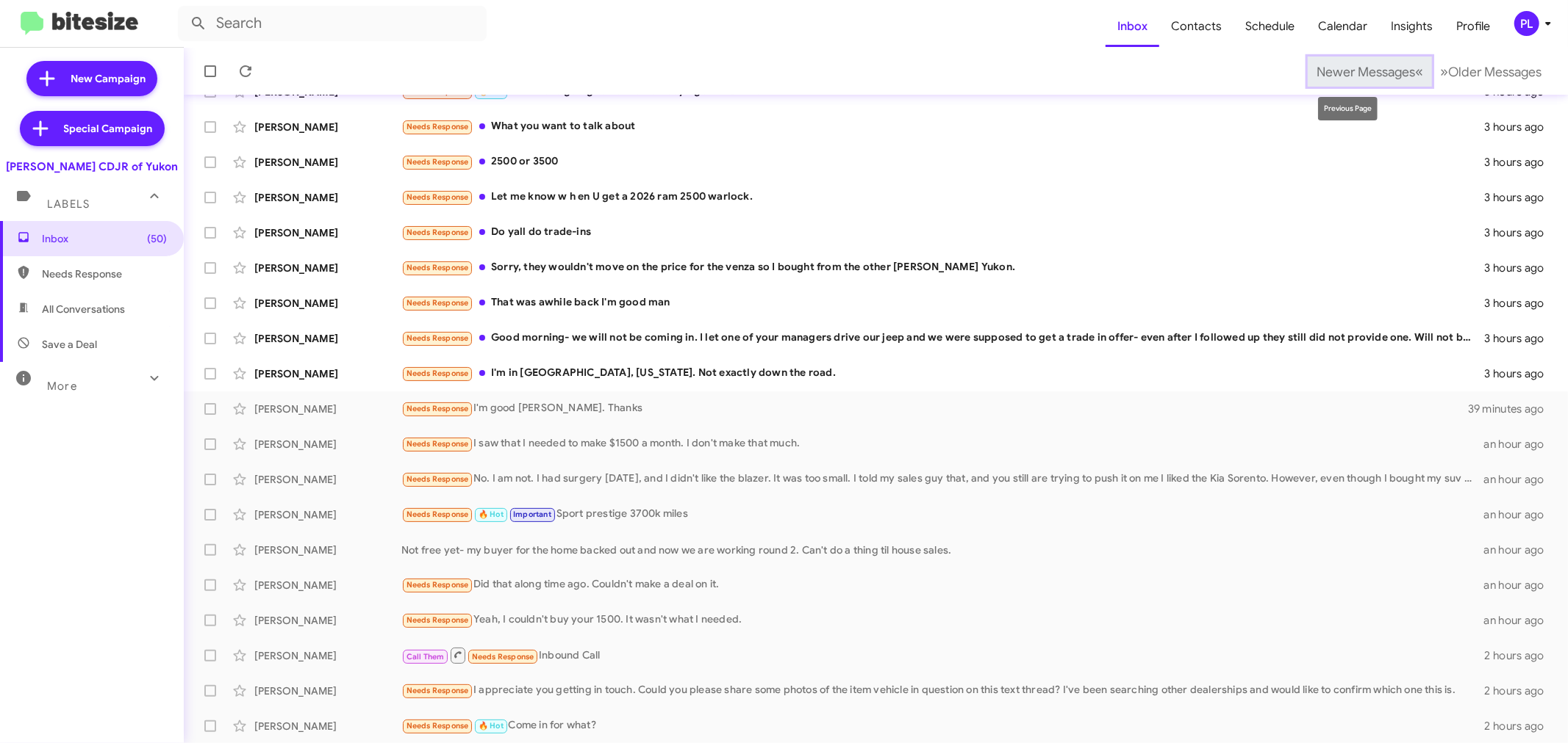
click at [1347, 67] on span "Newer Messages" at bounding box center [1365, 72] width 98 height 16
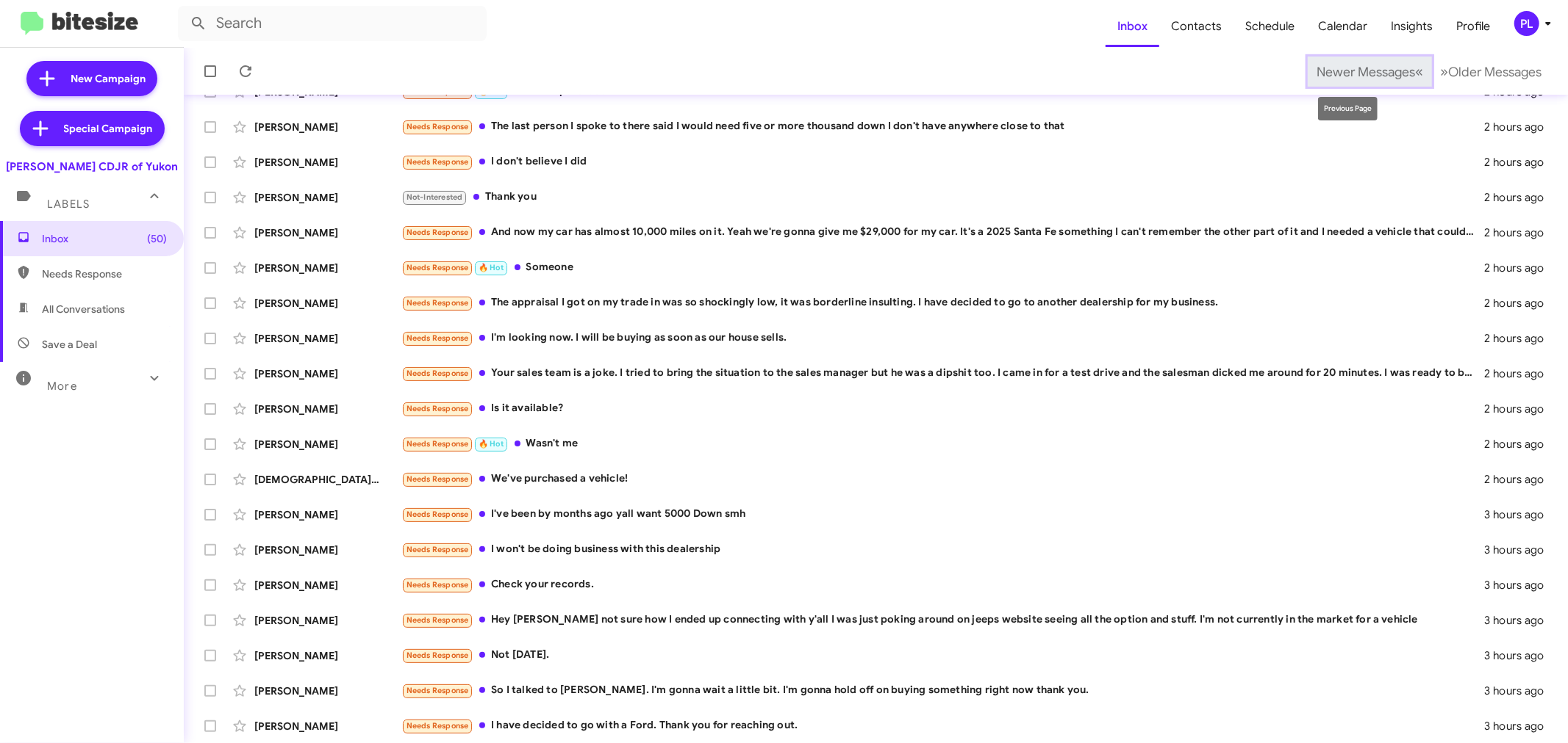
click at [1365, 74] on span "Newer Messages" at bounding box center [1365, 72] width 98 height 16
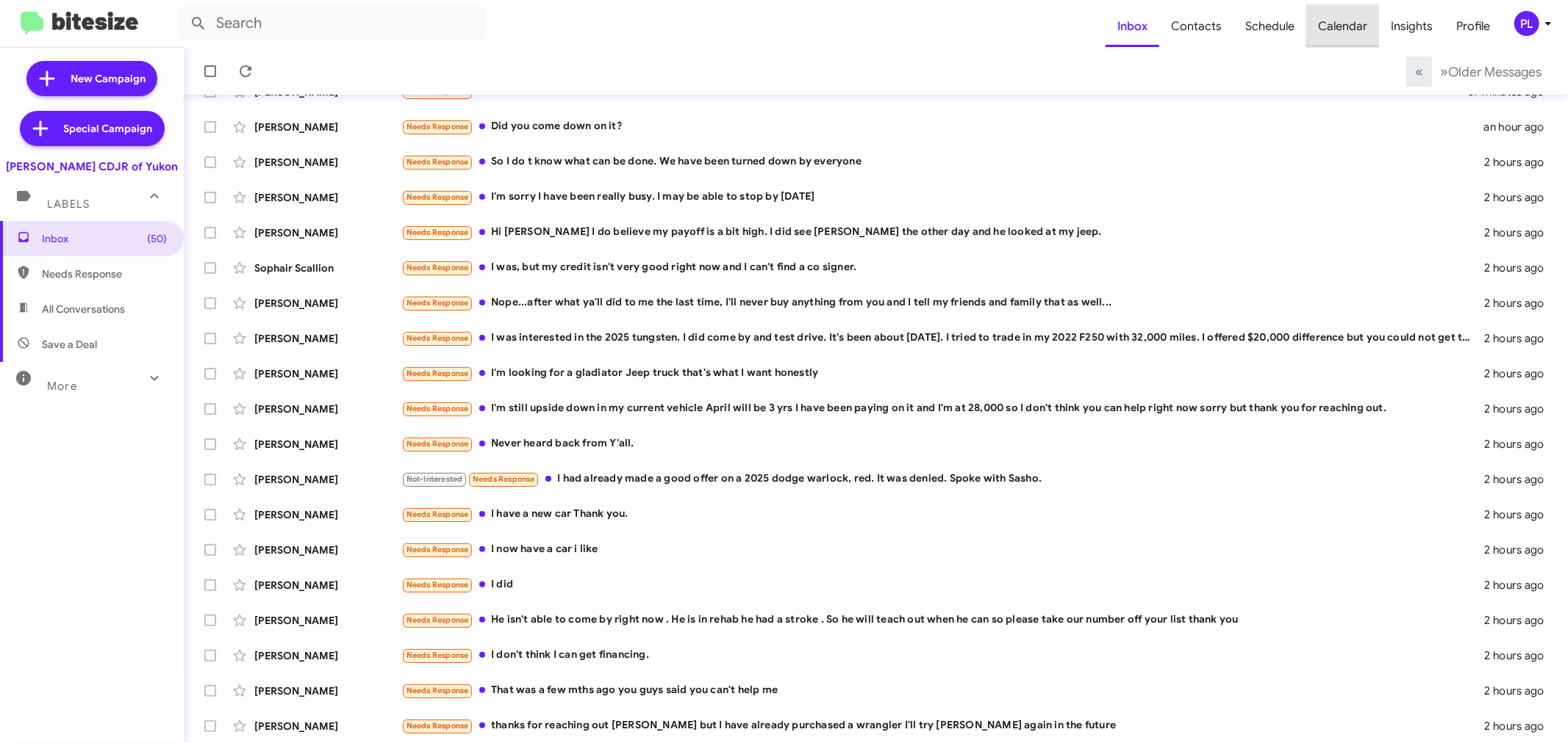
click at [1346, 26] on span "Calendar" at bounding box center [1342, 27] width 73 height 43
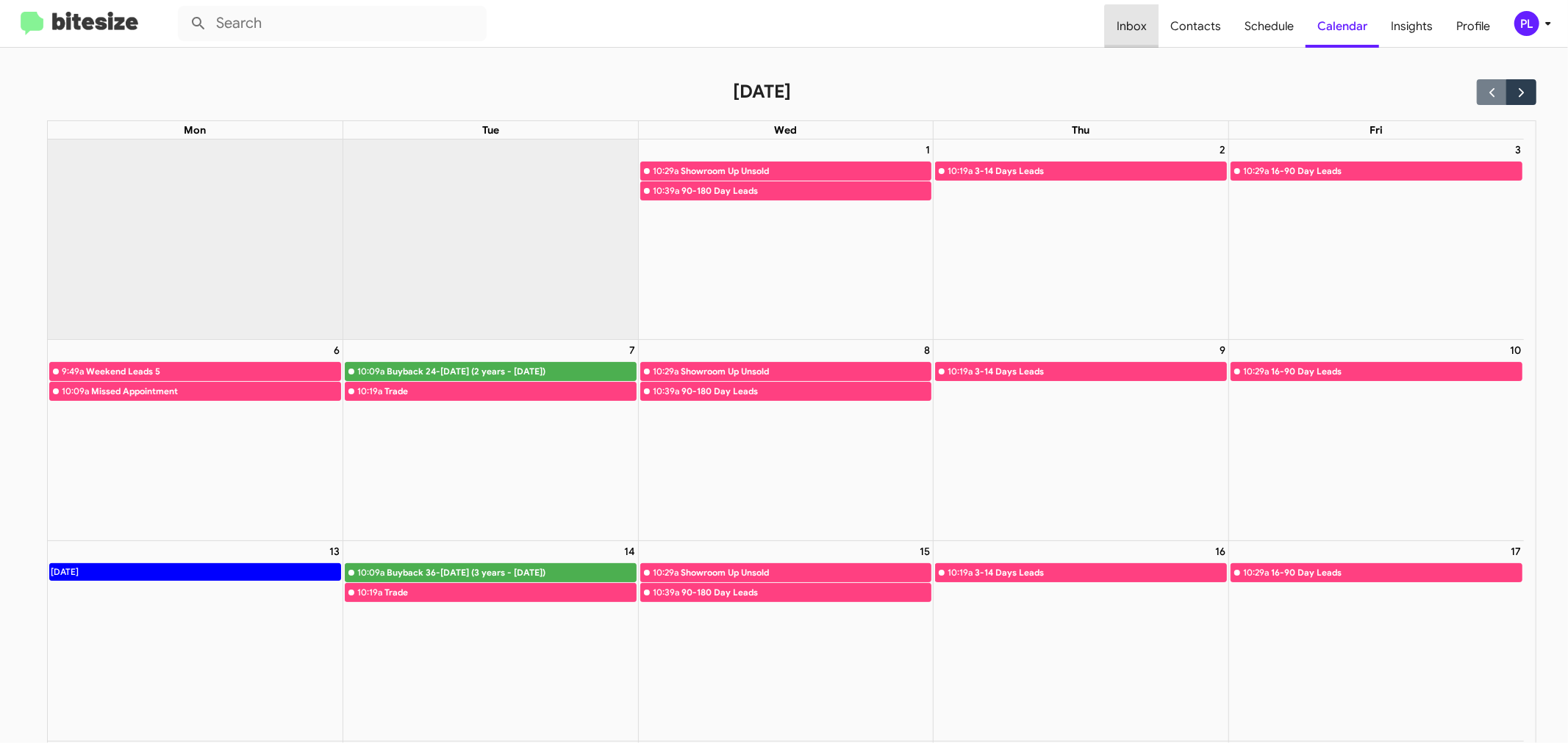
click at [1144, 32] on span "Inbox" at bounding box center [1131, 27] width 54 height 43
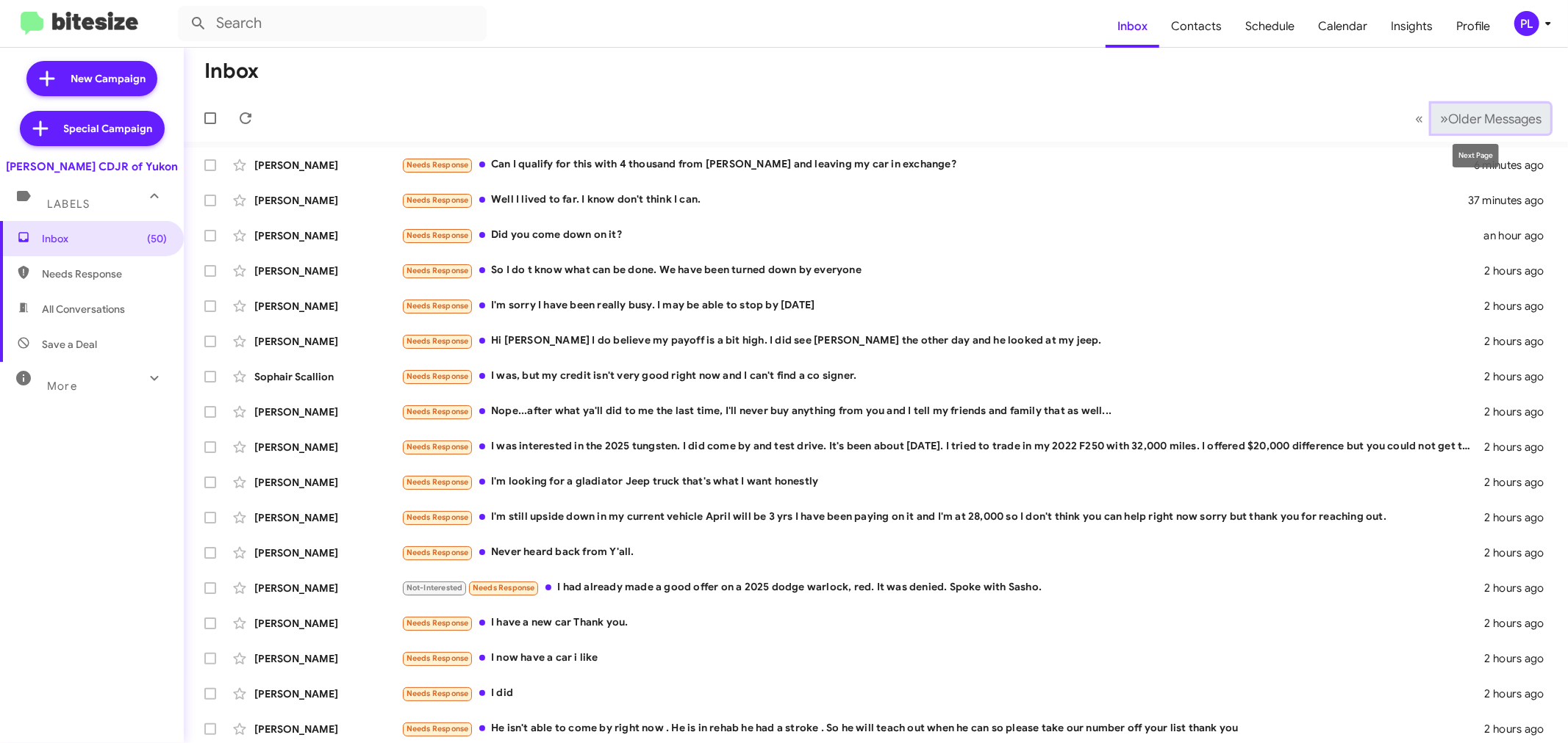
click at [1494, 118] on span "Older Messages" at bounding box center [1495, 119] width 94 height 16
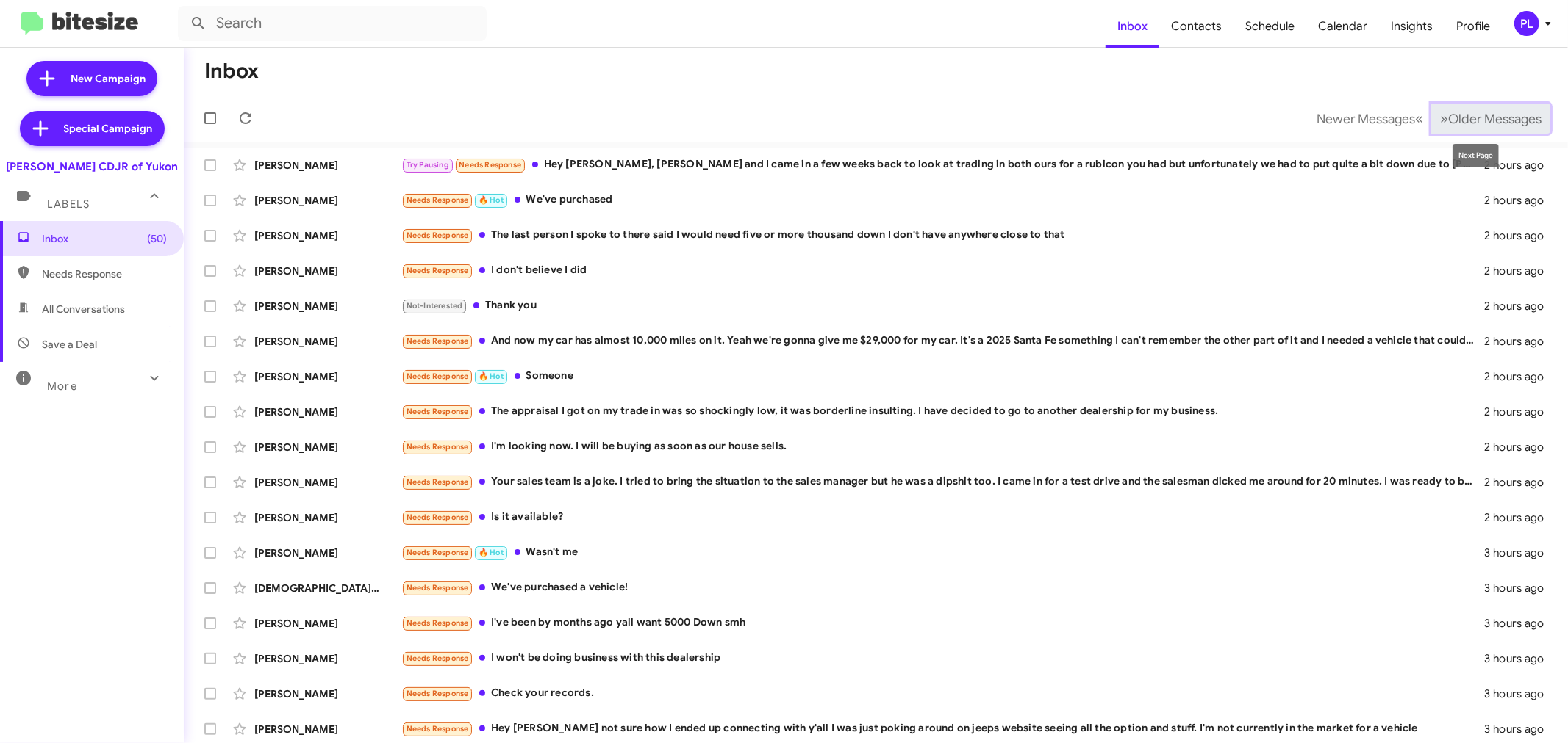
click at [1449, 120] on span "Older Messages" at bounding box center [1495, 119] width 94 height 16
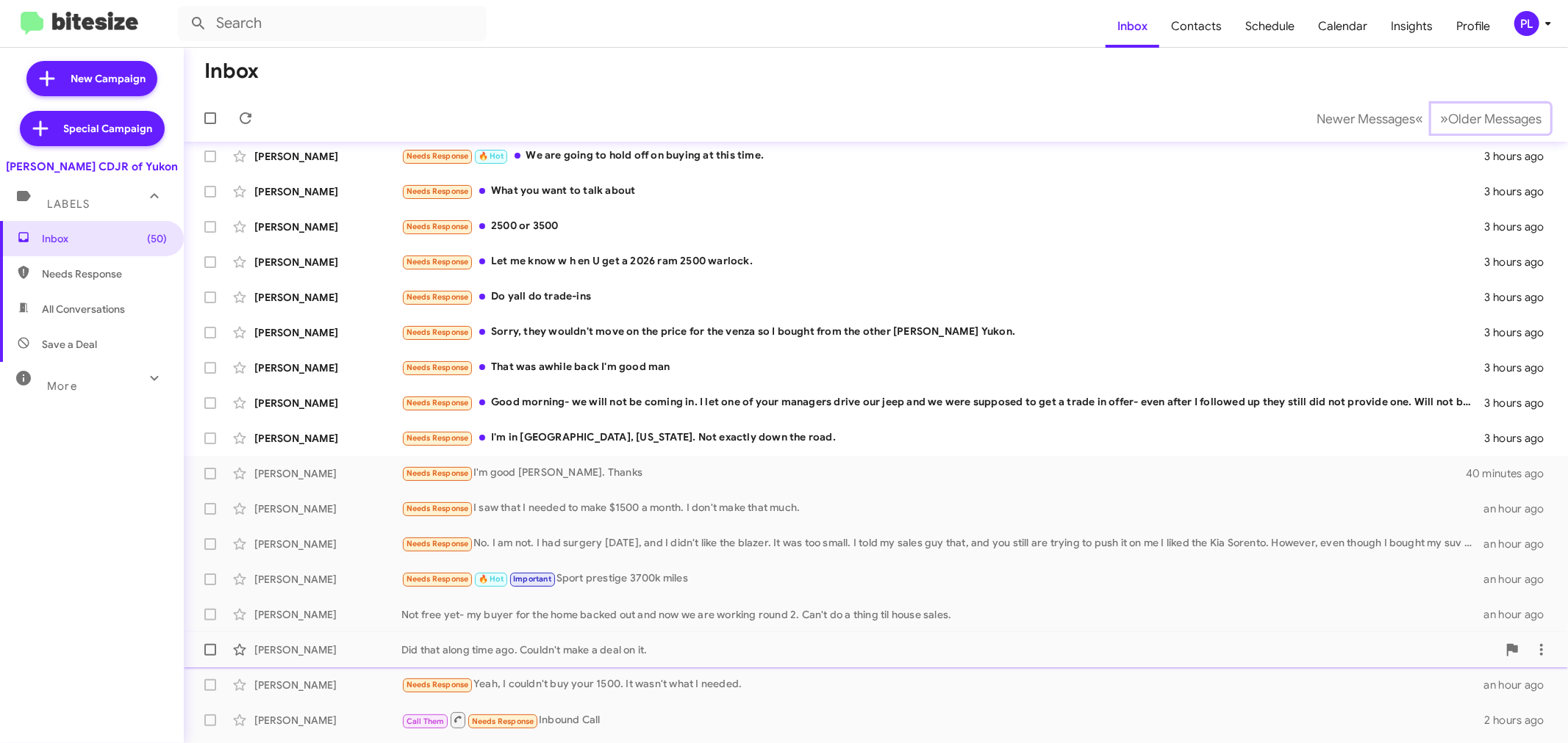
scroll to position [108, 0]
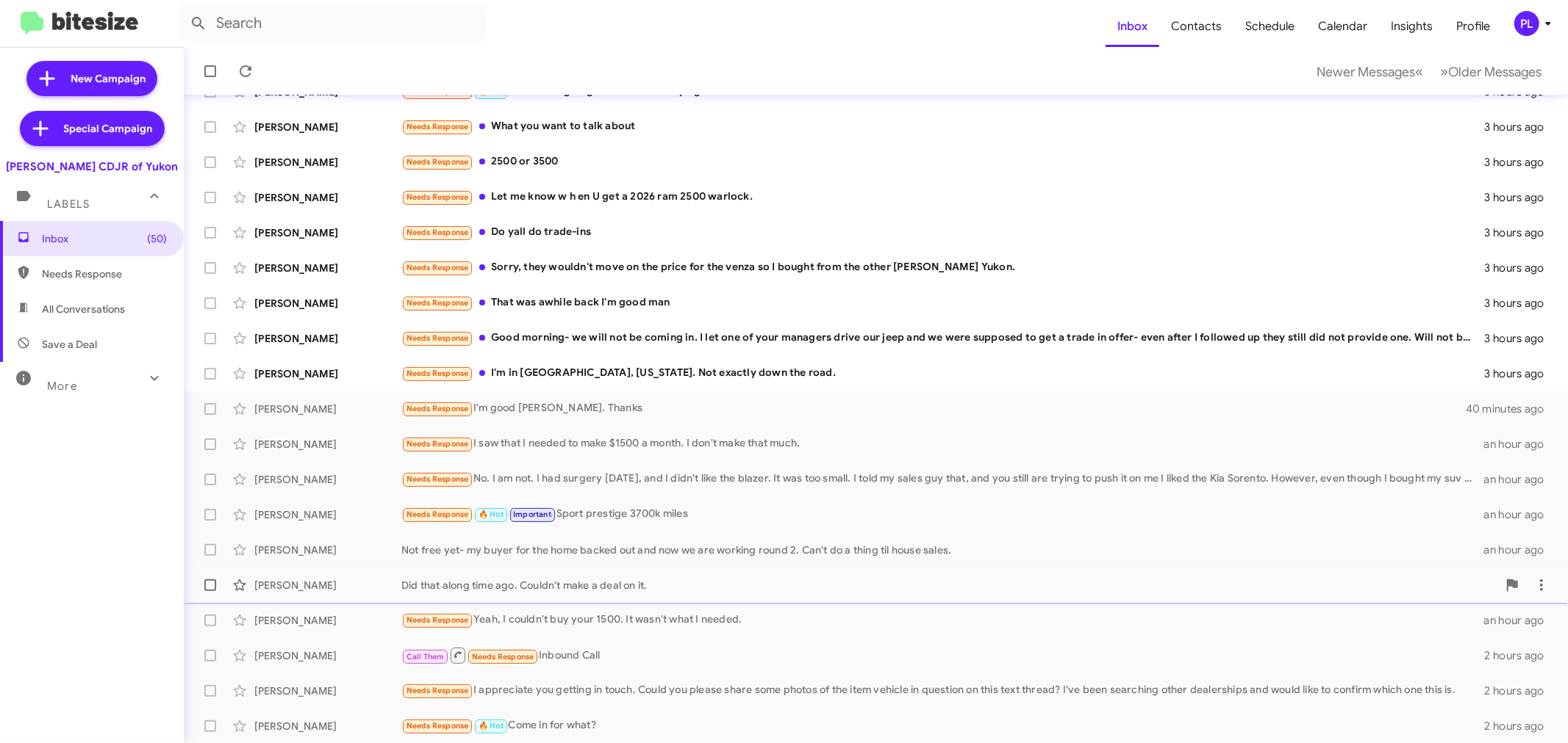
click at [550, 578] on div "Did that along time ago. Couldn't make a deal on it." at bounding box center [949, 585] width 1096 height 15
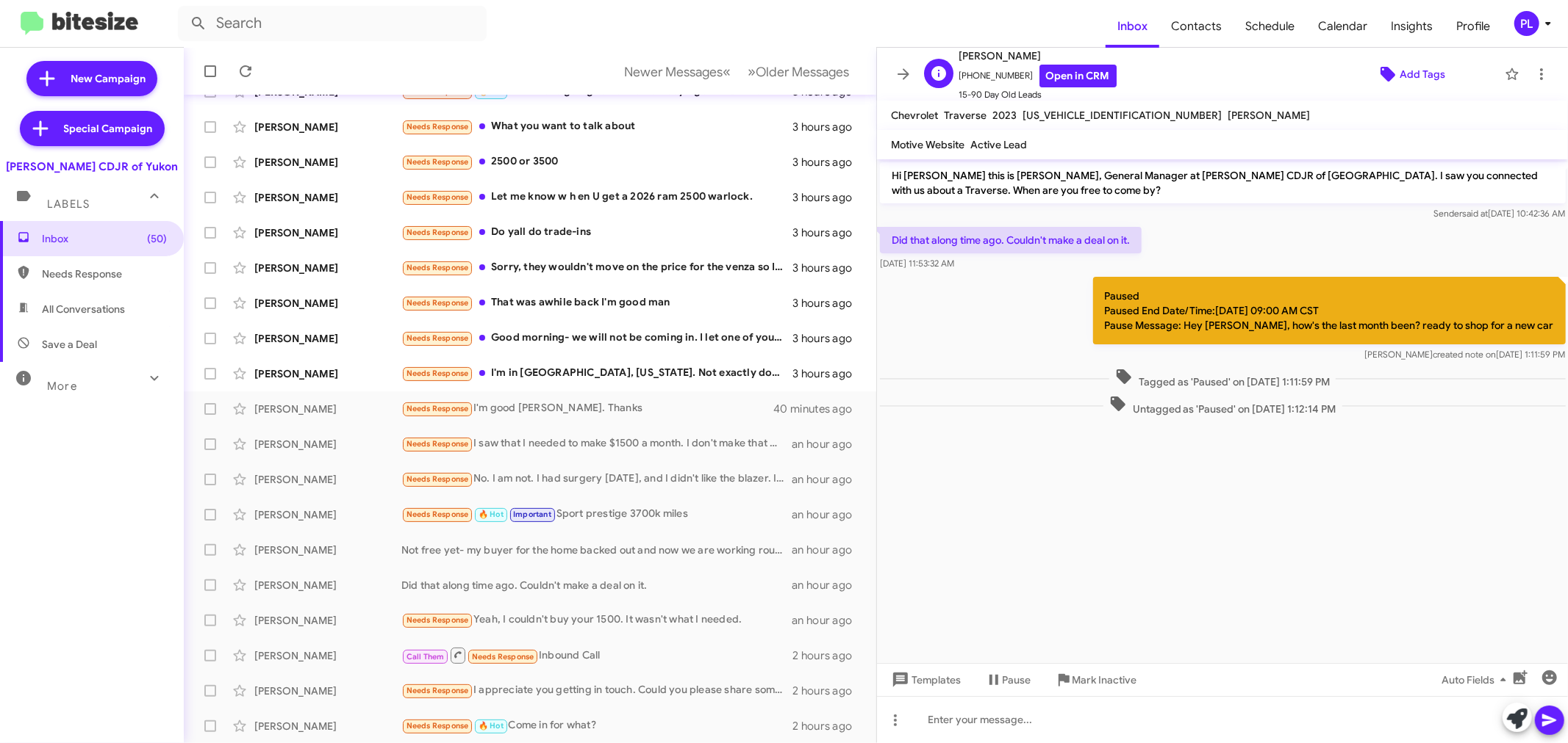
click at [1399, 78] on span "Add Tags" at bounding box center [1422, 74] width 45 height 27
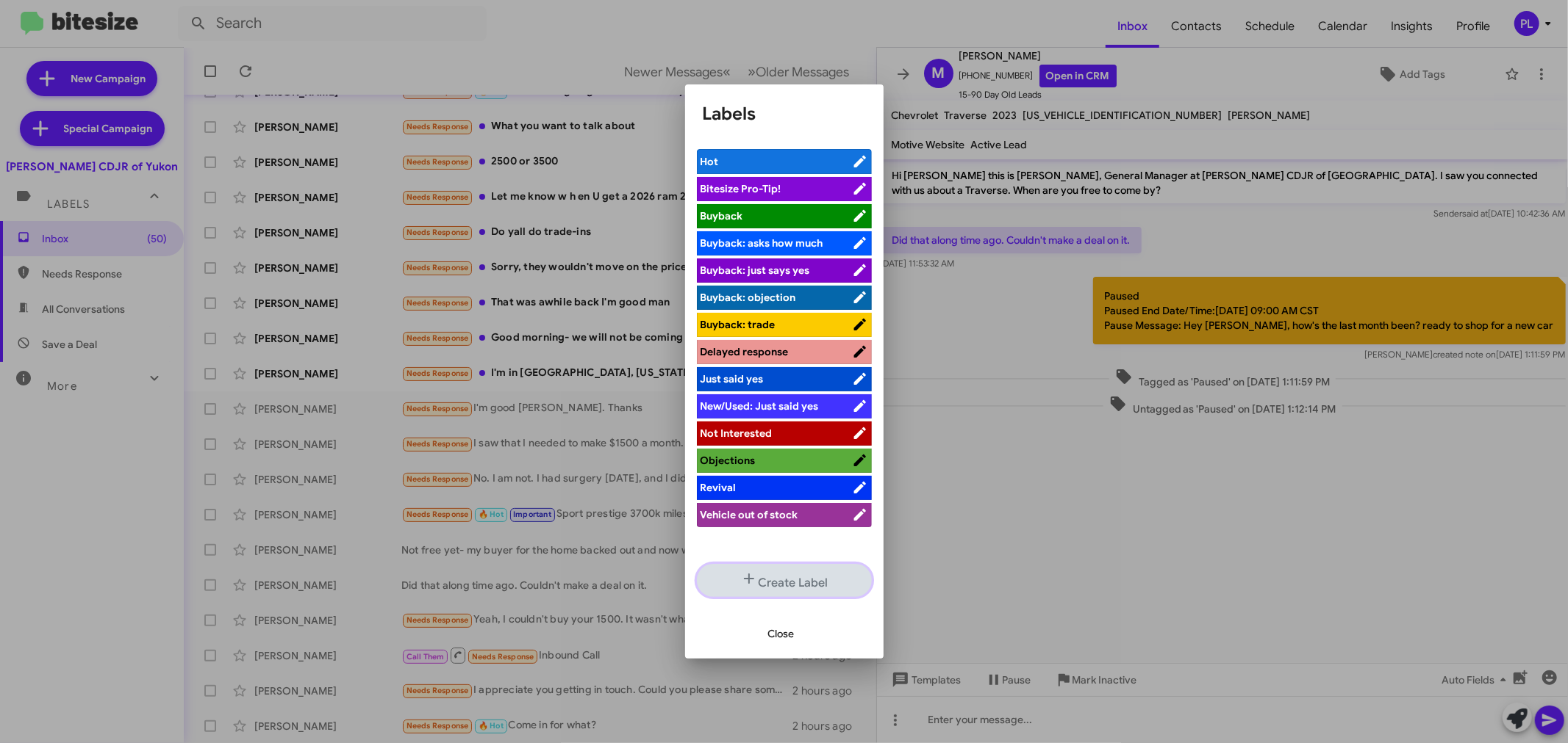
click at [792, 585] on button "Create Label" at bounding box center [784, 581] width 175 height 33
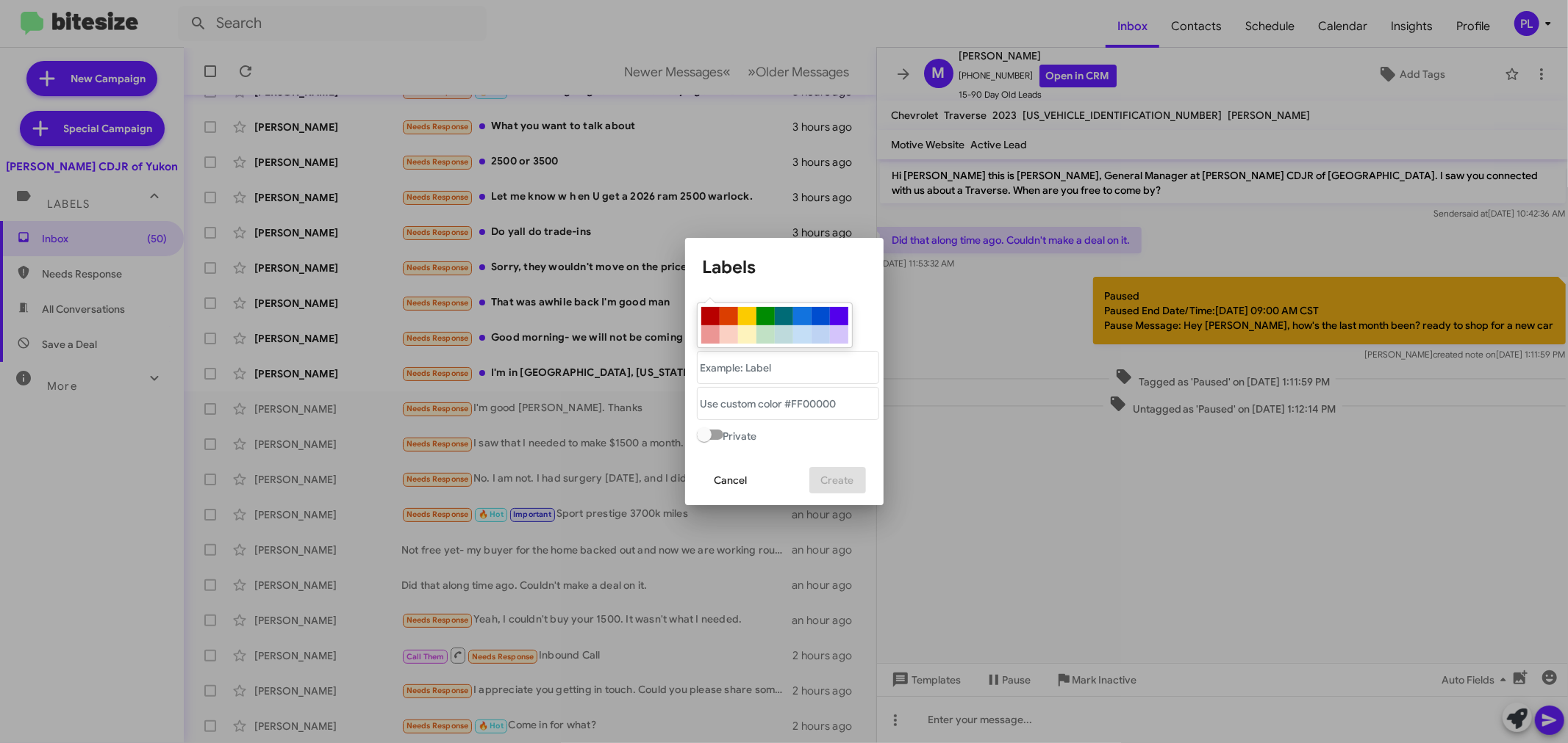
click at [733, 494] on span "Cancel" at bounding box center [731, 480] width 33 height 27
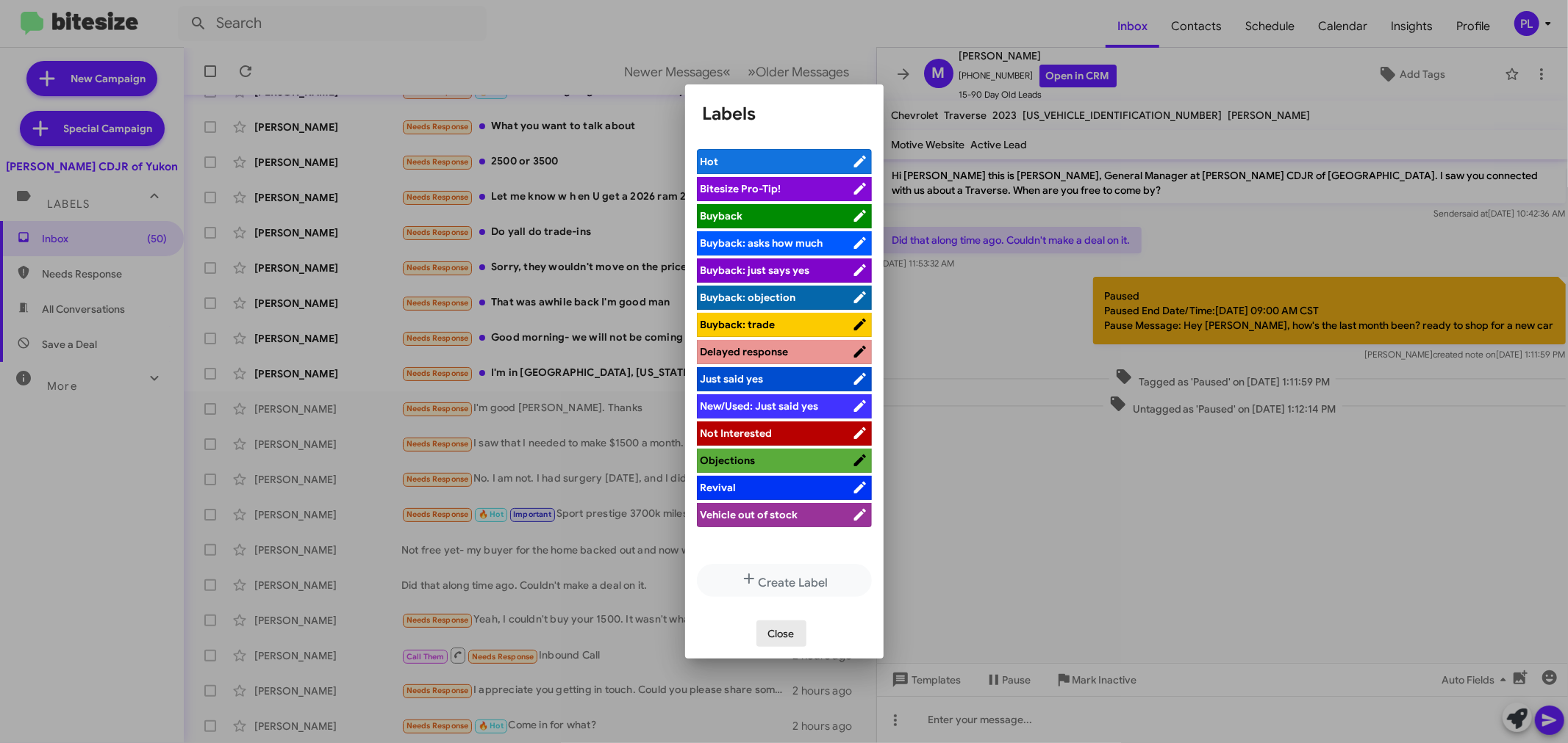
click at [789, 637] on span "Close" at bounding box center [782, 634] width 27 height 27
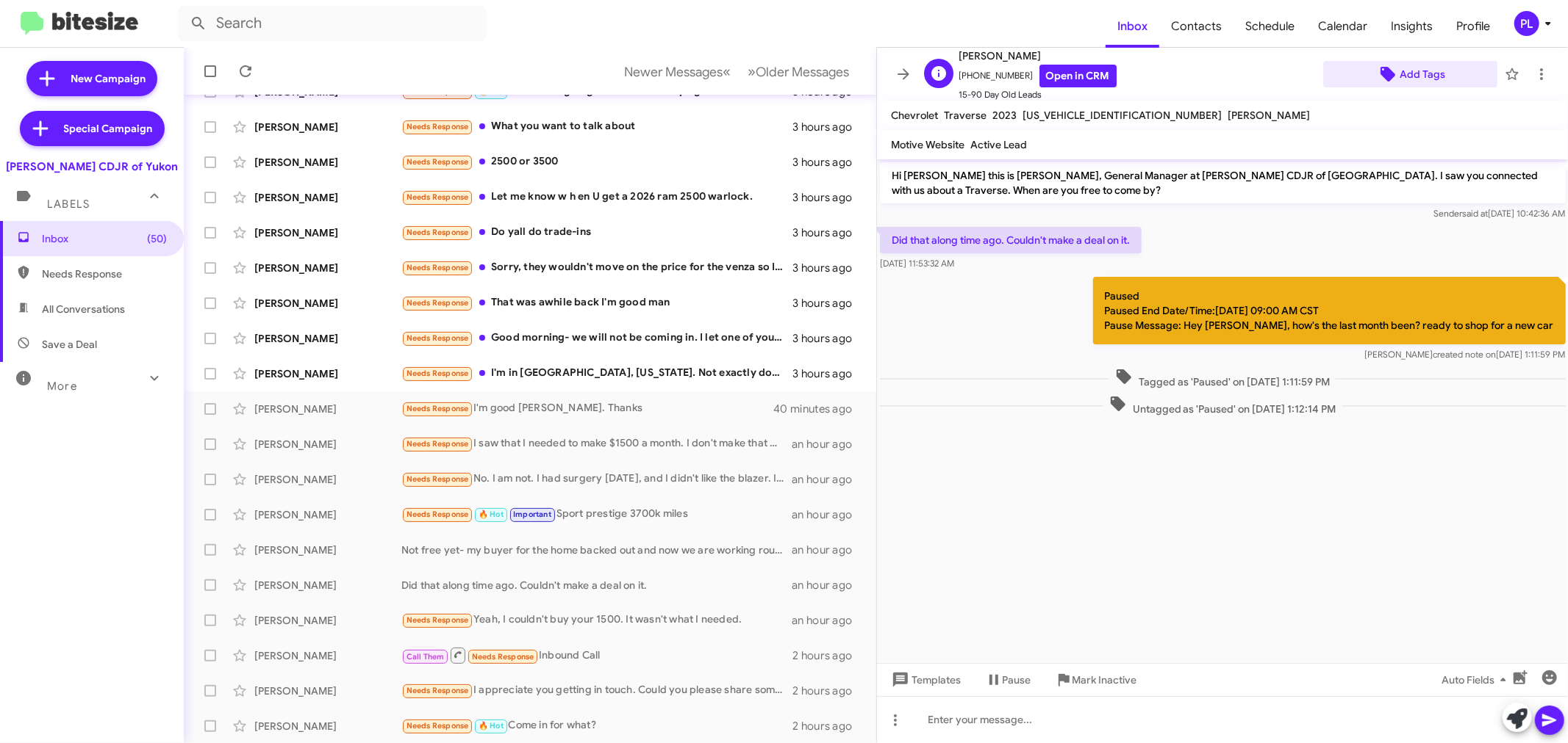
click at [1411, 71] on span "Add Tags" at bounding box center [1422, 74] width 45 height 27
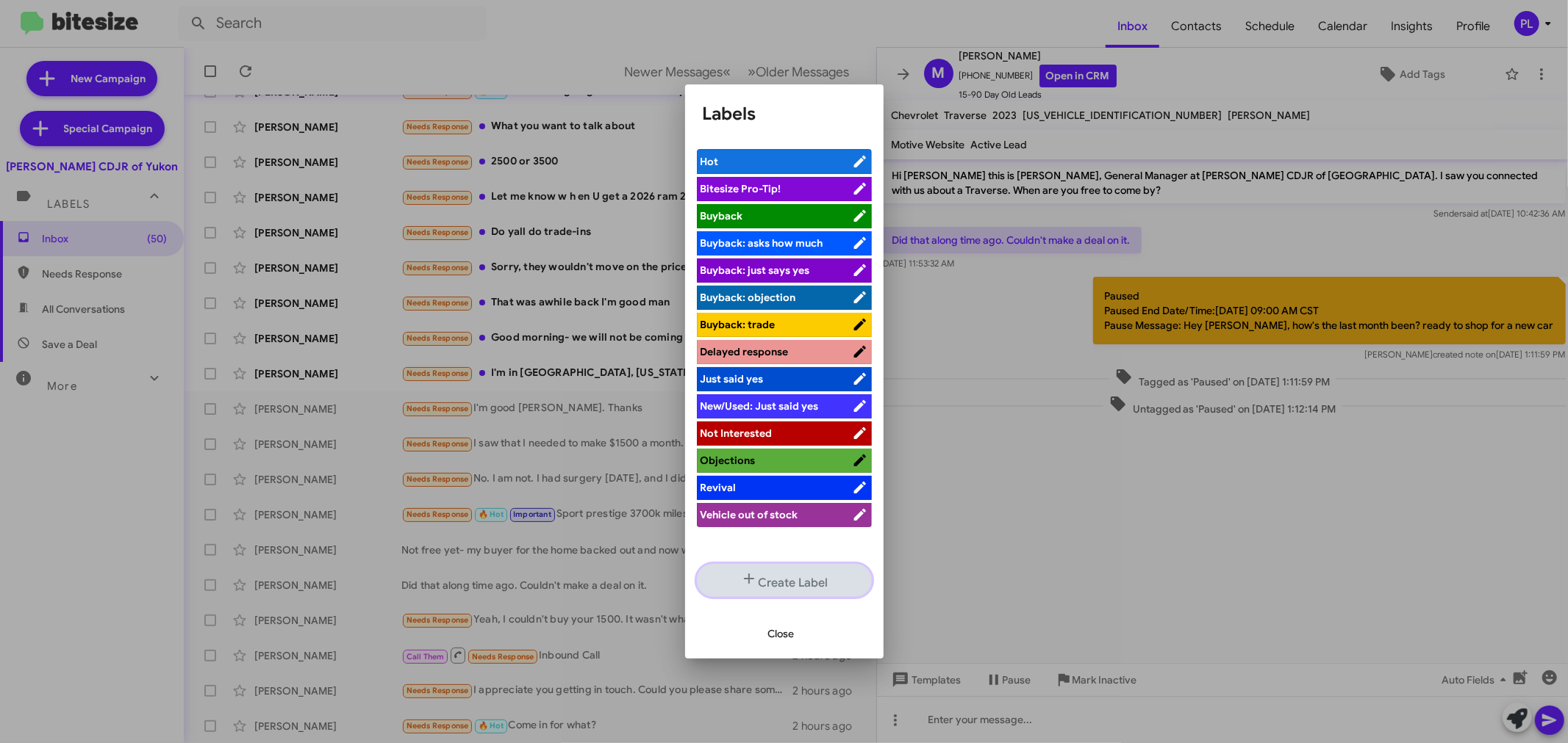
click at [803, 571] on button "Create Label" at bounding box center [784, 581] width 175 height 33
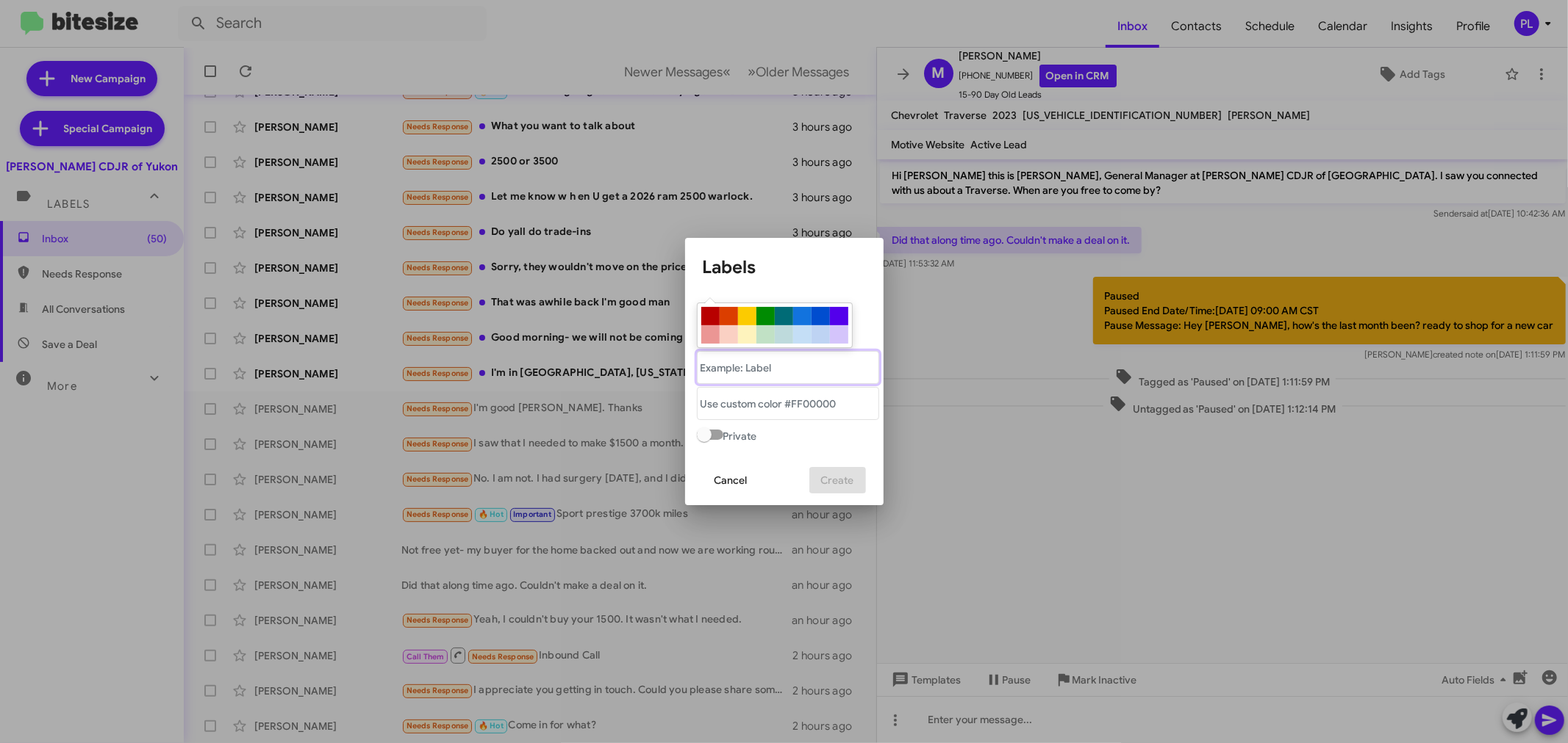
click at [775, 379] on "text" at bounding box center [788, 367] width 183 height 33
type "[PERSON_NAME]"
click at [830, 322] on div at bounding box center [839, 317] width 19 height 19
type "#5300eb"
click at [835, 489] on span "Create" at bounding box center [837, 480] width 33 height 27
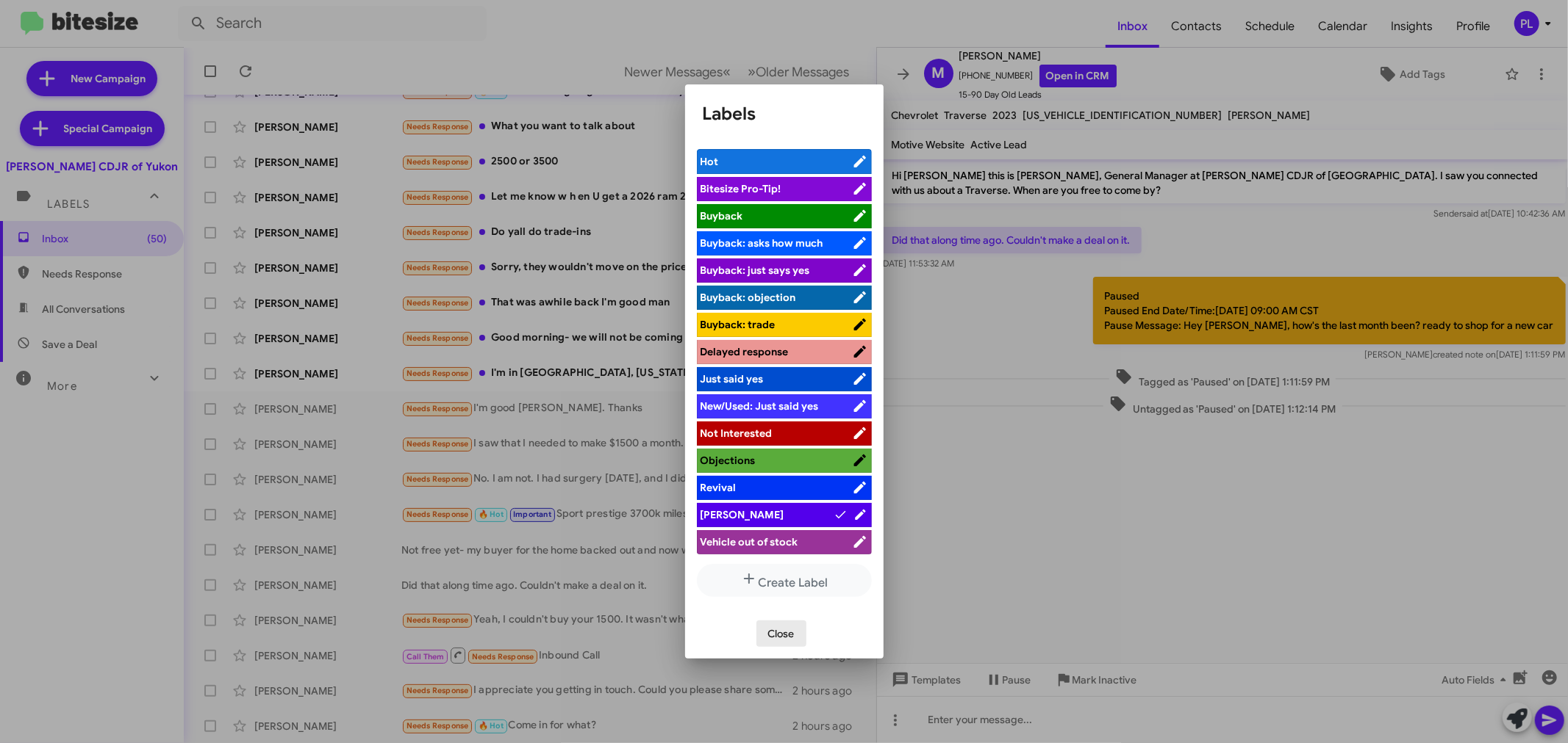
click at [780, 635] on span "Close" at bounding box center [782, 634] width 27 height 27
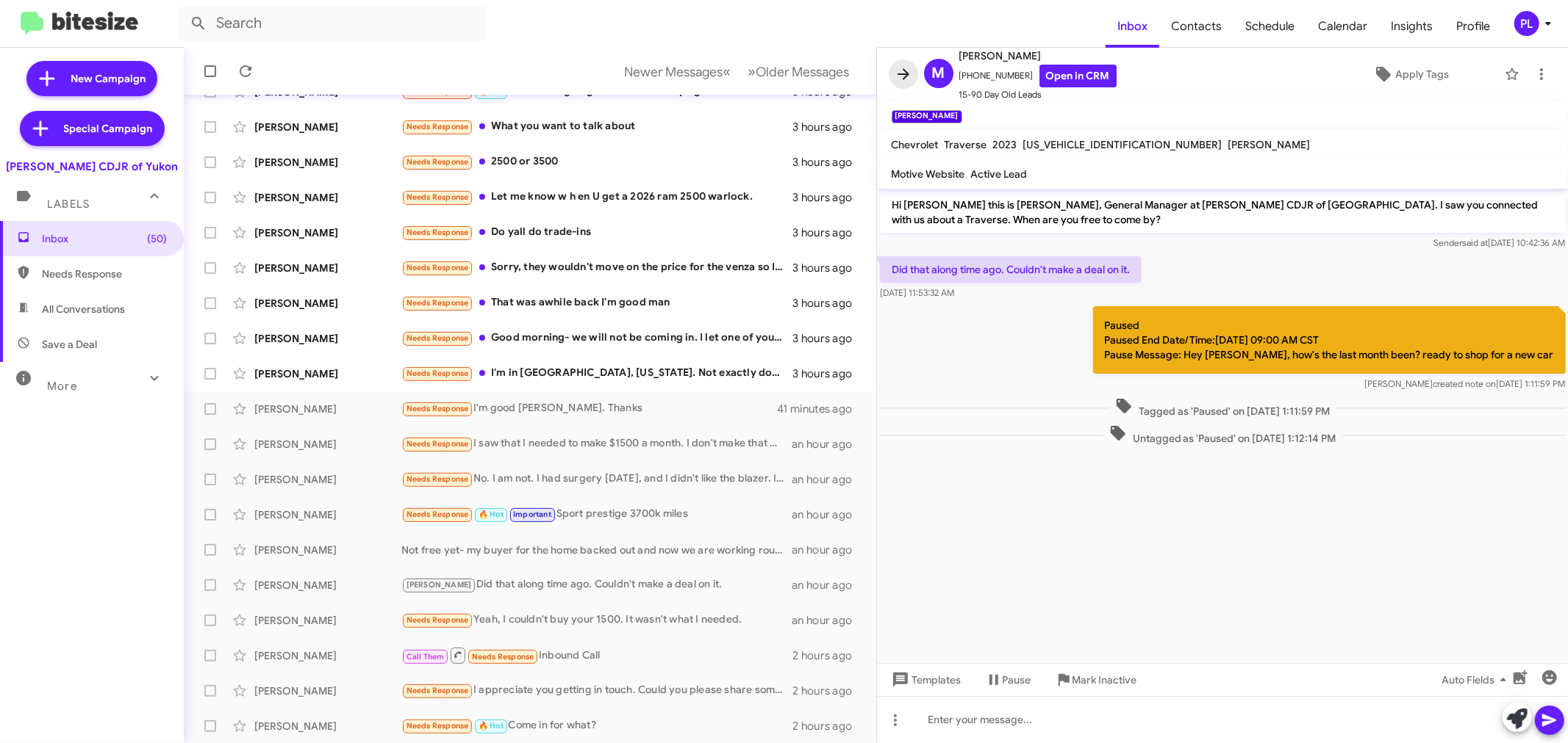
click at [908, 80] on icon at bounding box center [903, 74] width 18 height 18
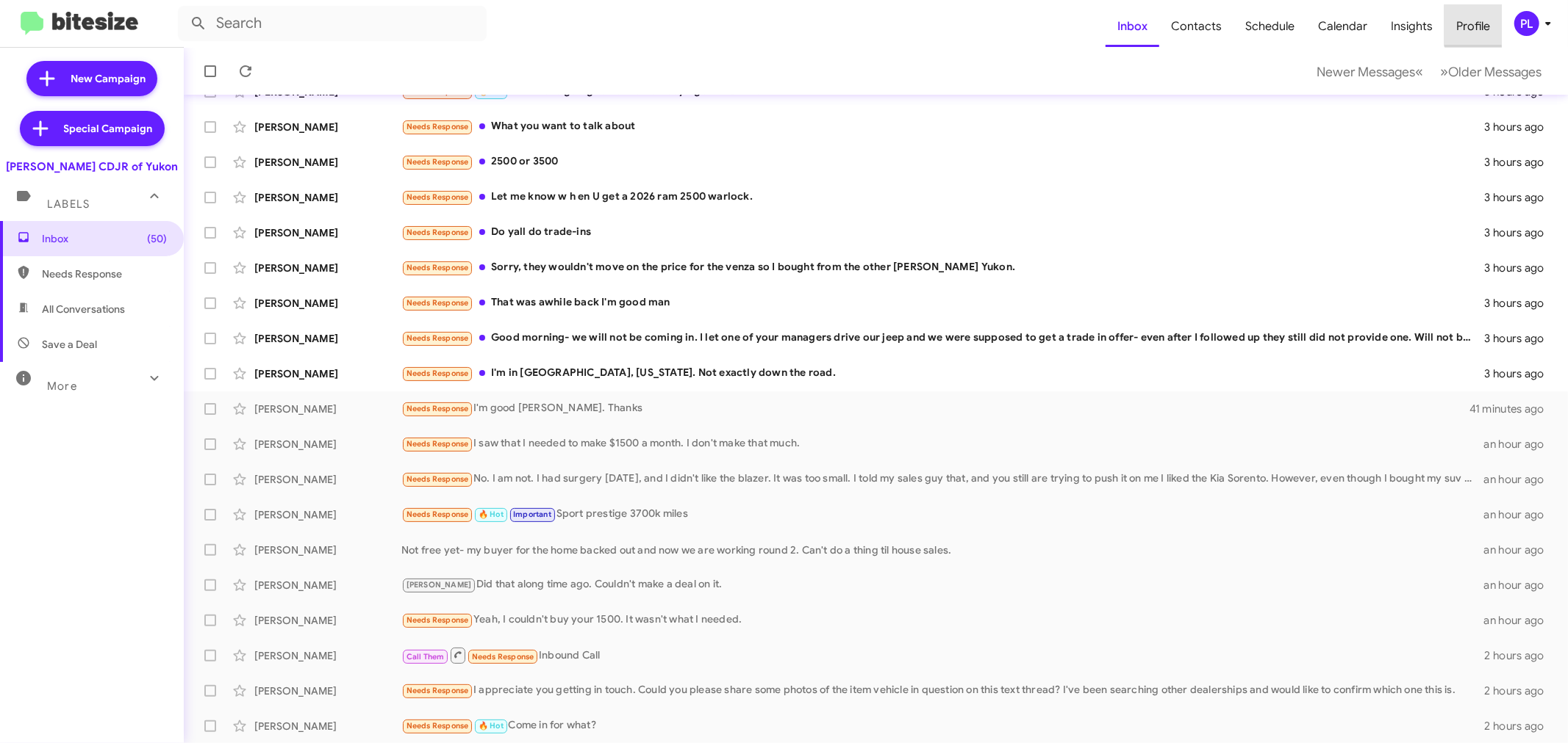
click at [1488, 23] on span "Profile" at bounding box center [1472, 27] width 57 height 43
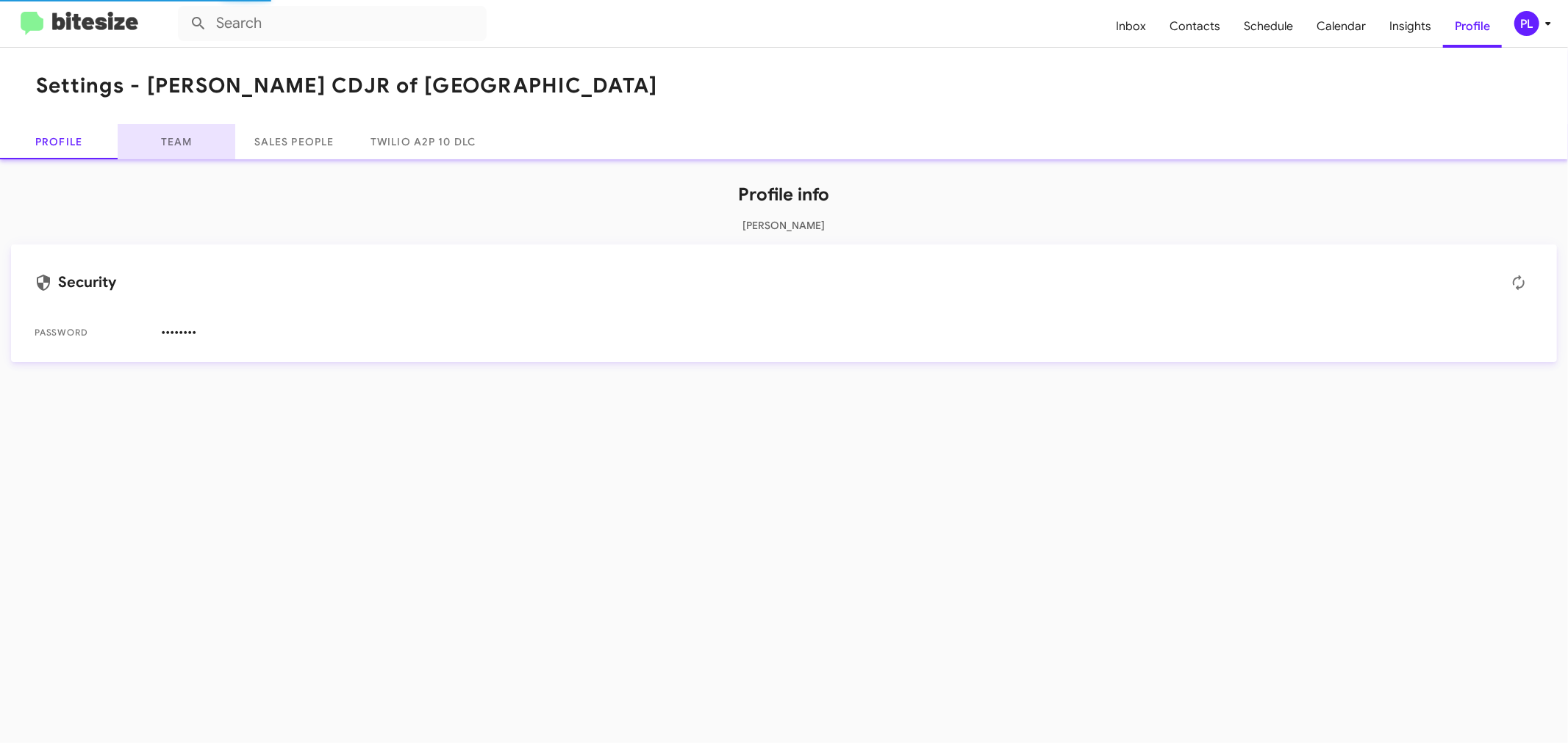
click at [190, 143] on link "Team" at bounding box center [176, 141] width 118 height 35
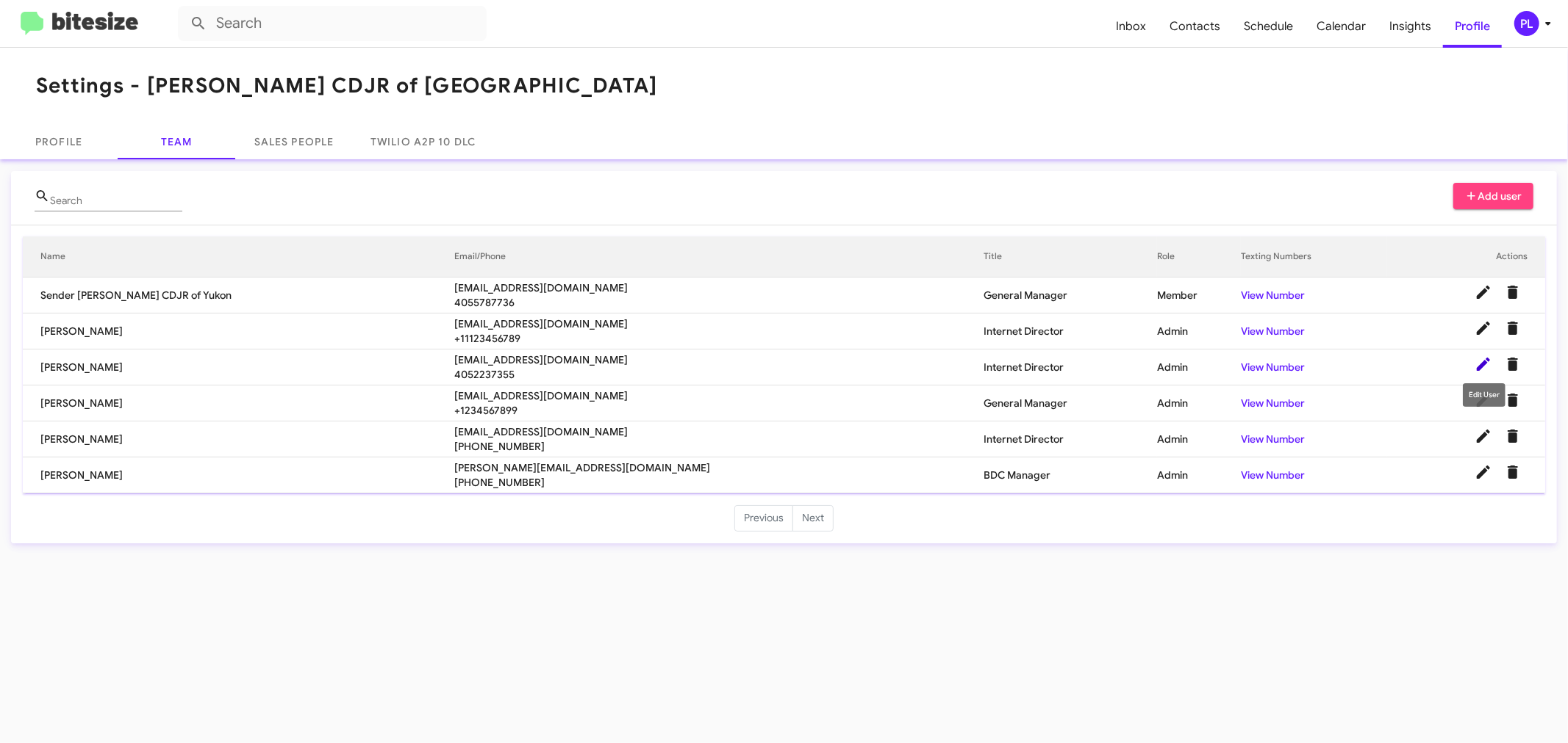
click at [1479, 362] on icon at bounding box center [1483, 364] width 18 height 18
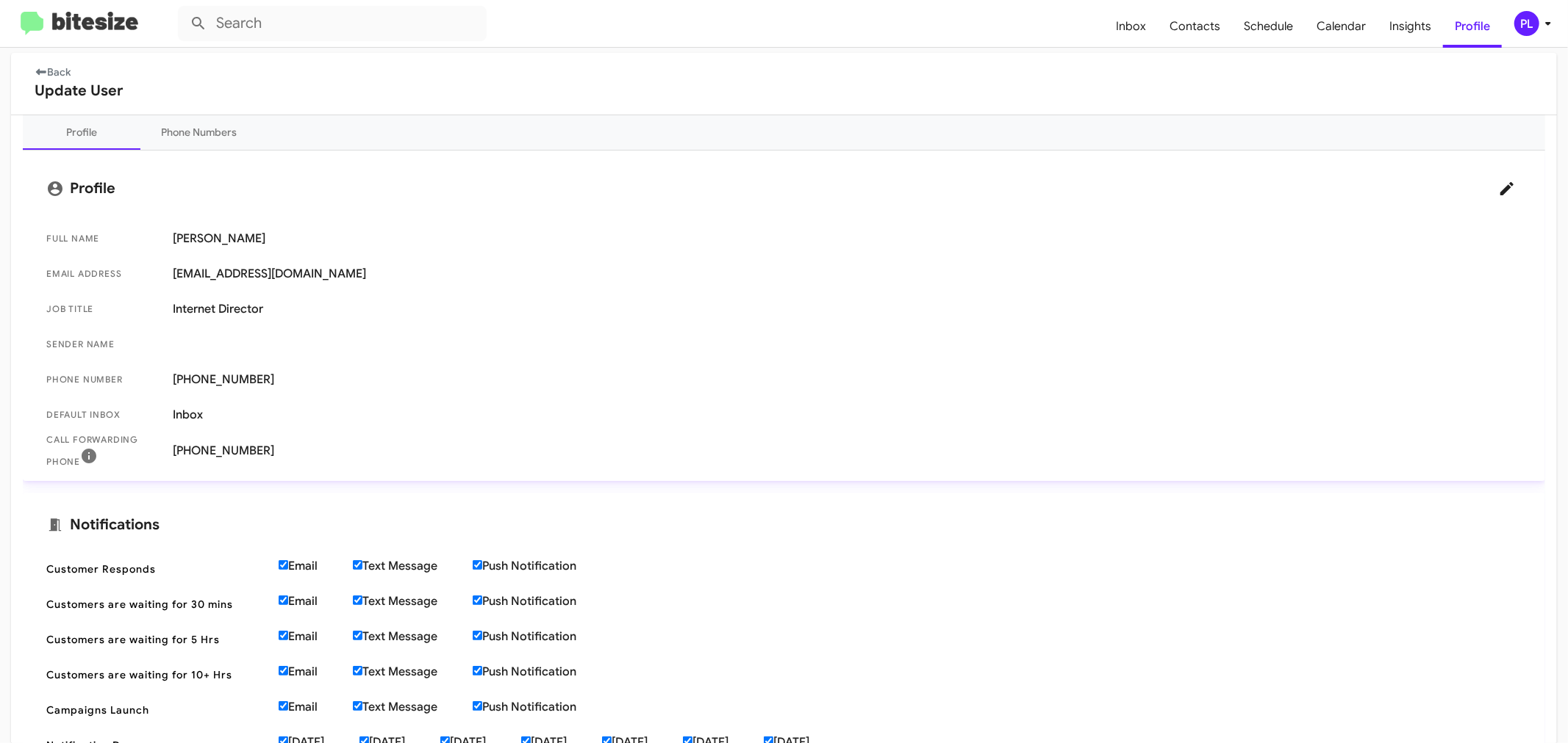
scroll to position [245, 0]
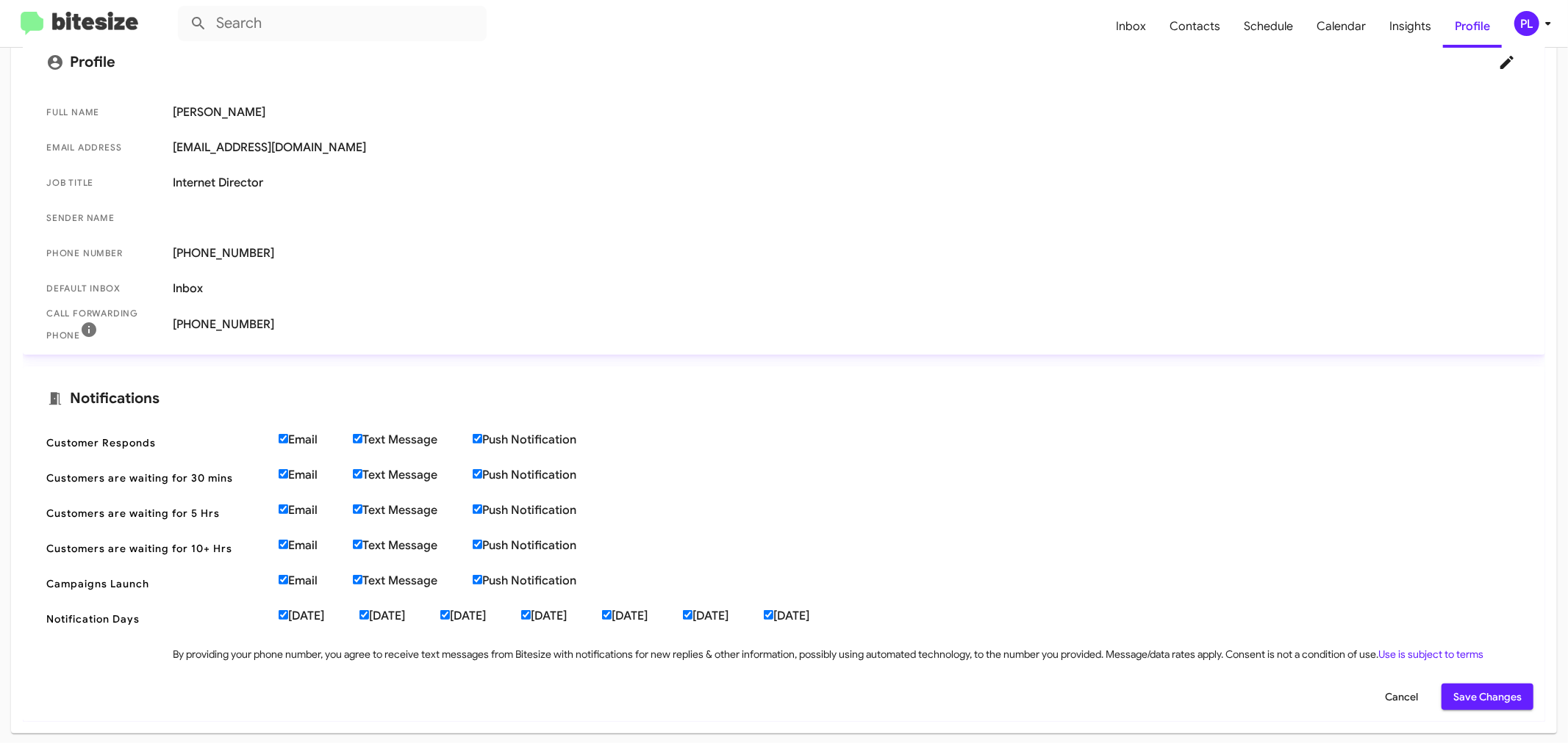
click at [773, 614] on input "[DATE]" at bounding box center [768, 615] width 9 height 9
checkbox input "false"
click at [369, 614] on input "[DATE]" at bounding box center [364, 615] width 9 height 9
checkbox input "false"
click at [284, 438] on input "Email" at bounding box center [283, 439] width 9 height 9
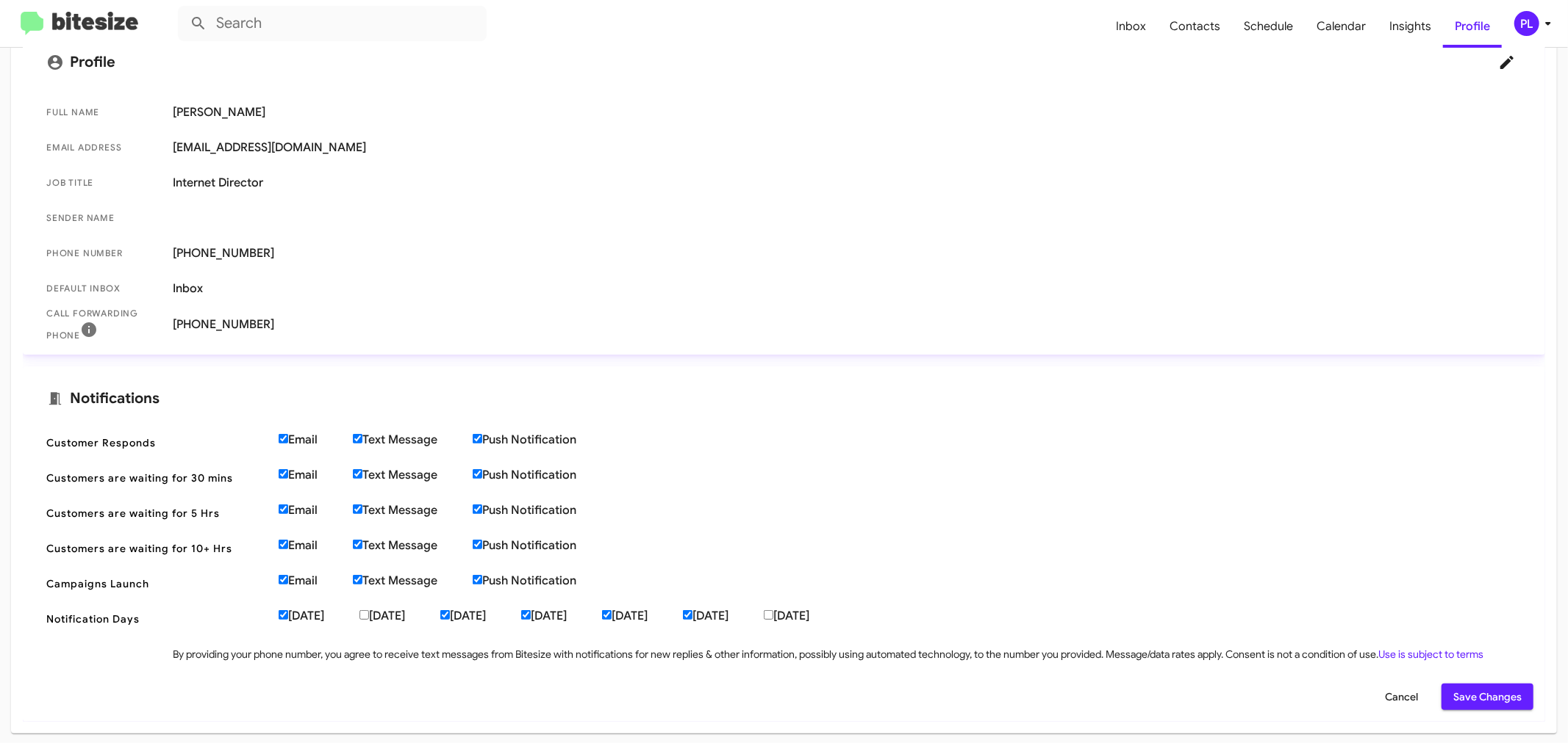
checkbox input "false"
click at [283, 476] on input "Email" at bounding box center [283, 474] width 9 height 9
checkbox input "false"
click at [281, 511] on input "Email" at bounding box center [283, 509] width 9 height 9
checkbox input "false"
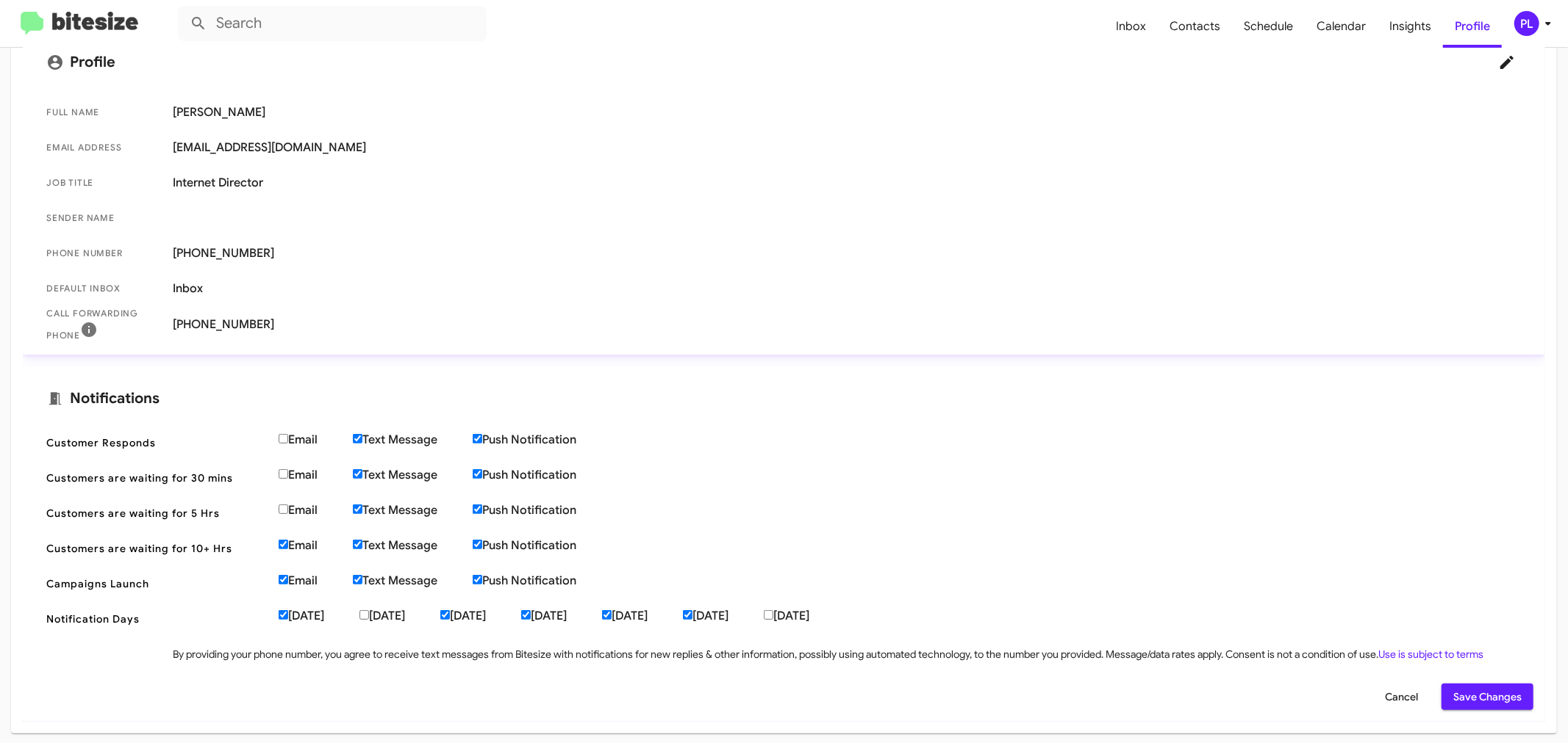
click at [285, 544] on input "Email" at bounding box center [283, 544] width 9 height 9
checkbox input "false"
click at [283, 578] on input "Email" at bounding box center [283, 580] width 9 height 9
checkbox input "false"
click at [1488, 694] on span "Save Changes" at bounding box center [1488, 697] width 69 height 27
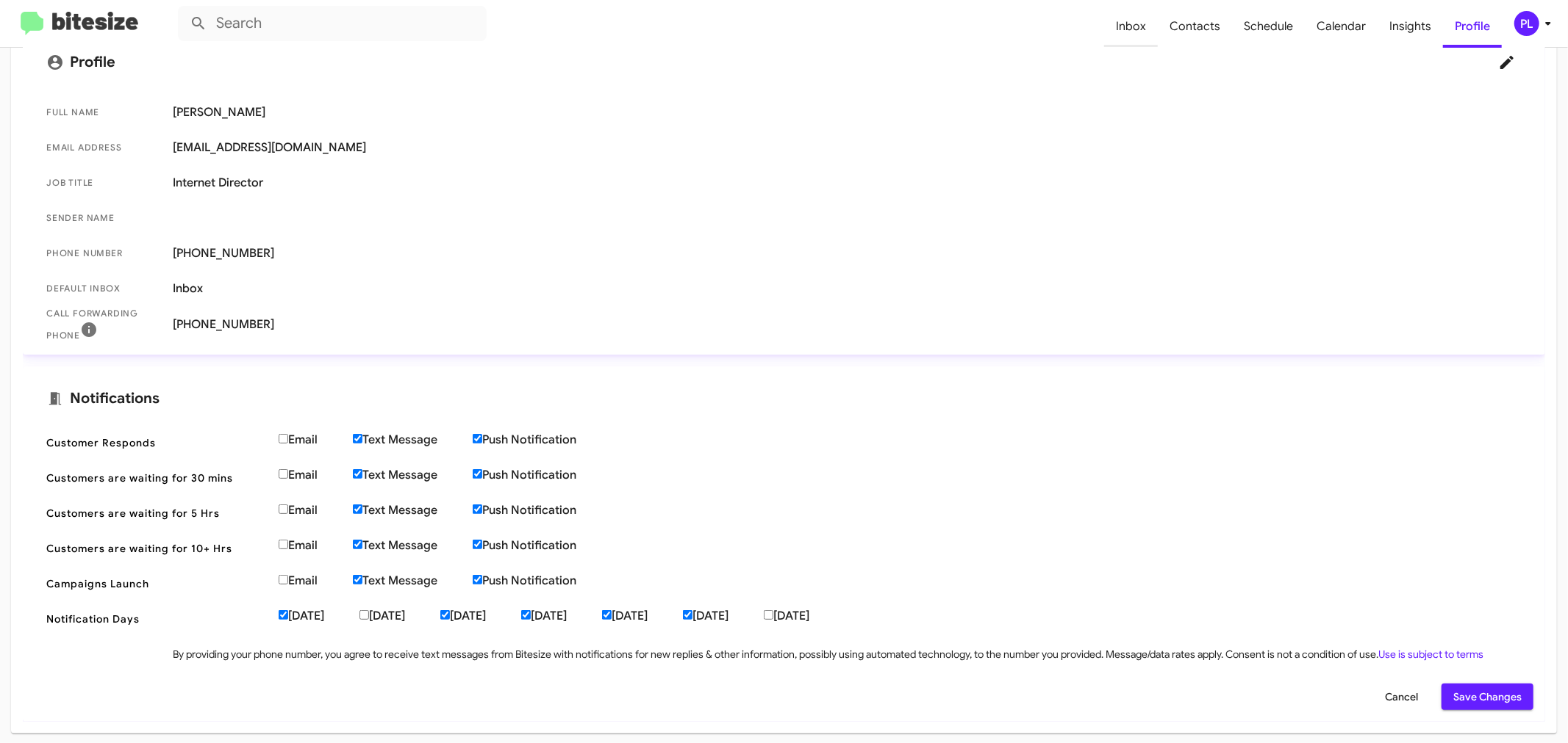
click at [1139, 35] on span "Inbox" at bounding box center [1130, 27] width 54 height 43
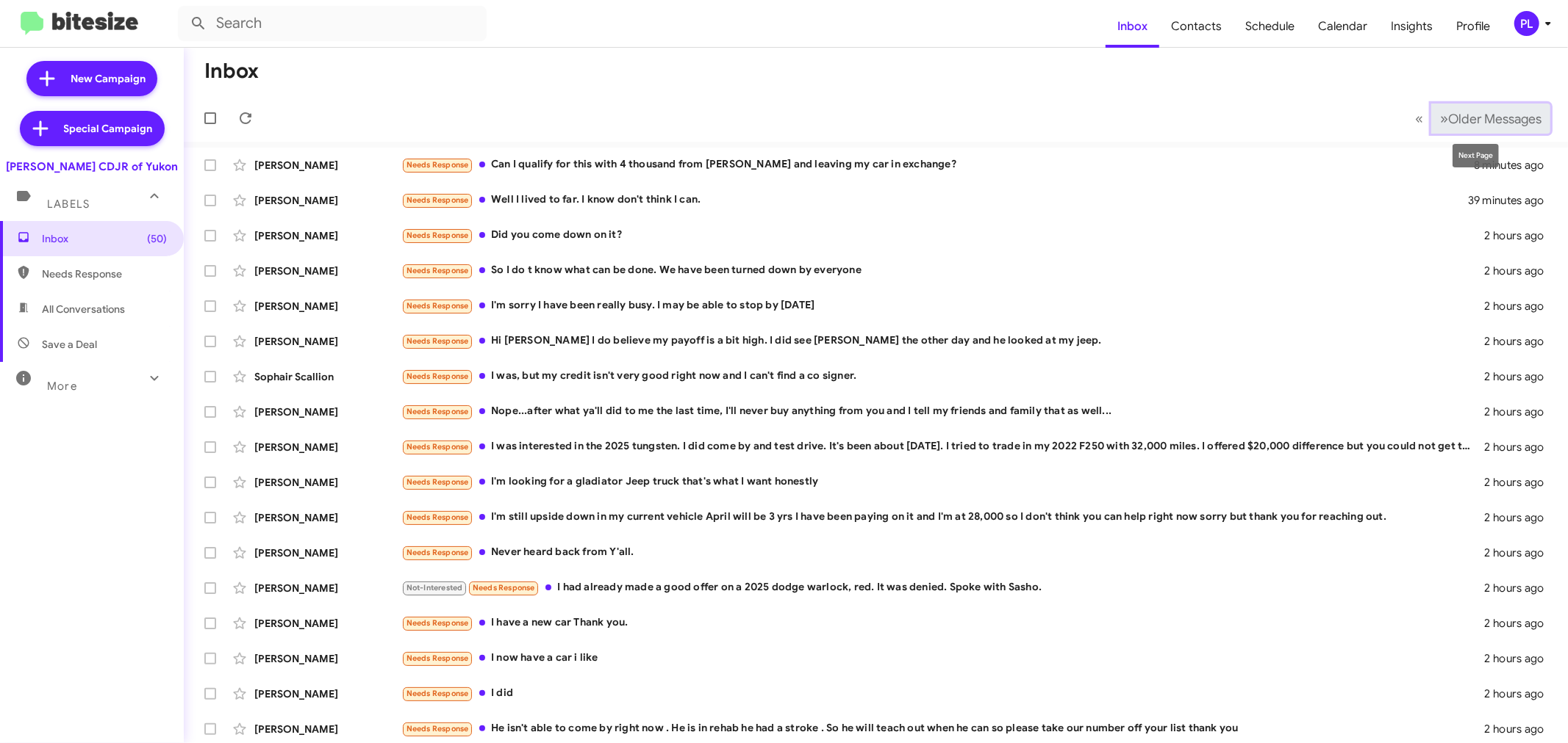
click at [1502, 122] on span "Older Messages" at bounding box center [1495, 119] width 94 height 16
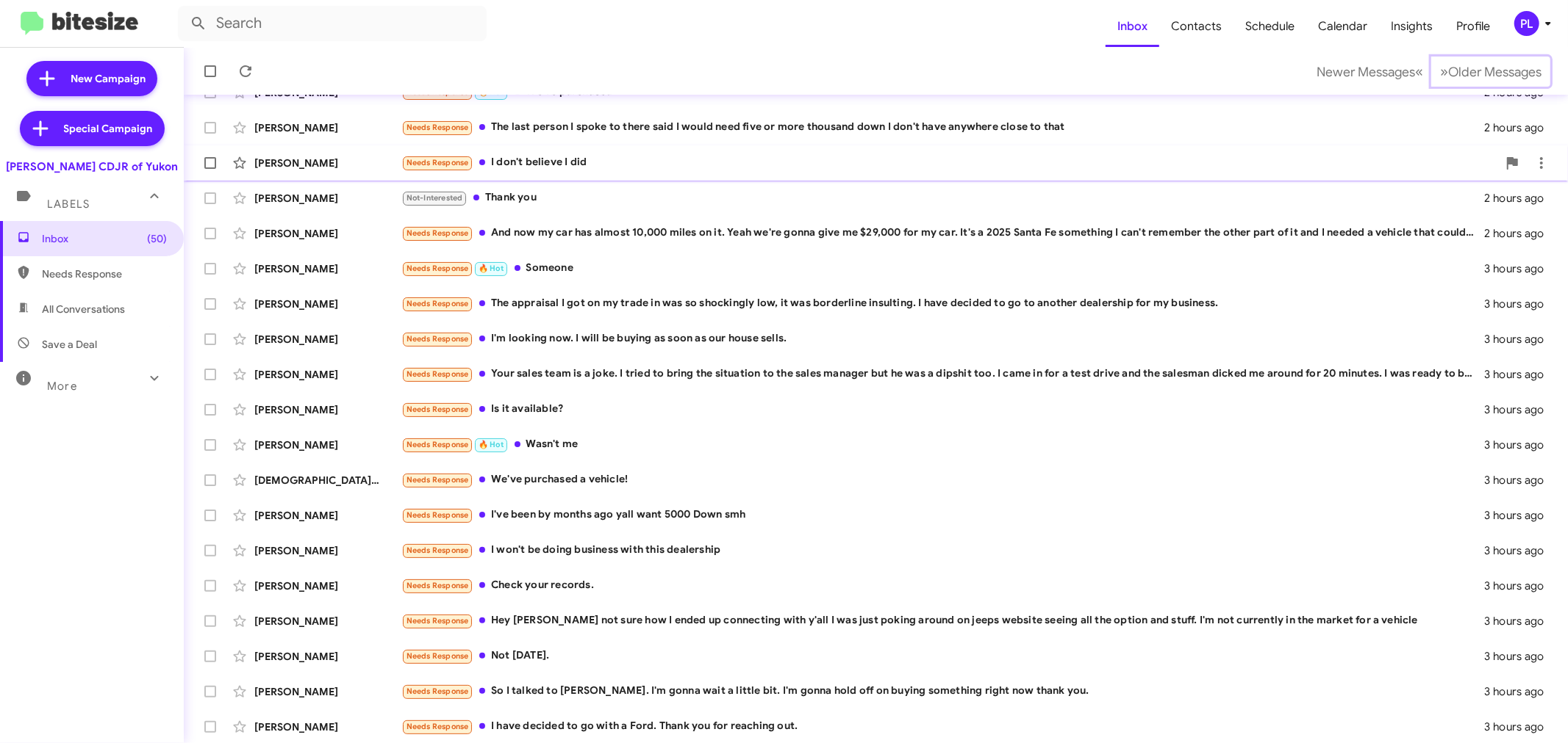
scroll to position [108, 0]
click at [1498, 75] on span "Older Messages" at bounding box center [1495, 72] width 94 height 16
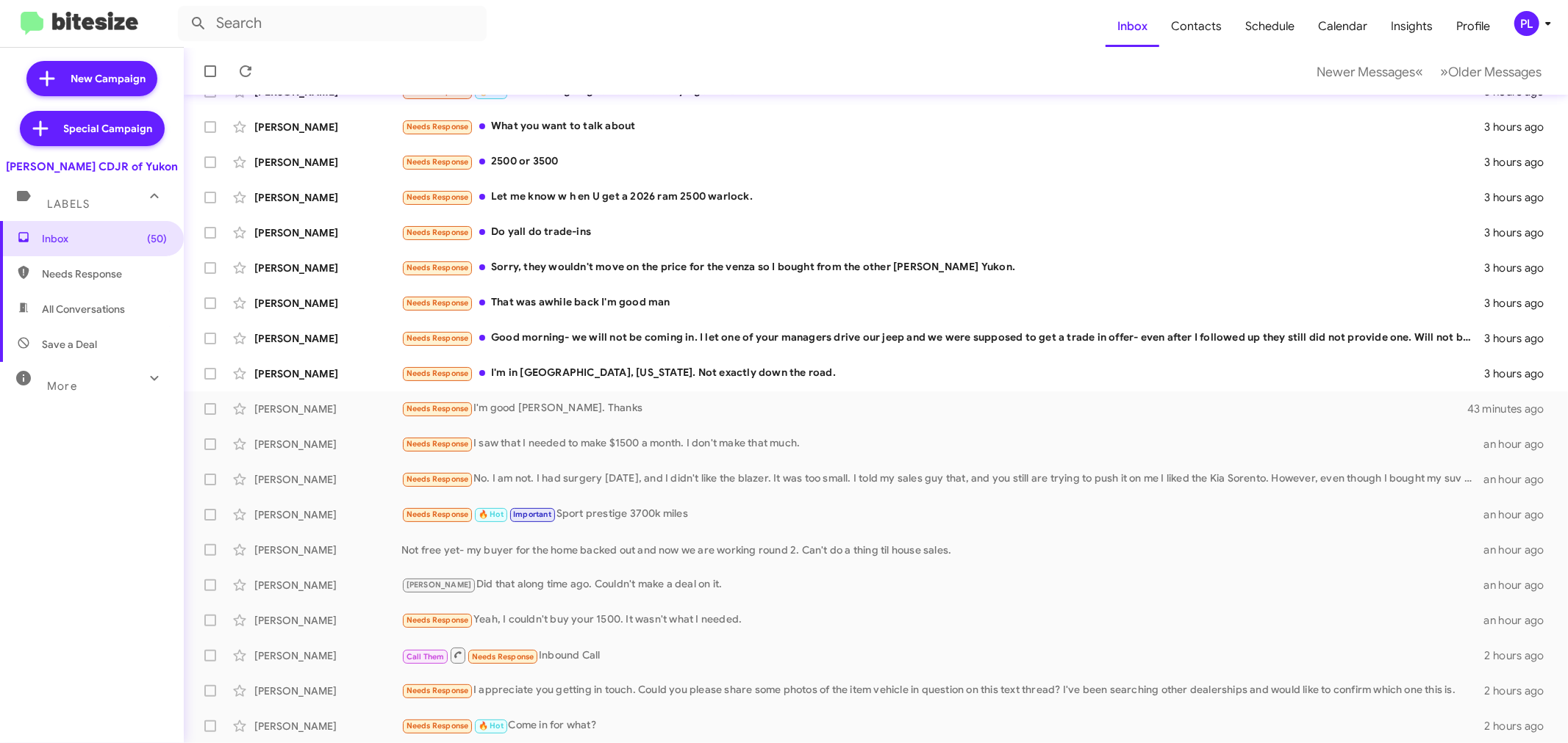
click at [83, 391] on div "More" at bounding box center [77, 380] width 131 height 27
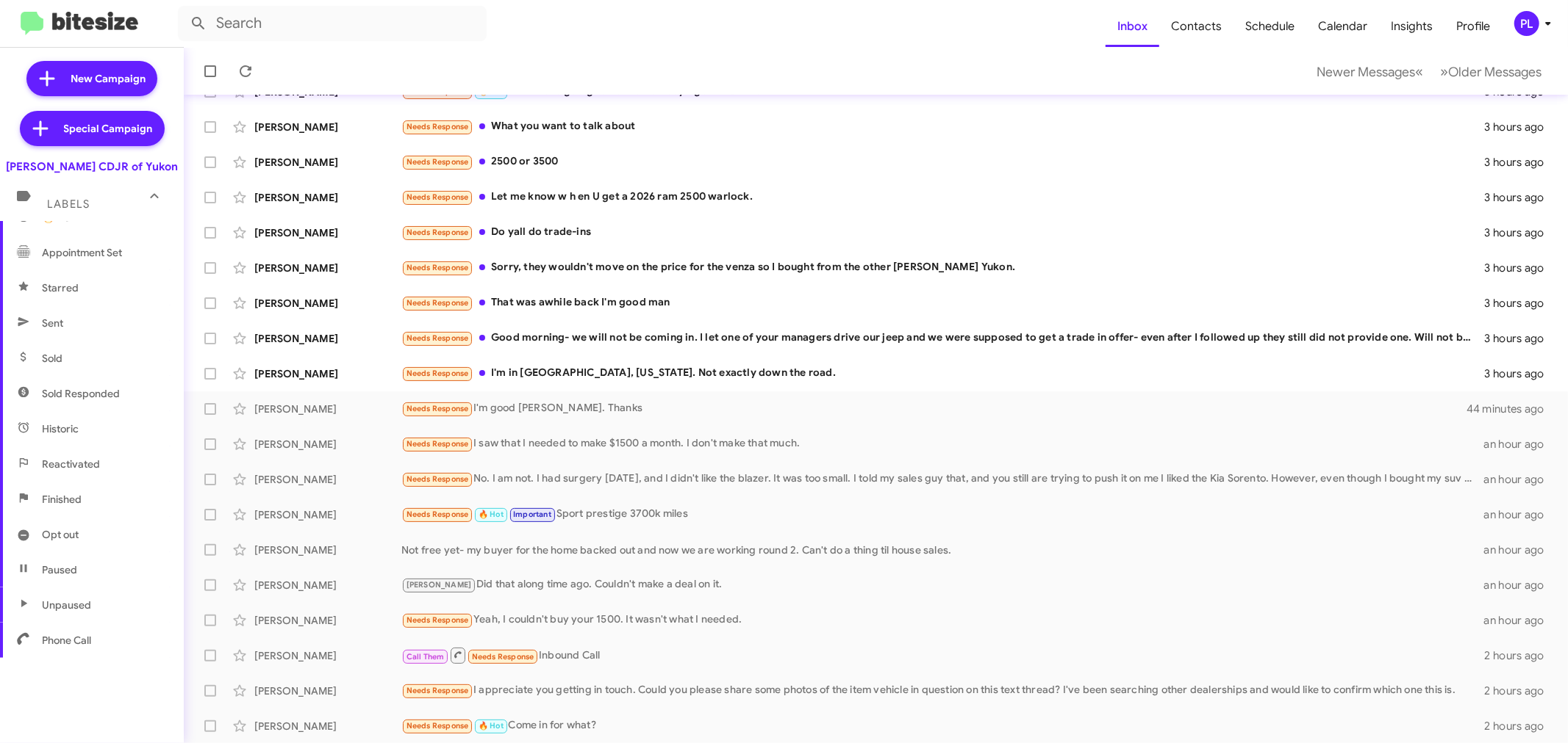
scroll to position [246, 0]
click at [310, 24] on input "text" at bounding box center [332, 23] width 309 height 35
type input "[PERSON_NAME]"
click at [184, 9] on button at bounding box center [199, 23] width 30 height 30
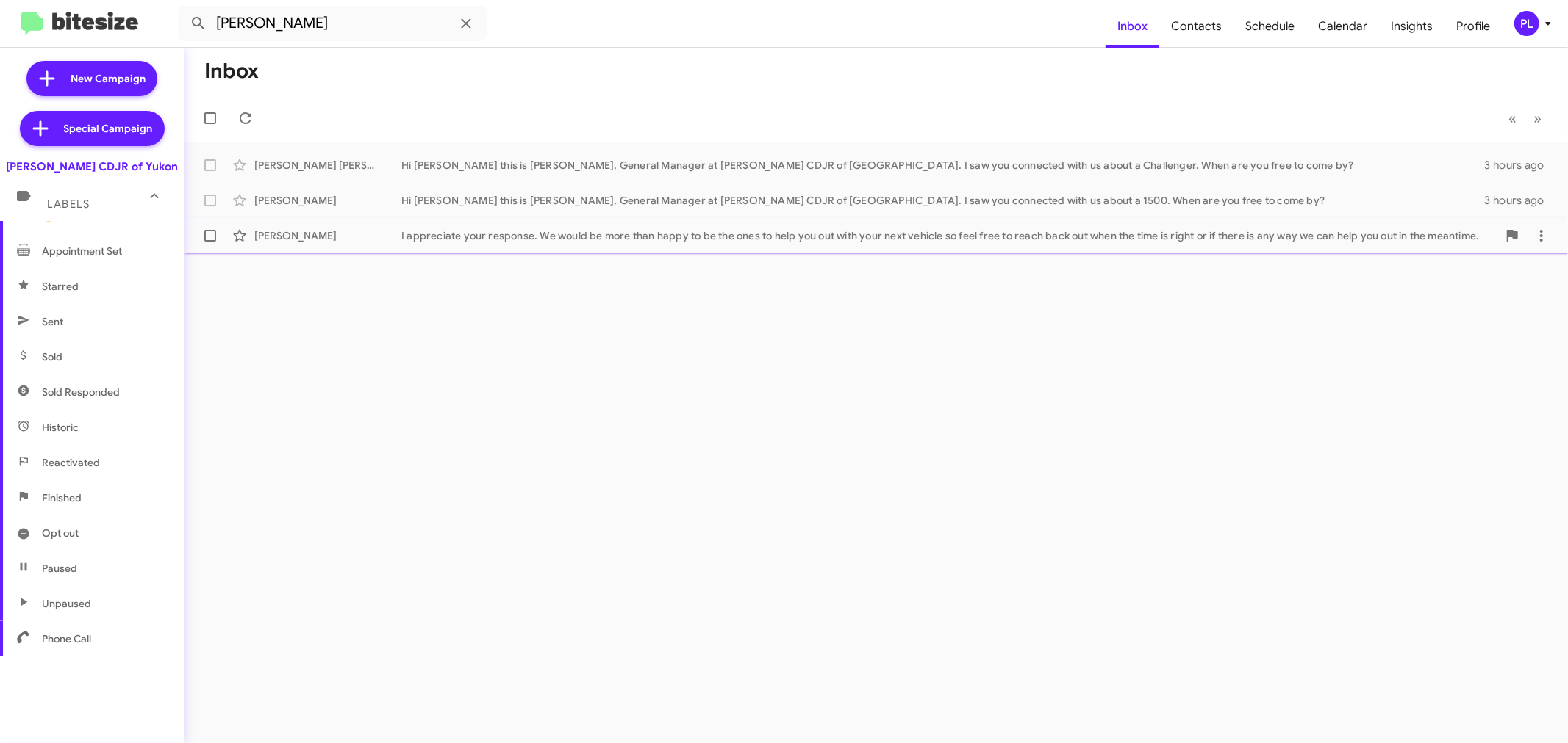
click at [457, 241] on div "I appreciate your response. We would be more than happy to be the ones to help …" at bounding box center [949, 235] width 1096 height 15
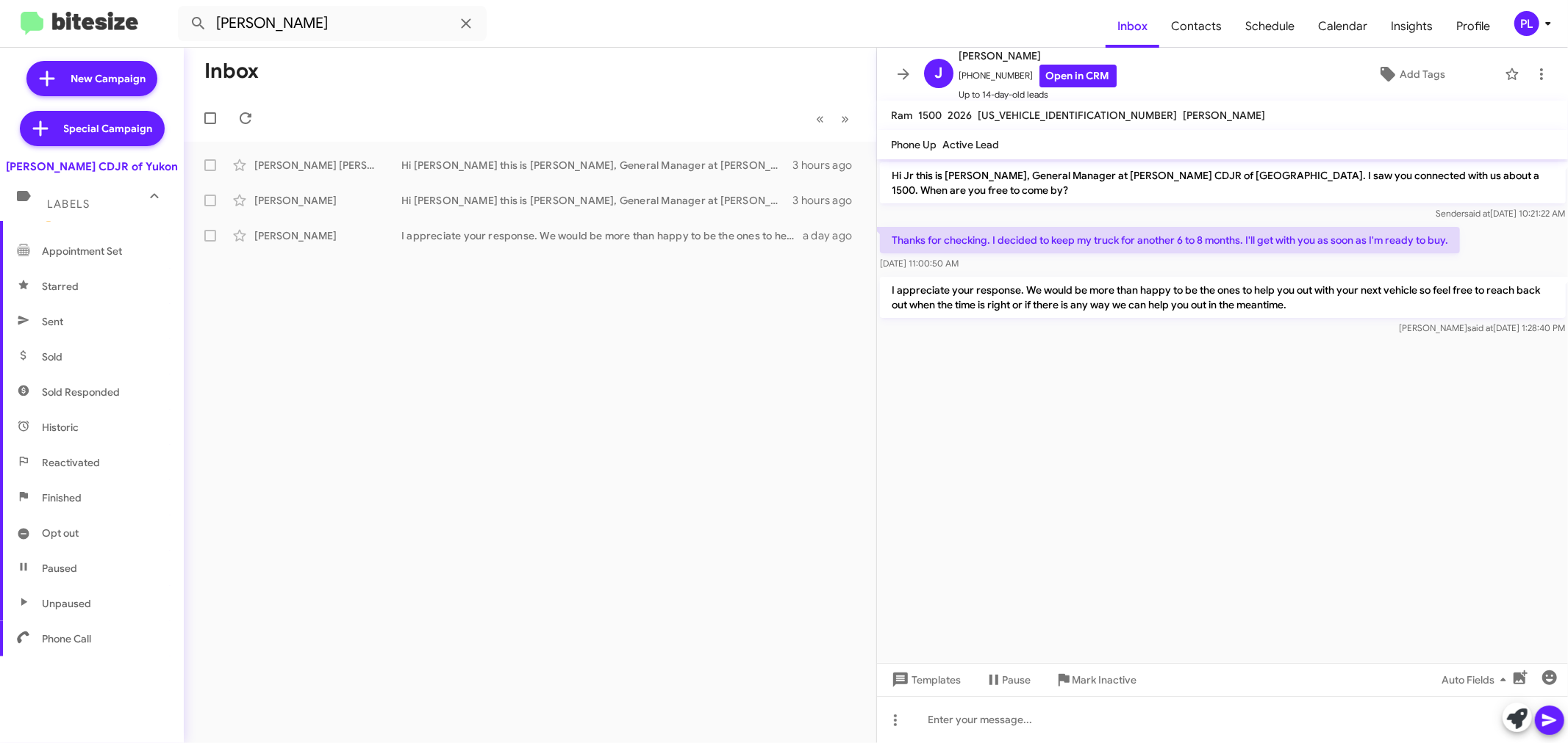
click at [1257, 412] on cdk-virtual-scroll-viewport "Hi Jr this is [PERSON_NAME], General Manager at [PERSON_NAME] CDJR of [GEOGRAPH…" at bounding box center [1222, 411] width 692 height 504
click at [924, 678] on span "Templates" at bounding box center [924, 680] width 73 height 27
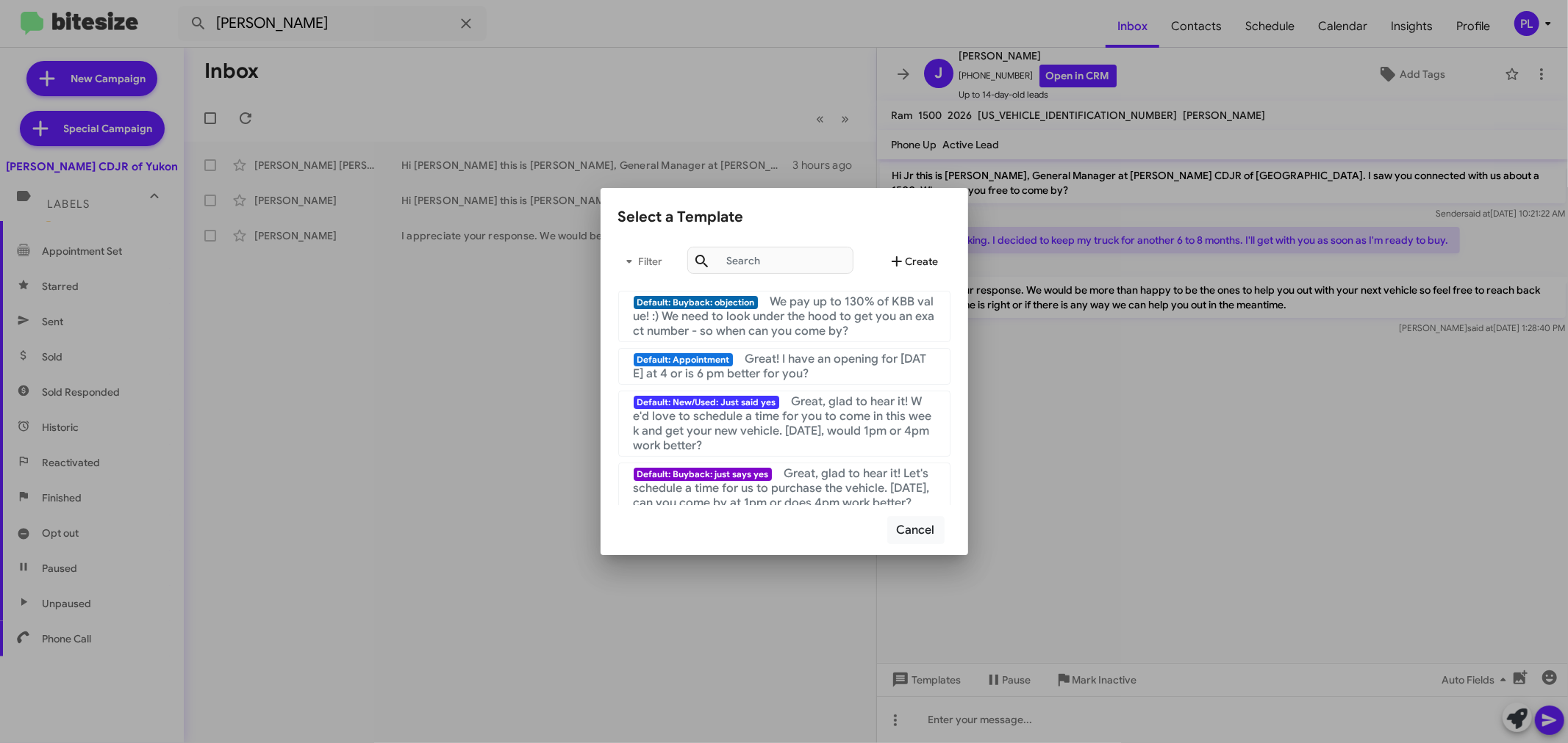
click at [922, 257] on span "Create" at bounding box center [913, 261] width 51 height 27
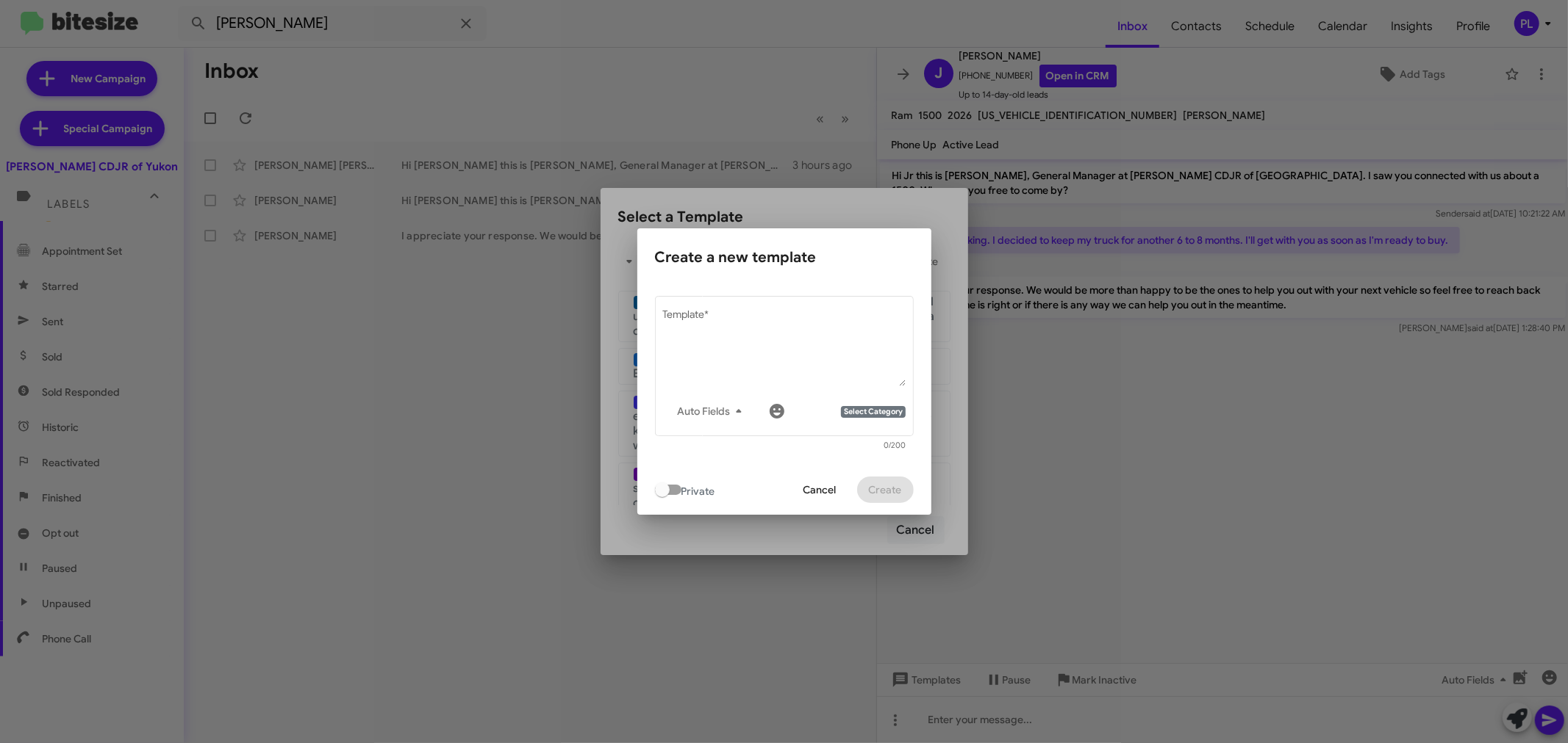
click at [814, 482] on span "Cancel" at bounding box center [820, 490] width 33 height 27
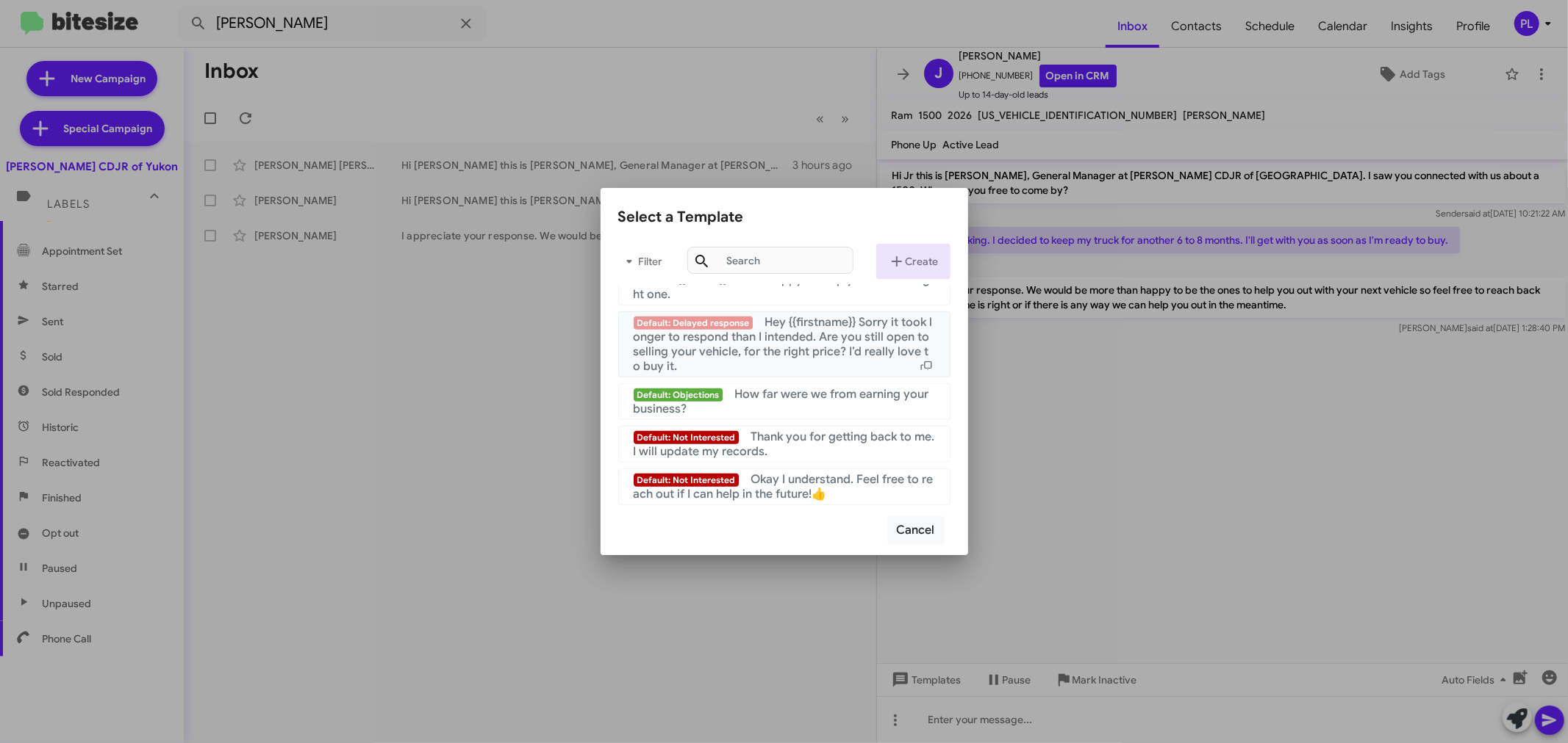
scroll to position [1010, 0]
click at [910, 531] on button "Cancel" at bounding box center [915, 530] width 57 height 28
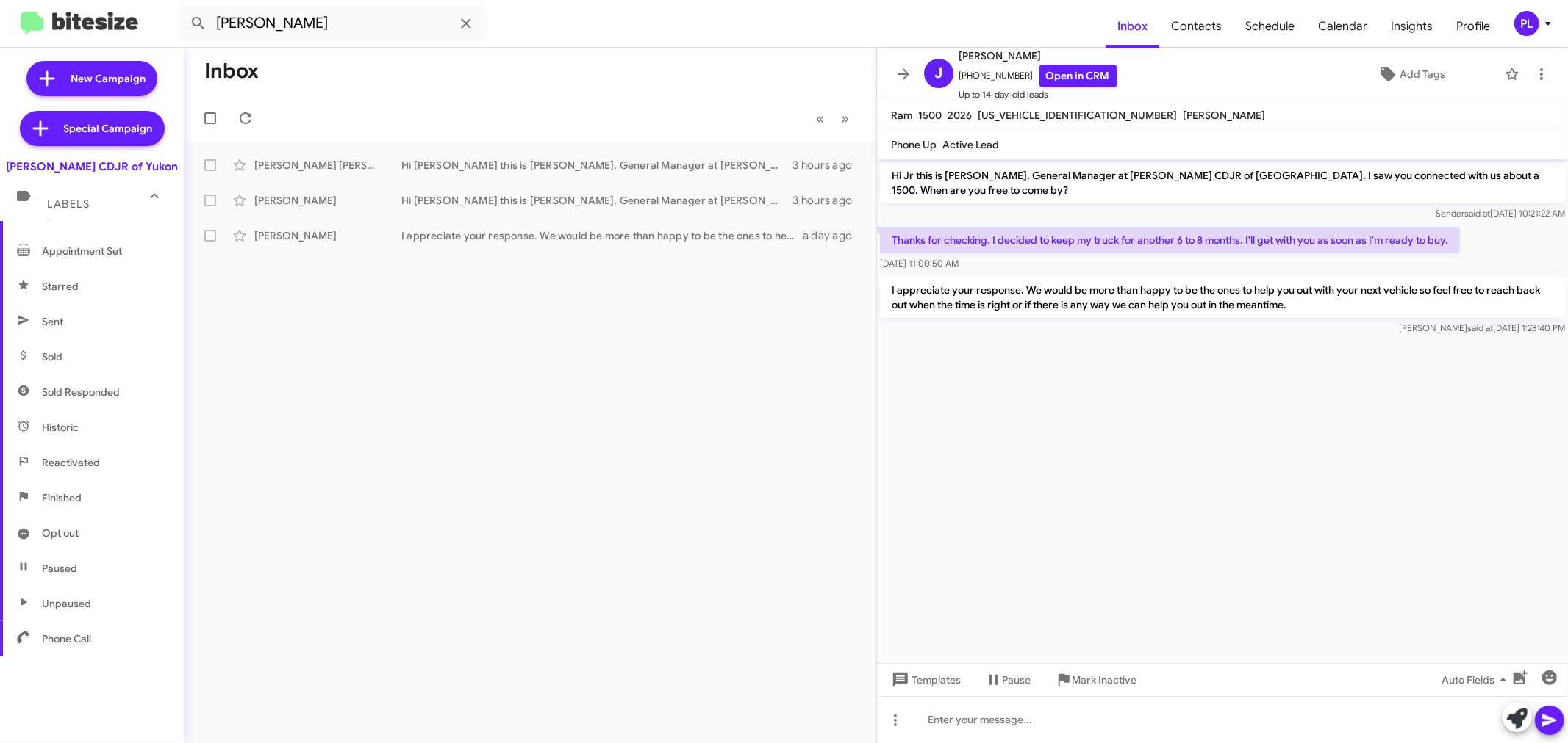
drag, startPoint x: 1149, startPoint y: 306, endPoint x: 892, endPoint y: 285, distance: 257.9
click at [892, 285] on p "I appreciate your response. We would be more than happy to be the ones to help …" at bounding box center [1222, 297] width 686 height 41
click at [1140, 465] on cdk-virtual-scroll-viewport "Hi Jr this is [PERSON_NAME], General Manager at [PERSON_NAME] CDJR of [GEOGRAPH…" at bounding box center [1222, 411] width 692 height 504
click at [902, 71] on icon at bounding box center [903, 74] width 18 height 18
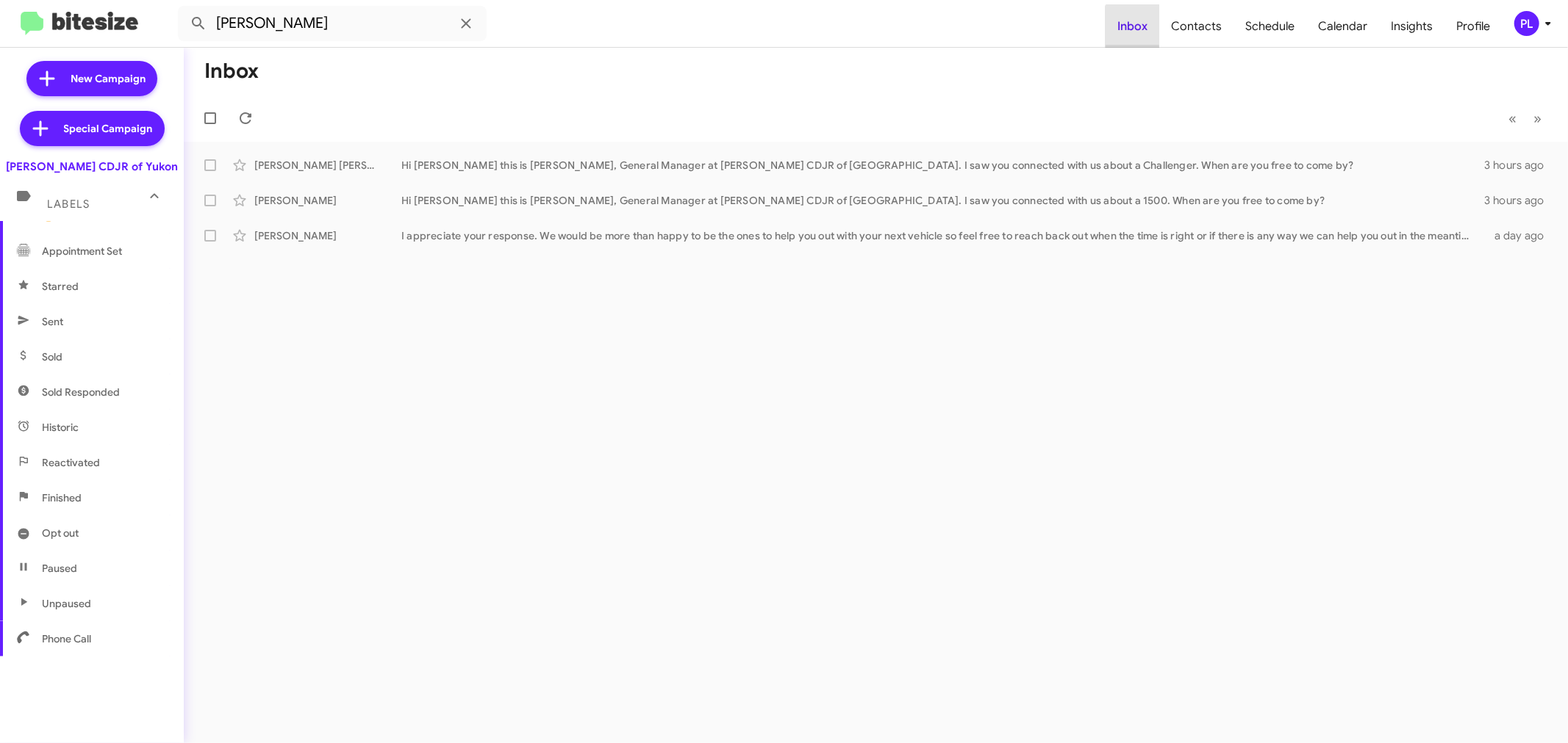
click at [1141, 27] on span "Inbox" at bounding box center [1132, 27] width 54 height 43
